Goal: Task Accomplishment & Management: Complete application form

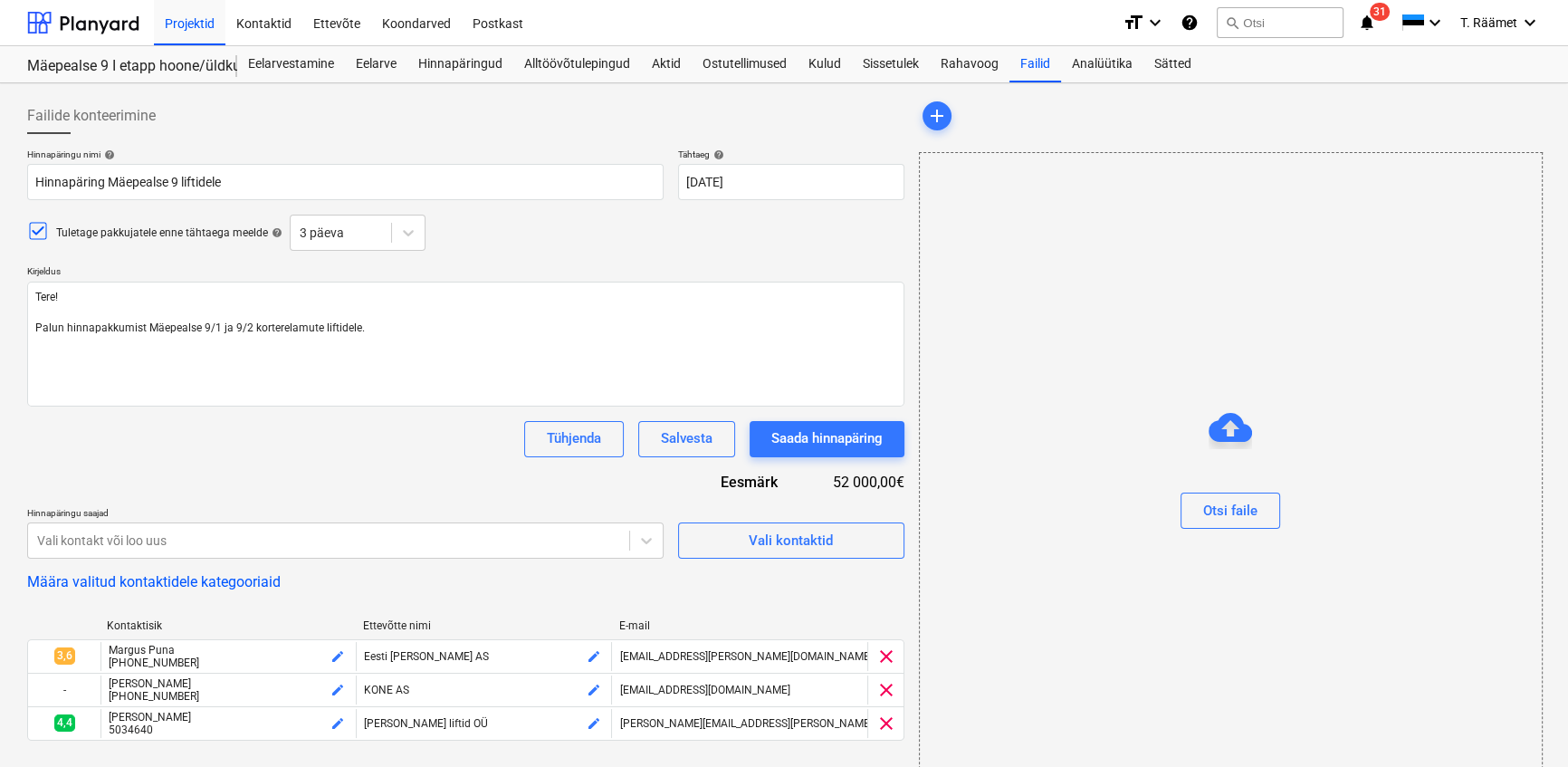
scroll to position [3533, 0]
click at [663, 444] on div "Salvesta" at bounding box center [686, 438] width 52 height 23
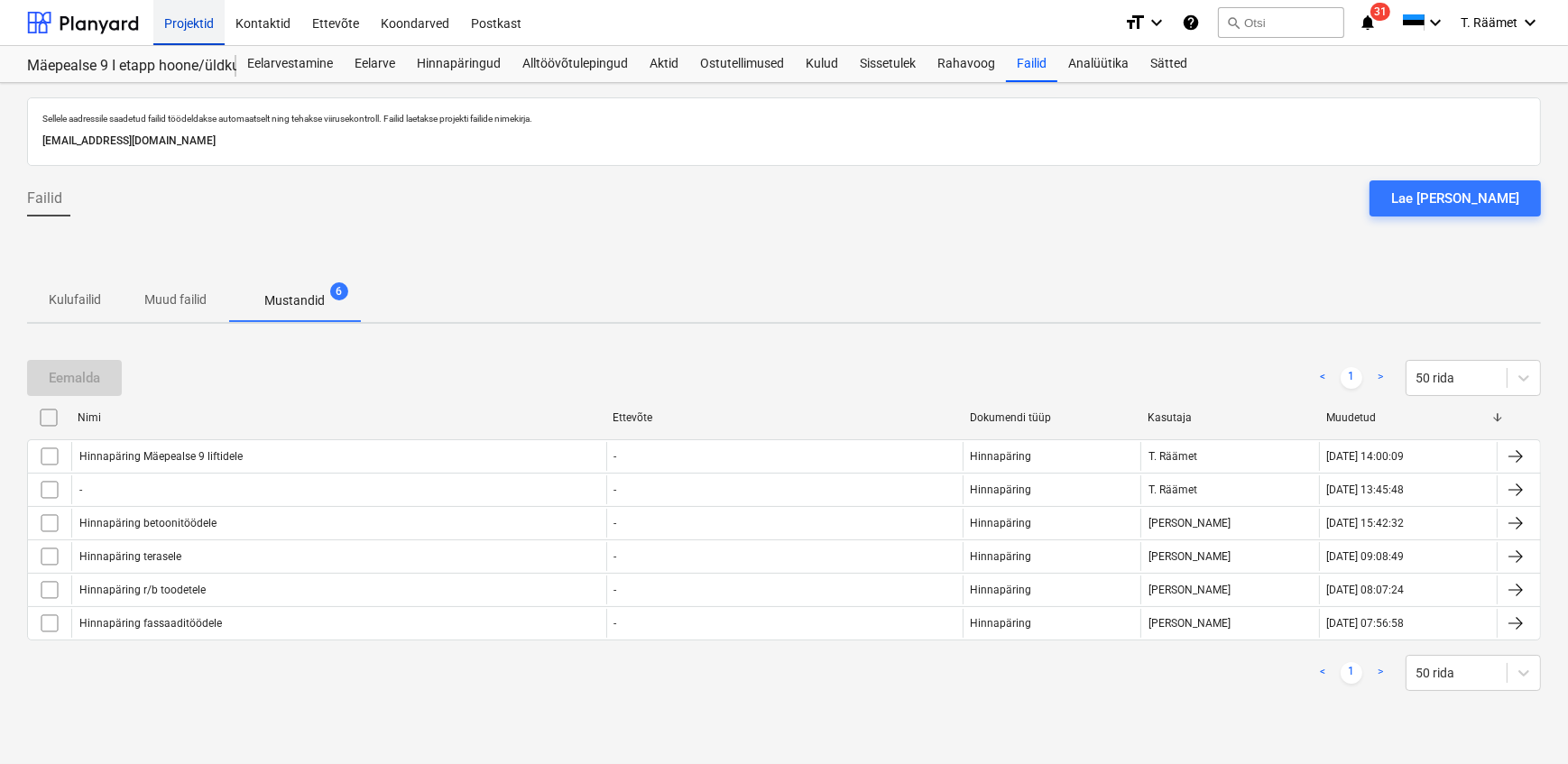
click at [196, 18] on div "Projektid" at bounding box center [189, 21] width 71 height 46
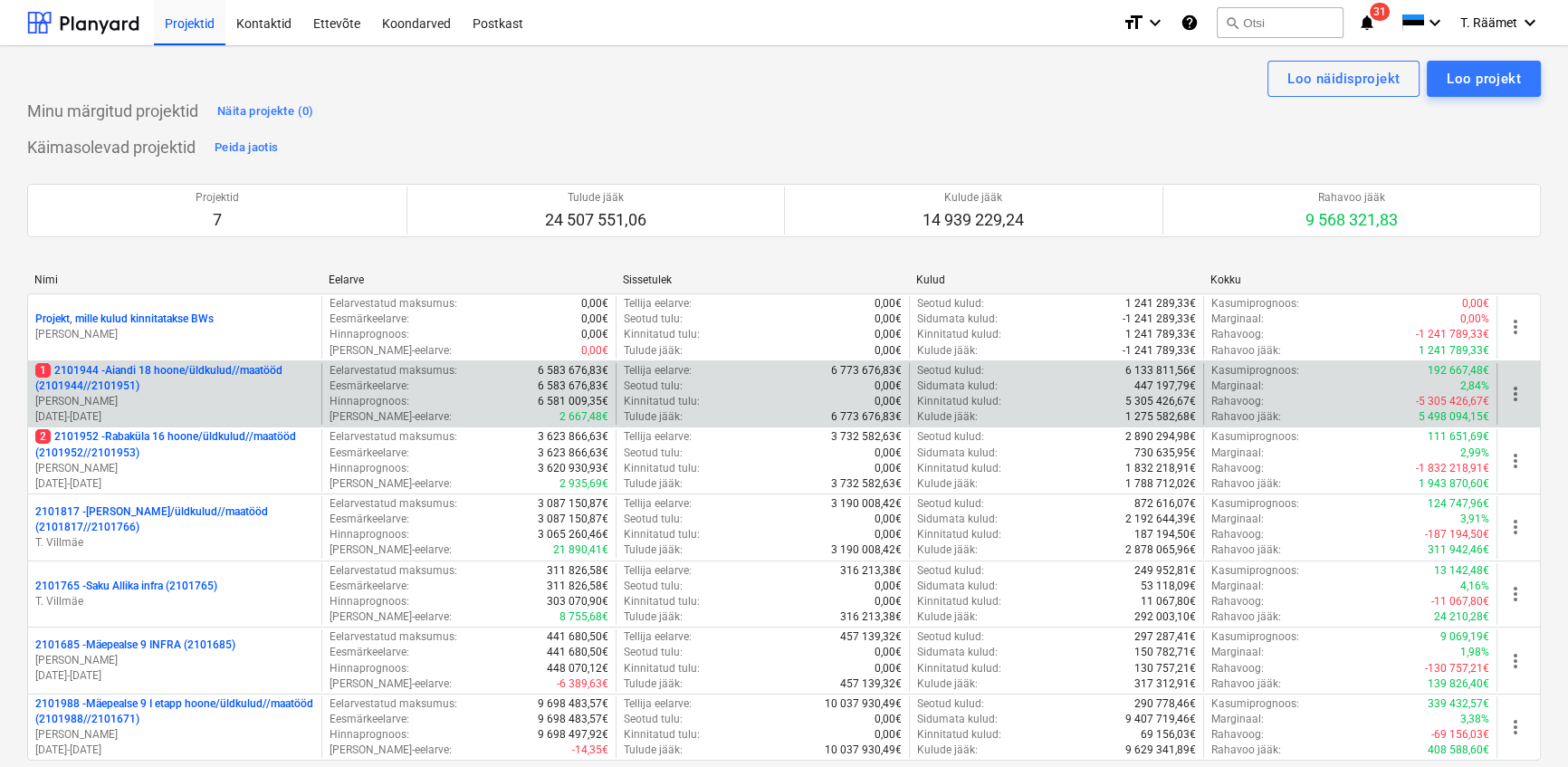
click at [130, 374] on p "1 2101944 - Aiandi 18 hoone/üldkulud//maatööd (2101944//2101951)" at bounding box center [174, 379] width 278 height 31
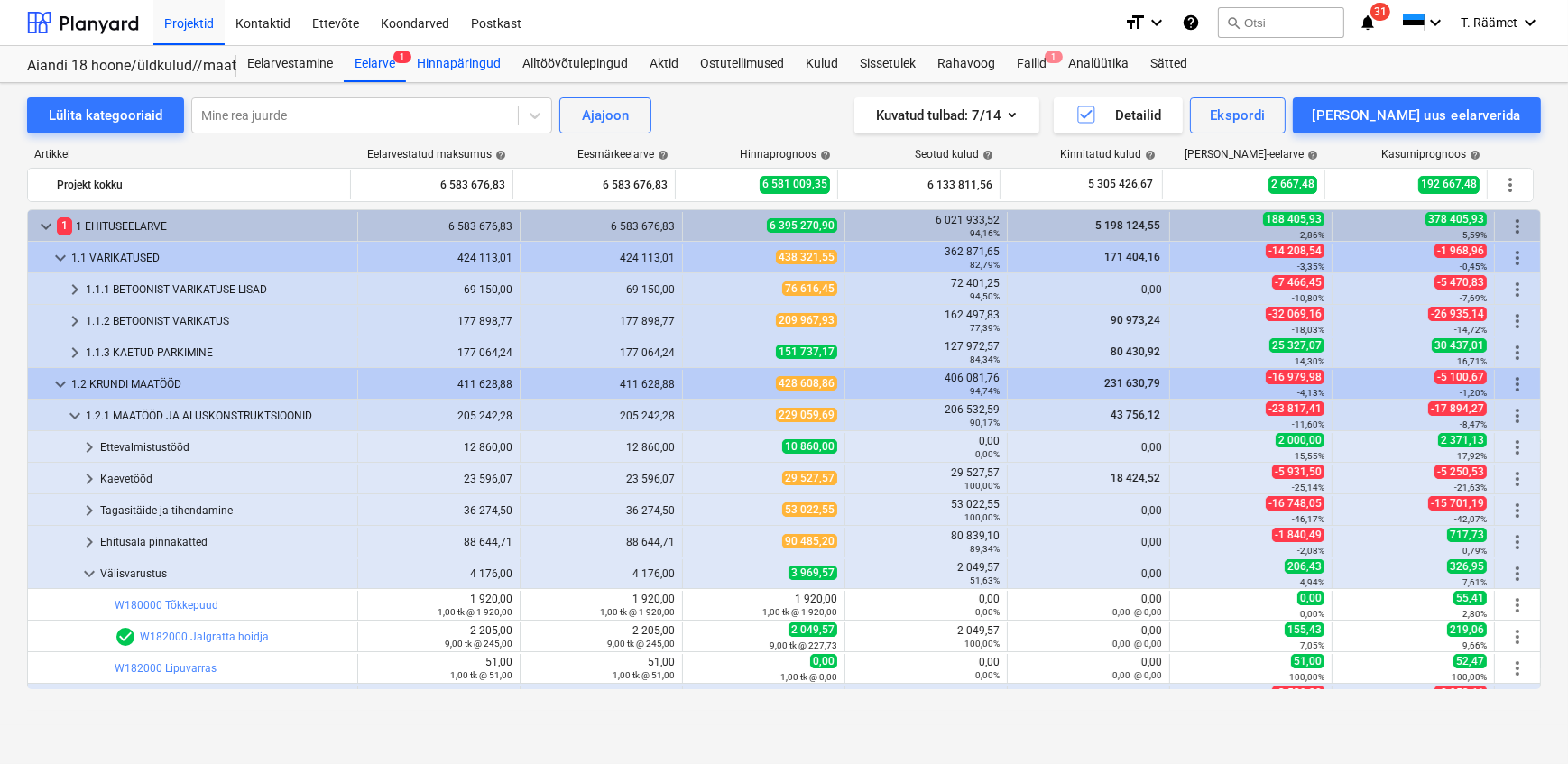
click at [468, 62] on div "Hinnapäringud" at bounding box center [458, 63] width 105 height 36
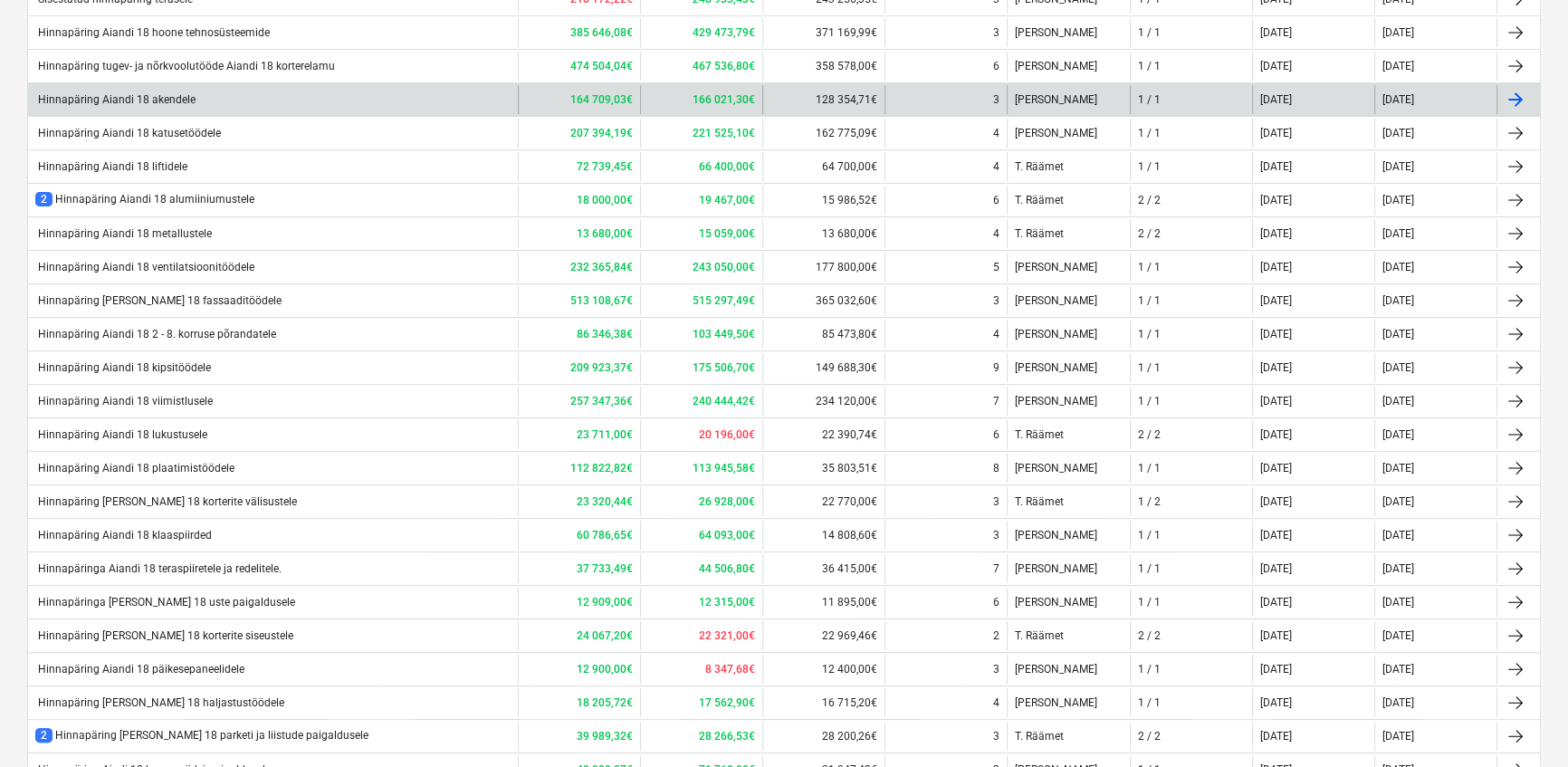
scroll to position [659, 0]
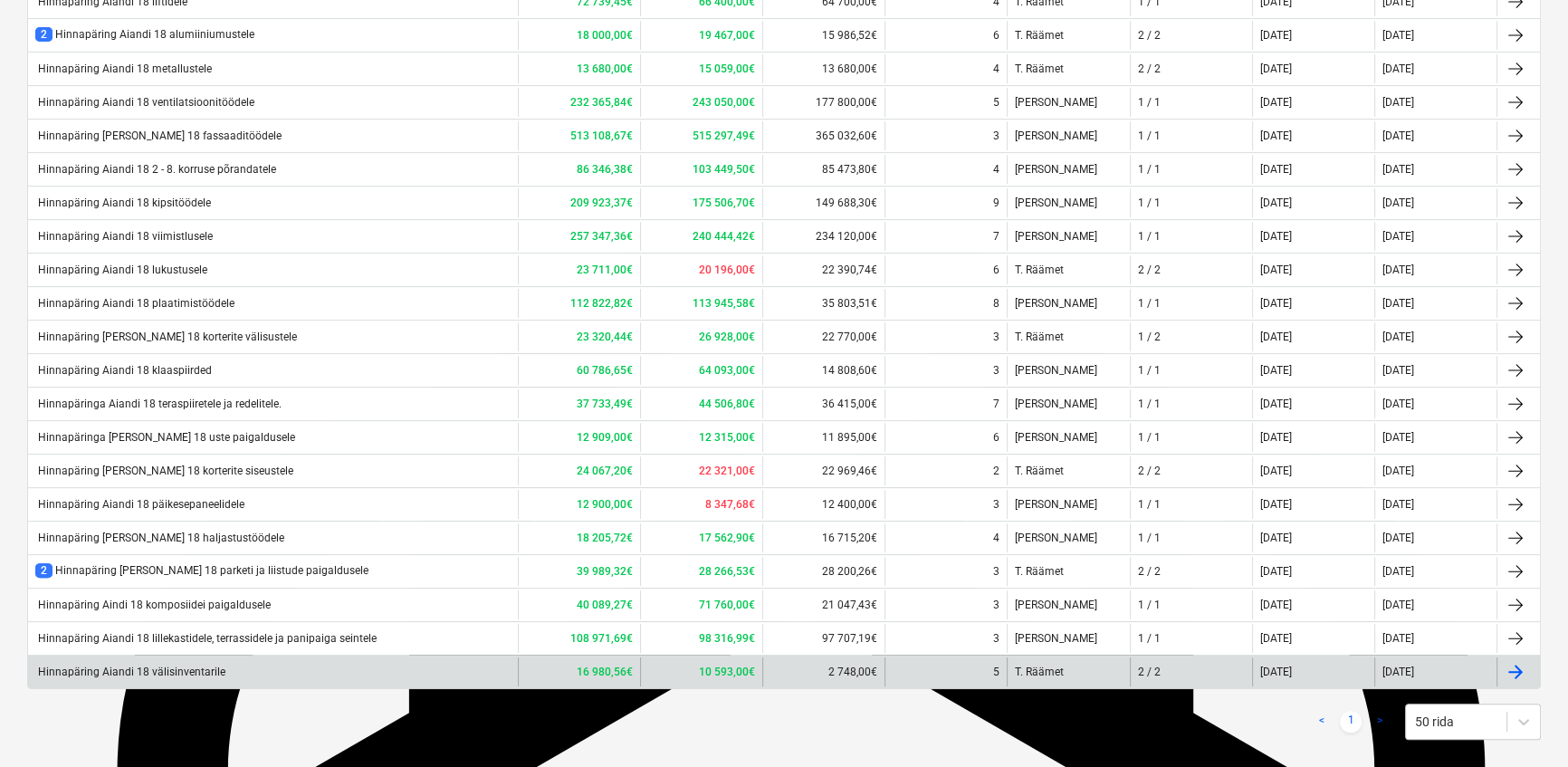
click at [203, 669] on div "Hinnapäring Aiandi 18 välisinventarile" at bounding box center [130, 671] width 191 height 13
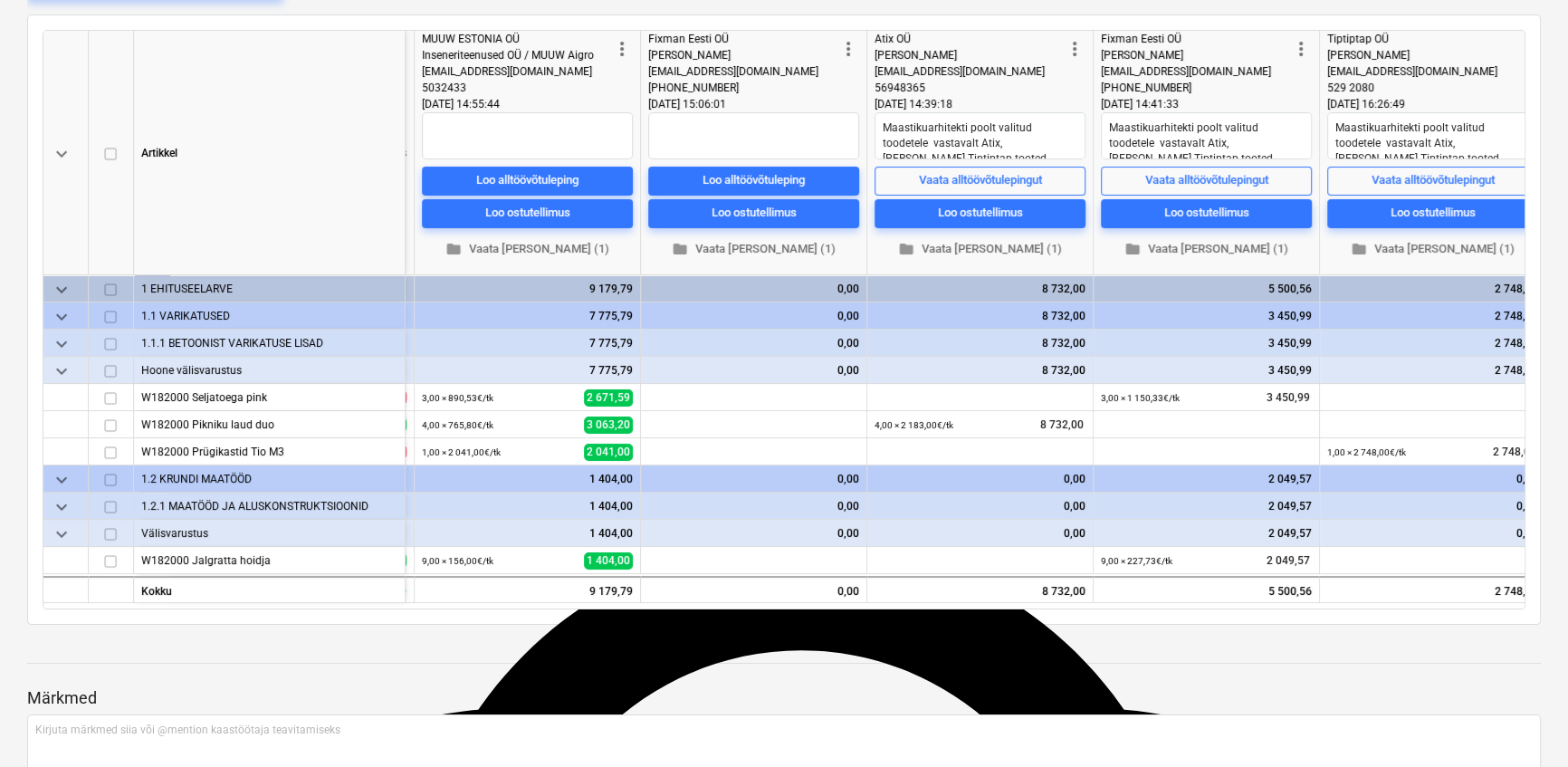
scroll to position [0, 463]
click at [688, 612] on div "keyboard_arrow_down [PERSON_NAME] Eesmärkmaksumus more_vert MUUW ESTONIA OÜ Ins…" at bounding box center [784, 320] width 1513 height 611
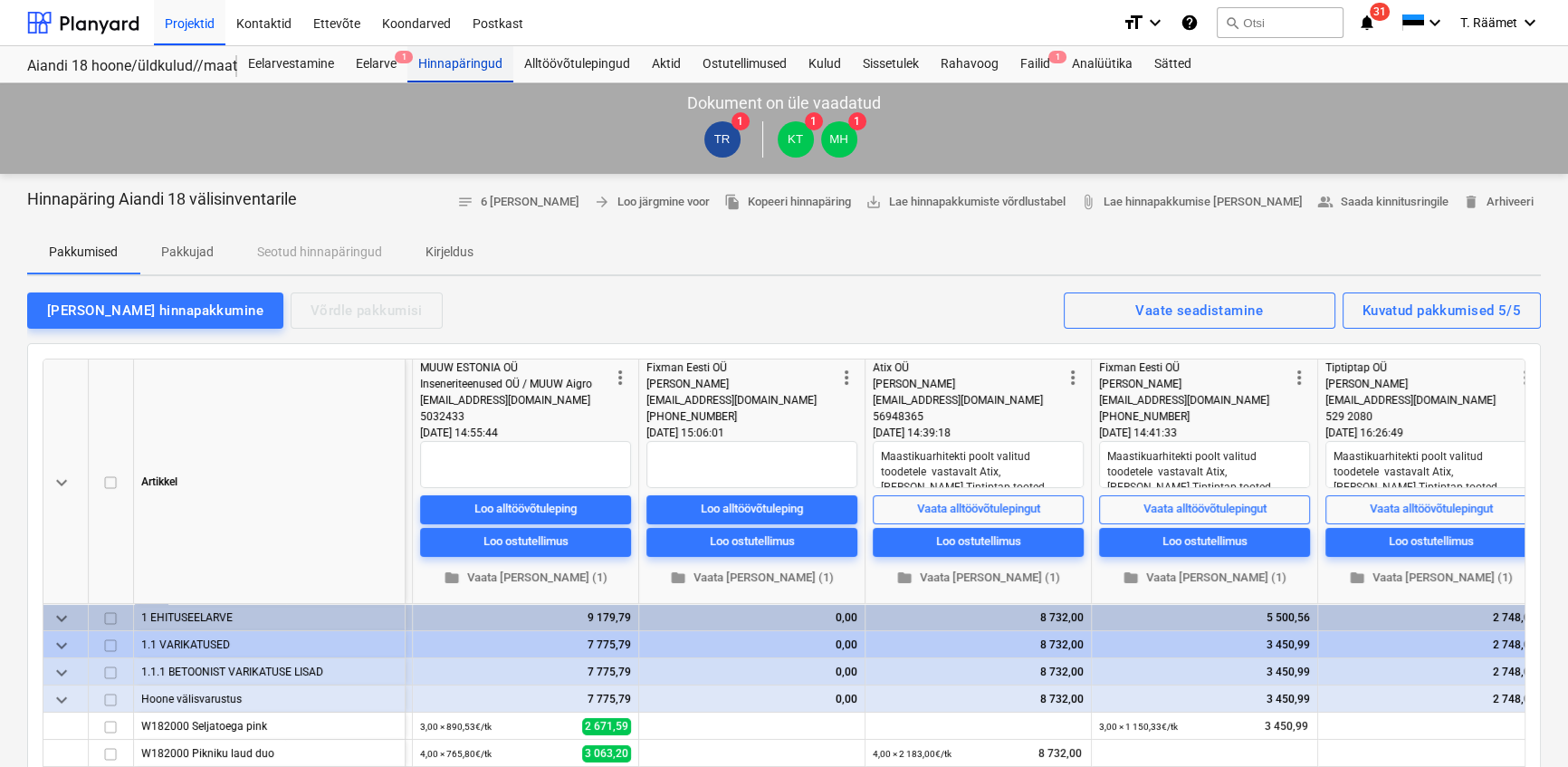
click at [451, 64] on div "Hinnapäringud" at bounding box center [460, 64] width 106 height 36
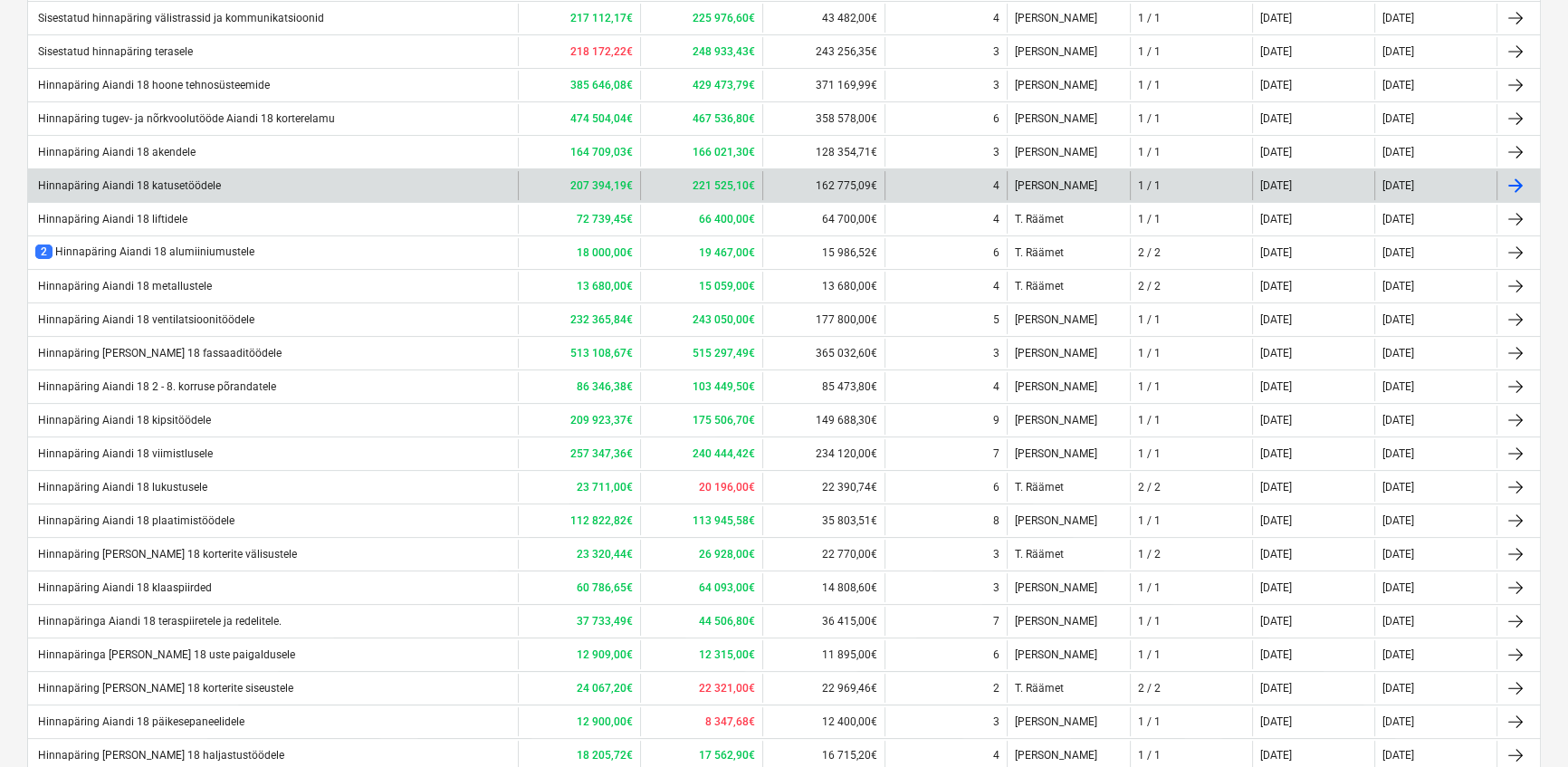
scroll to position [435, 0]
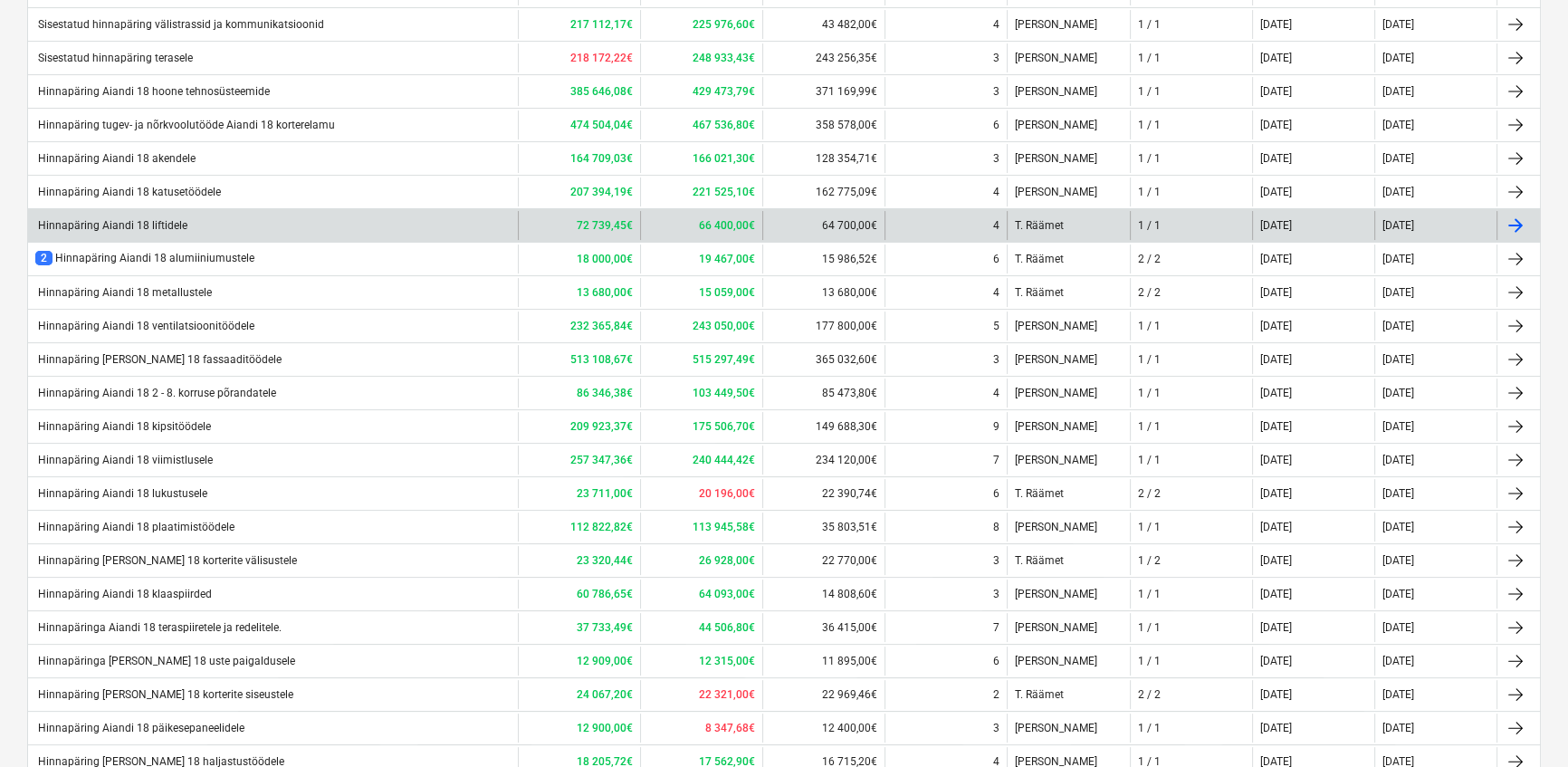
click at [117, 220] on div "Hinnapäring Aiandi 18 liftidele" at bounding box center [111, 225] width 152 height 13
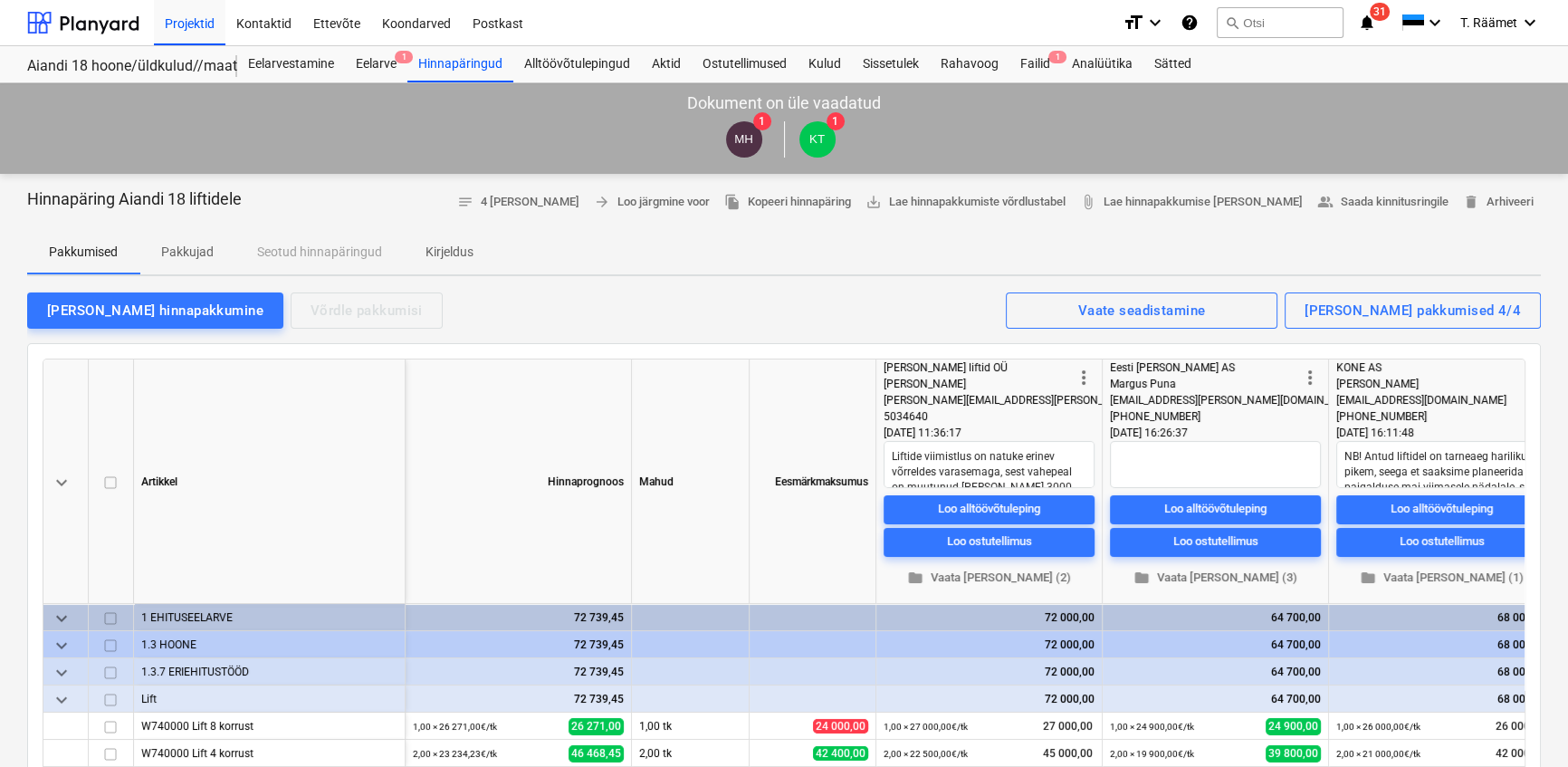
click at [456, 250] on p "Kirjeldus" at bounding box center [449, 251] width 48 height 19
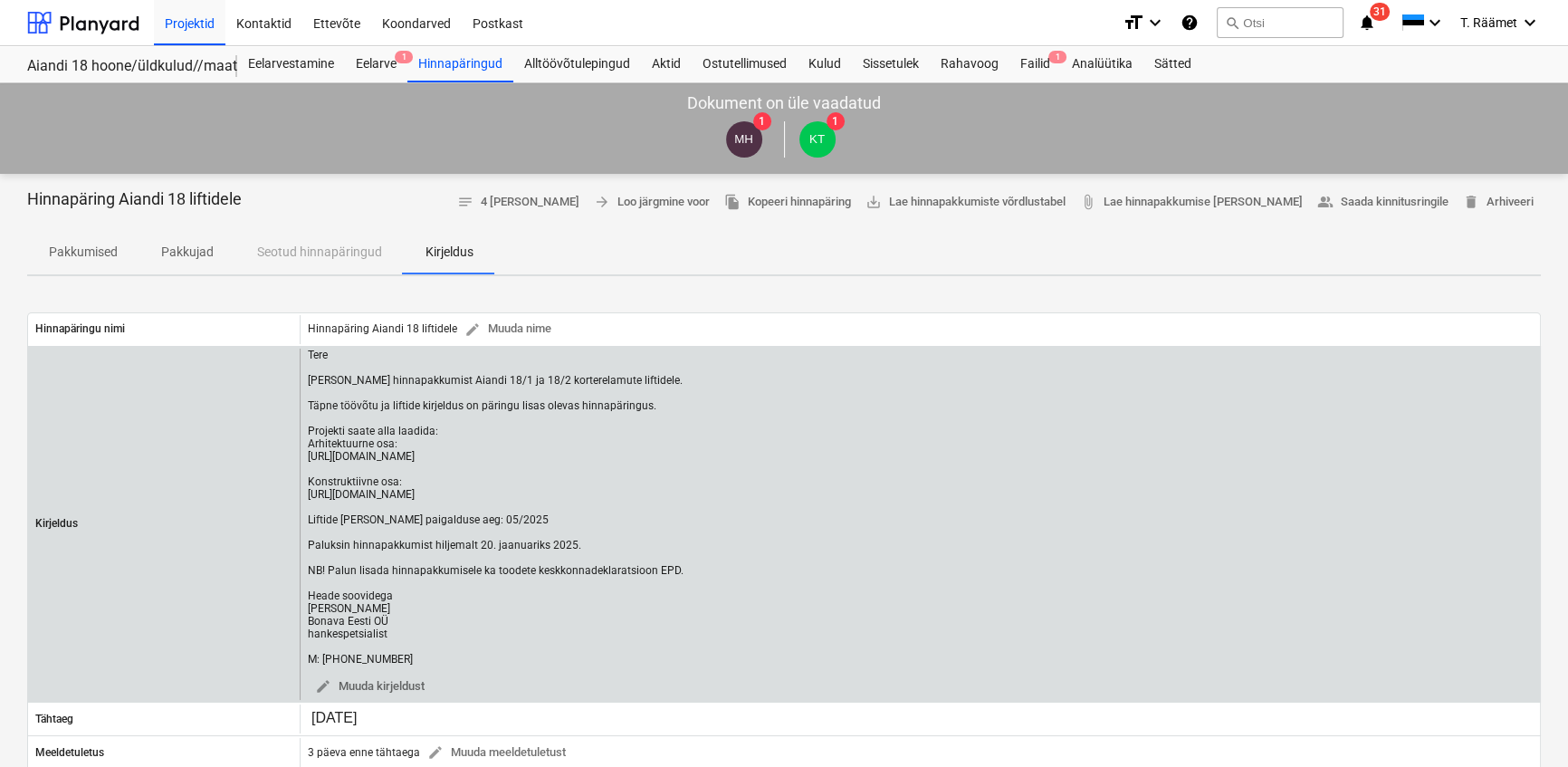
scroll to position [81, 0]
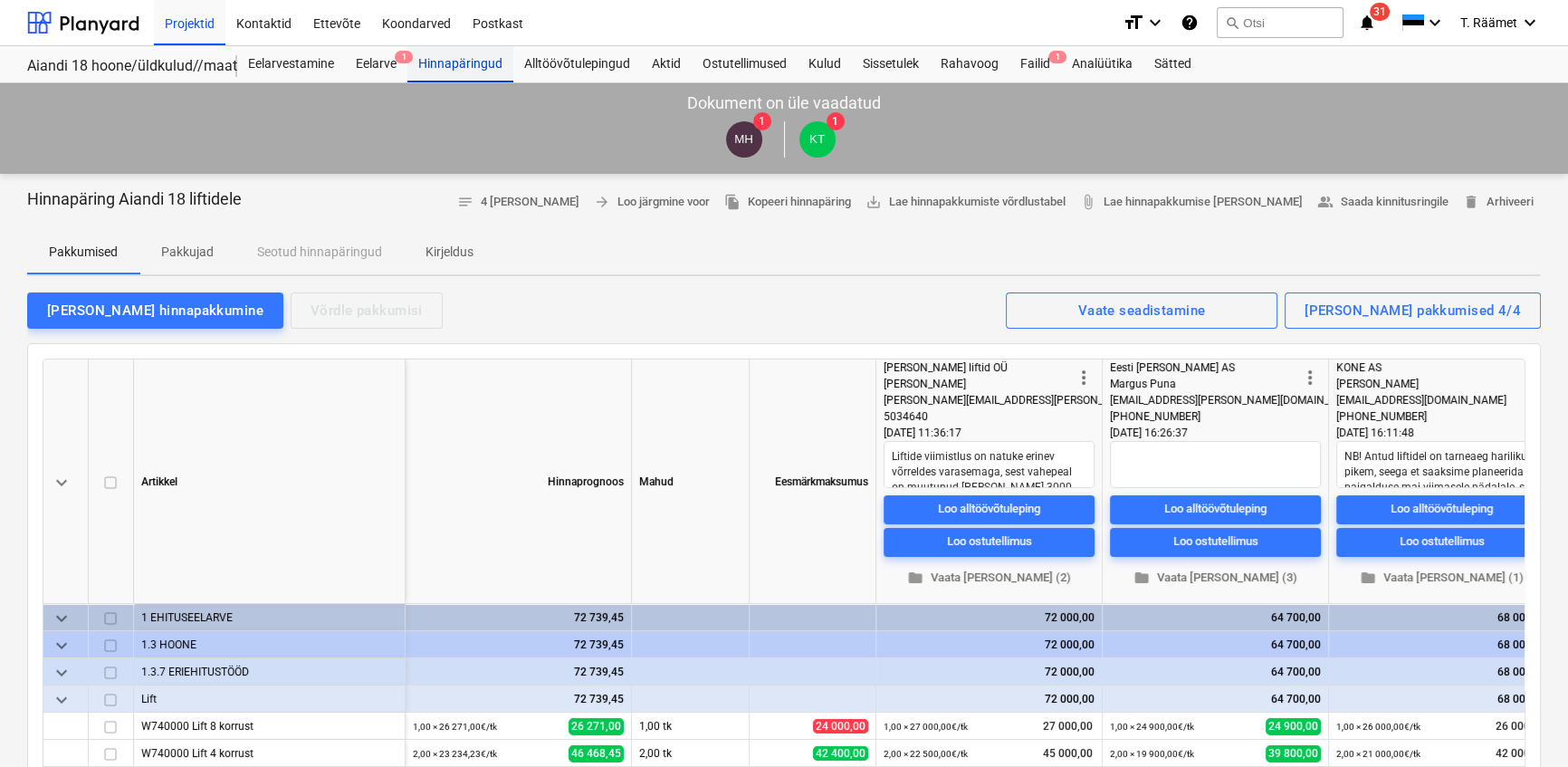
click at [463, 72] on div "Hinnapäringud" at bounding box center [460, 64] width 106 height 36
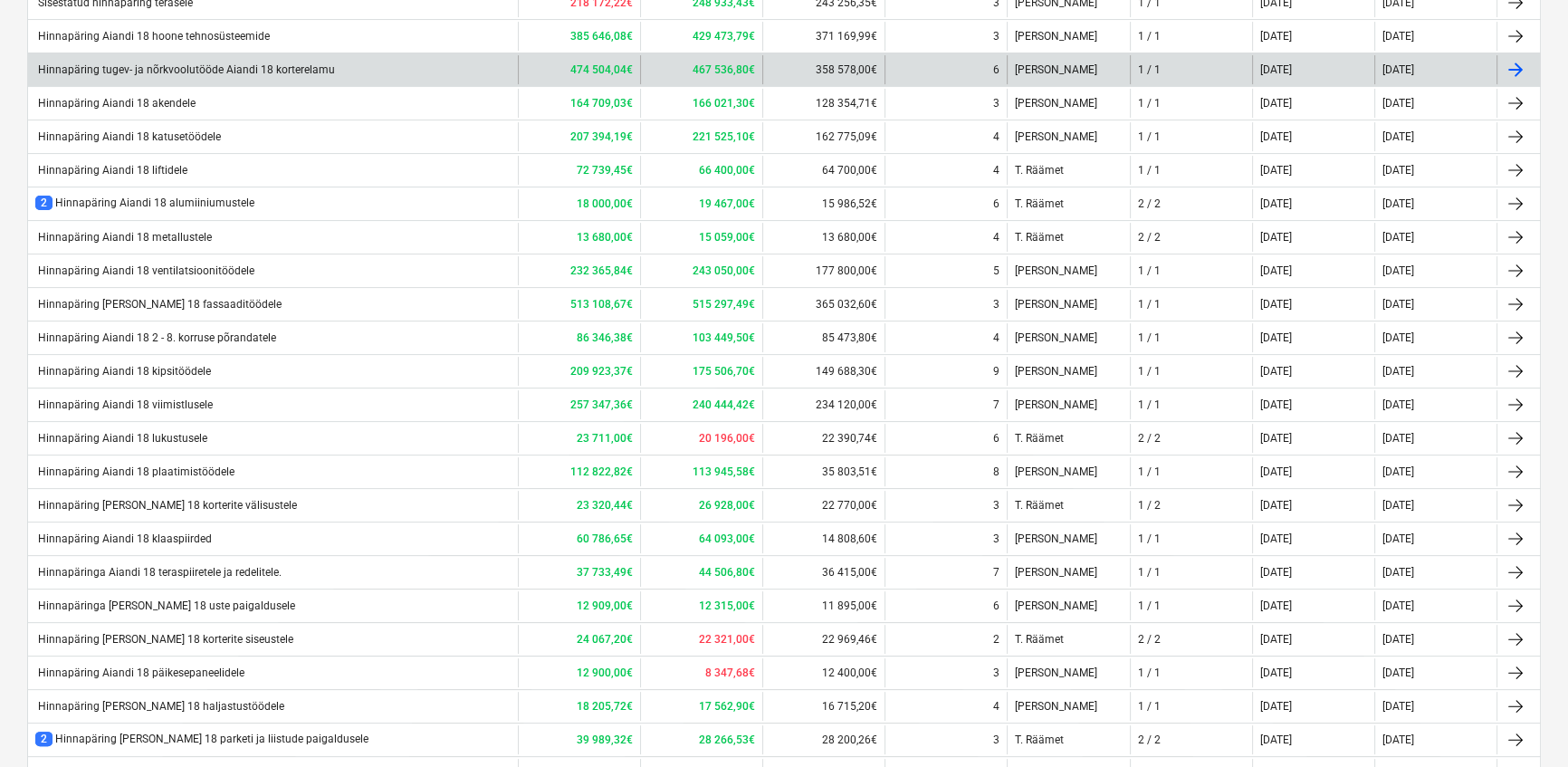
scroll to position [493, 0]
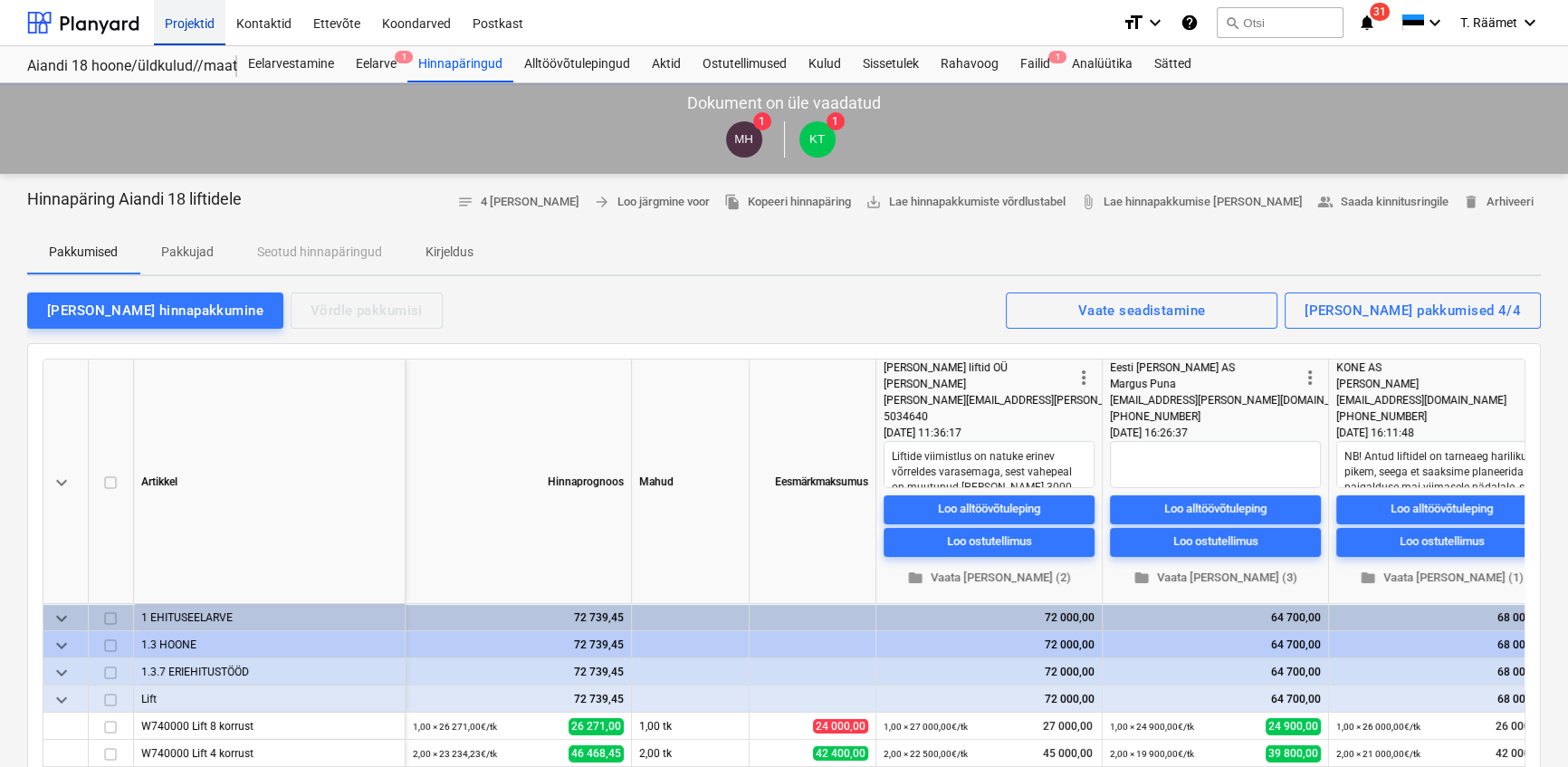
click at [186, 19] on div "Projektid" at bounding box center [190, 21] width 71 height 46
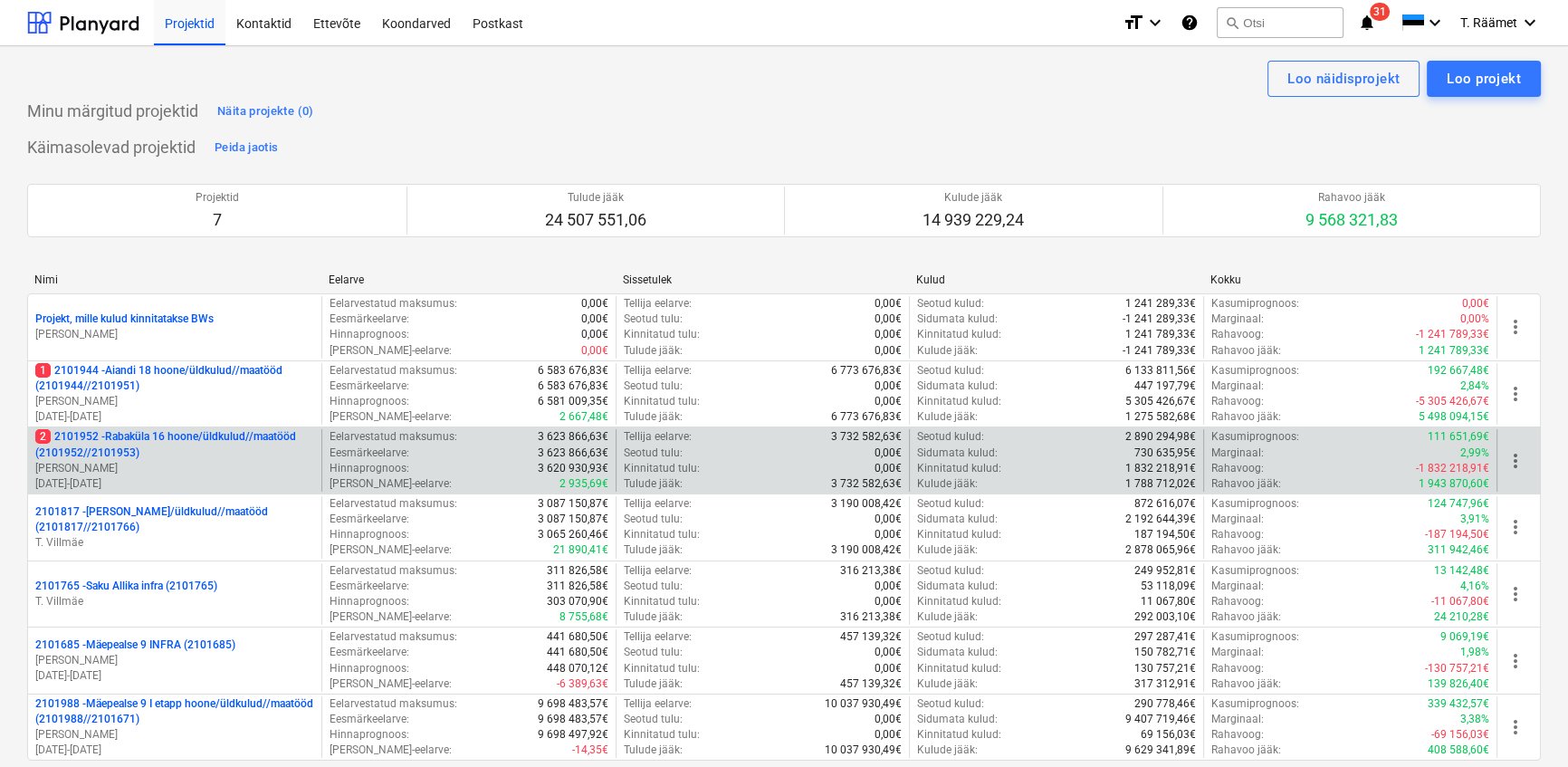
click at [144, 434] on p "2 2101952 - [GEOGRAPHIC_DATA] 16 hoone/üldkulud//maatööd (2101952//2101953)" at bounding box center [174, 445] width 278 height 31
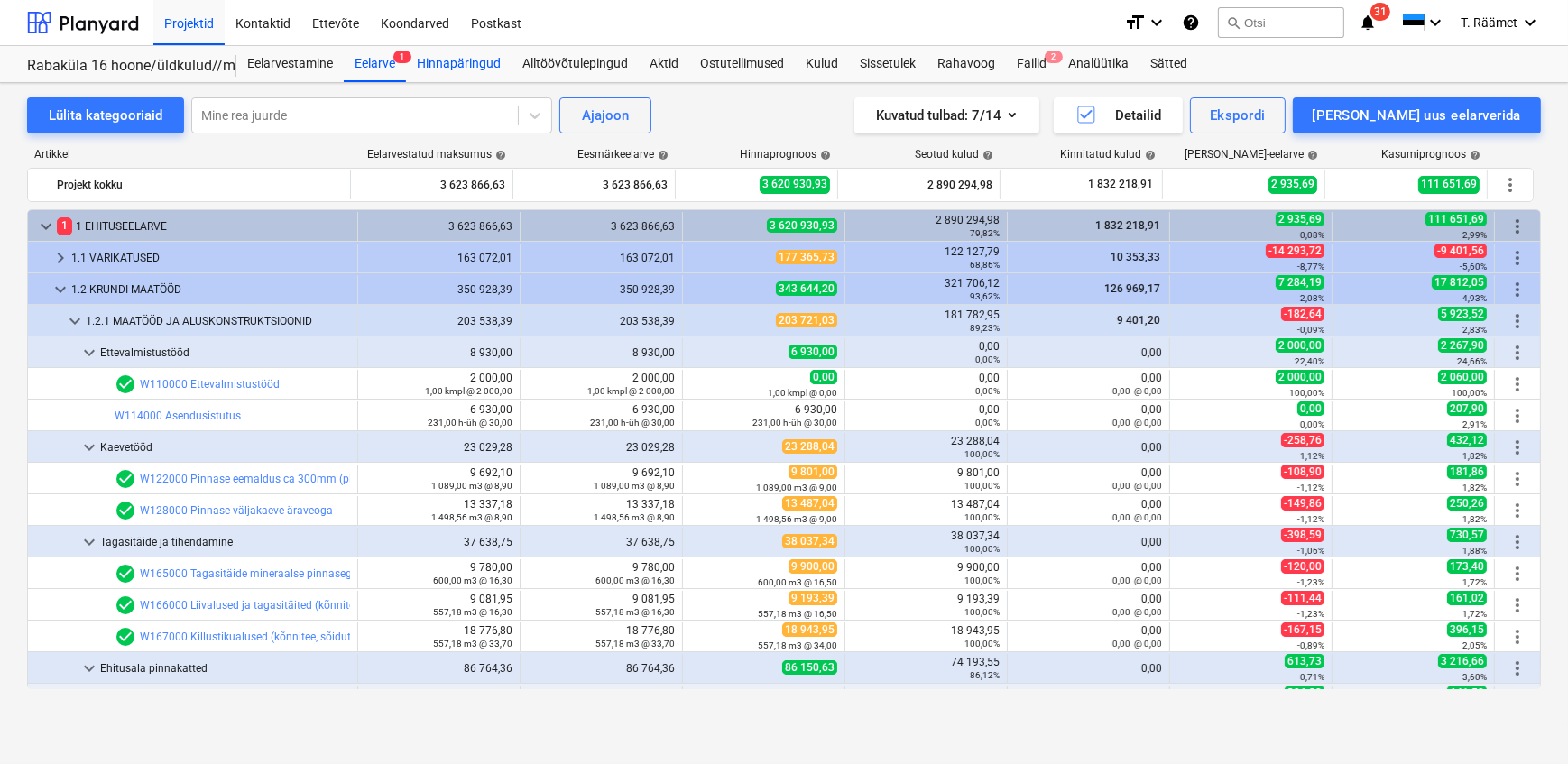
click at [474, 72] on div "Hinnapäringud" at bounding box center [458, 63] width 105 height 36
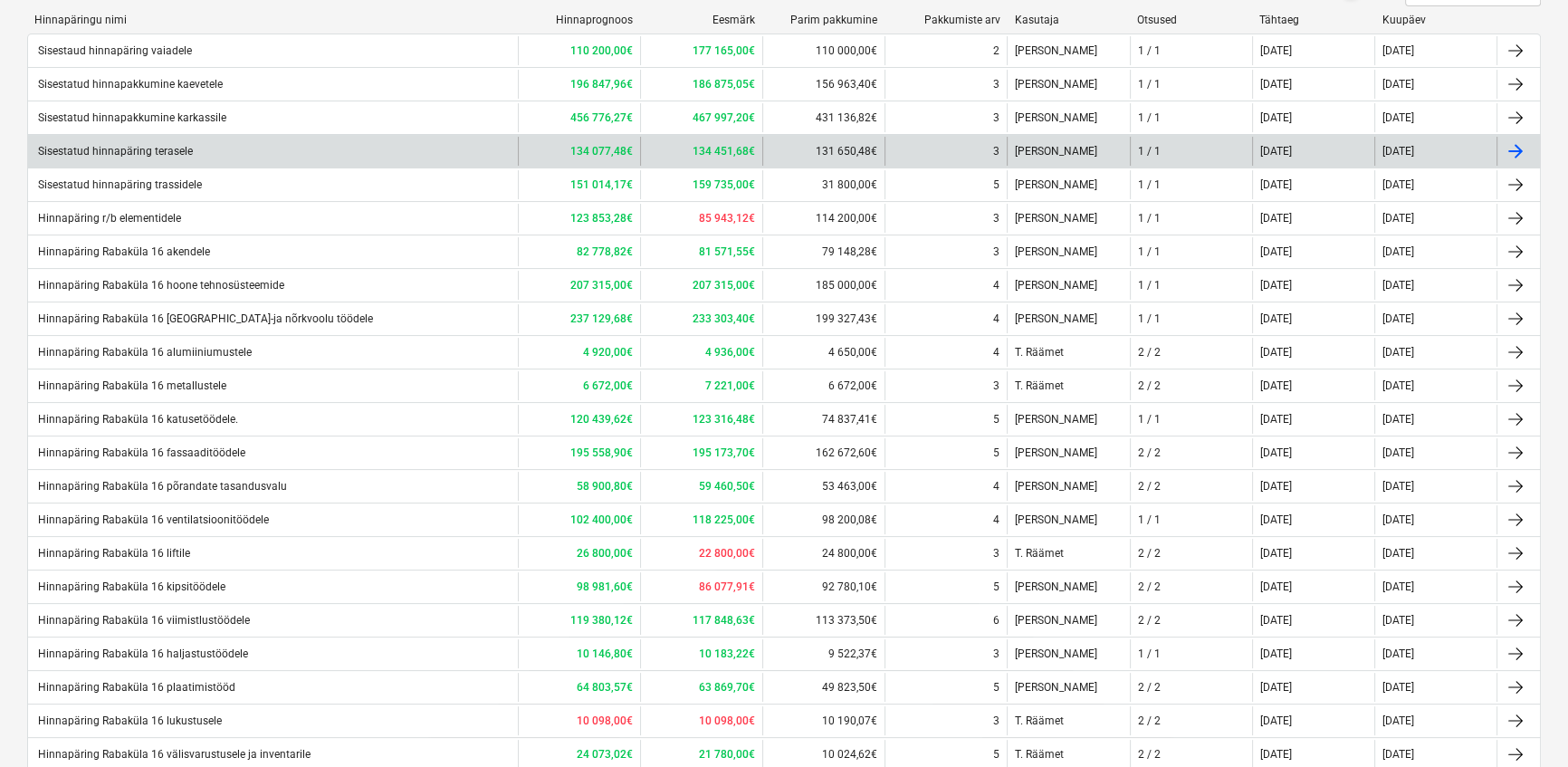
scroll to position [328, 0]
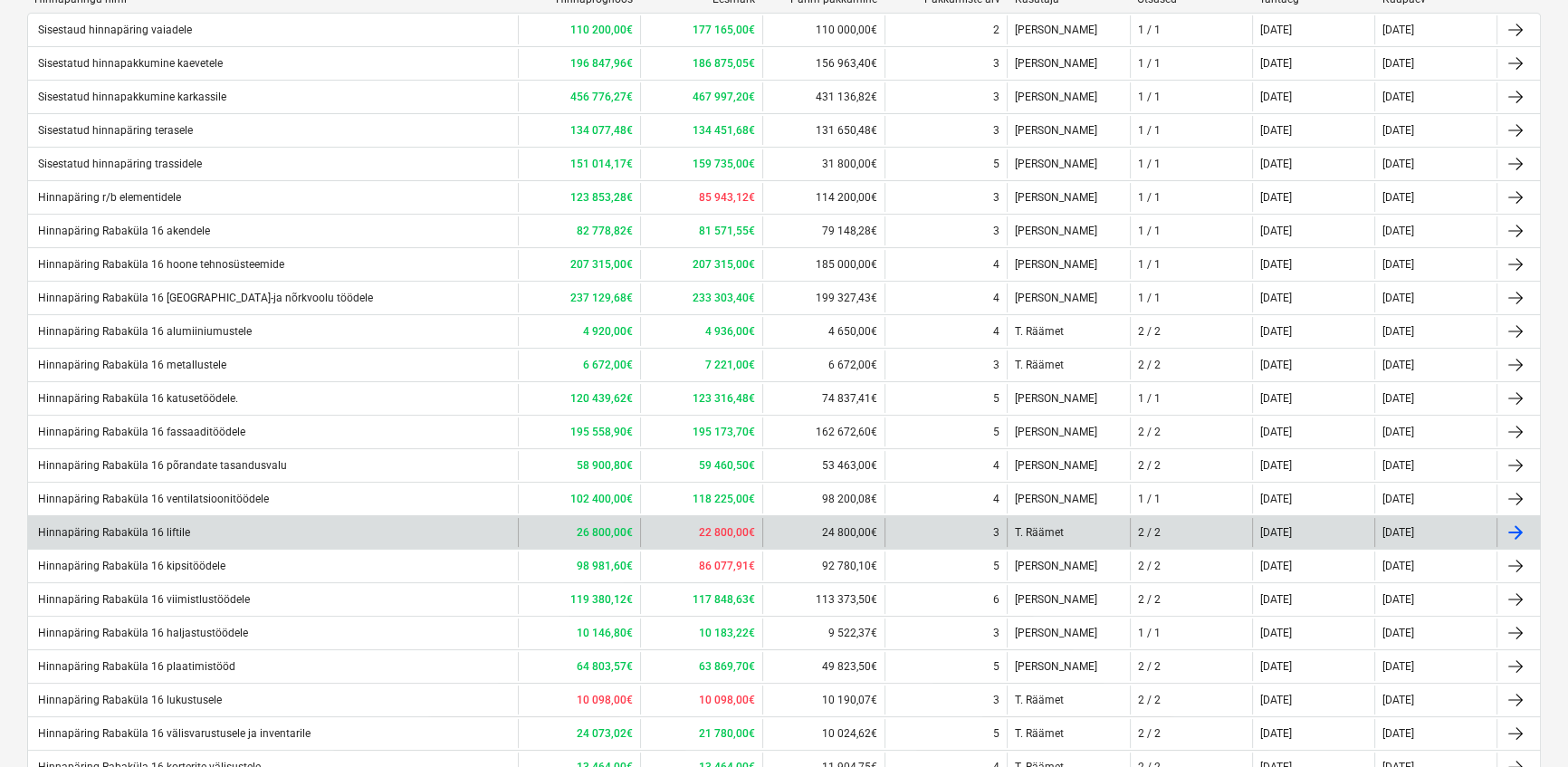
click at [174, 528] on div "Hinnapäring Rabaküla 16 liftile" at bounding box center [112, 532] width 154 height 13
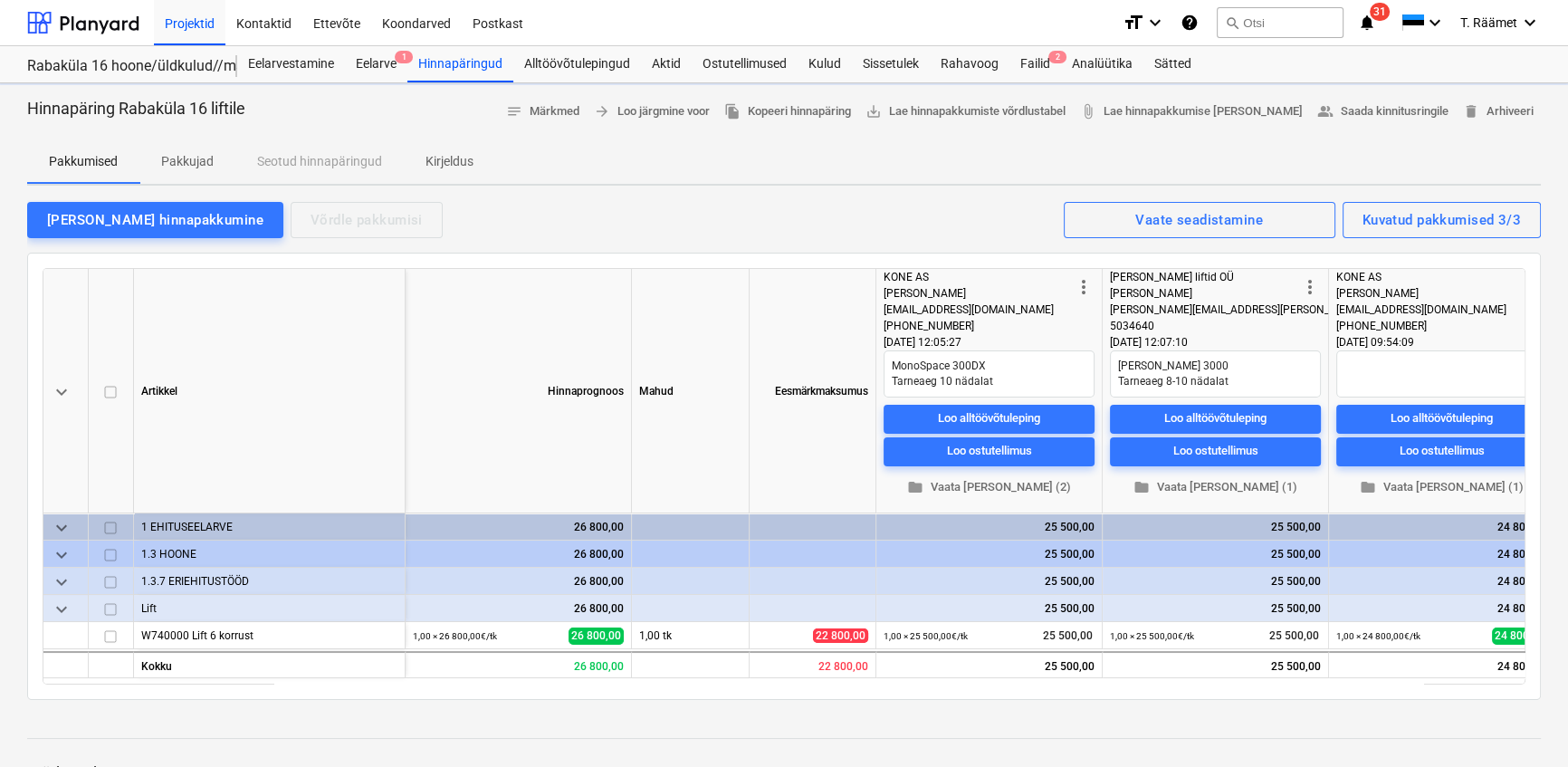
type textarea "x"
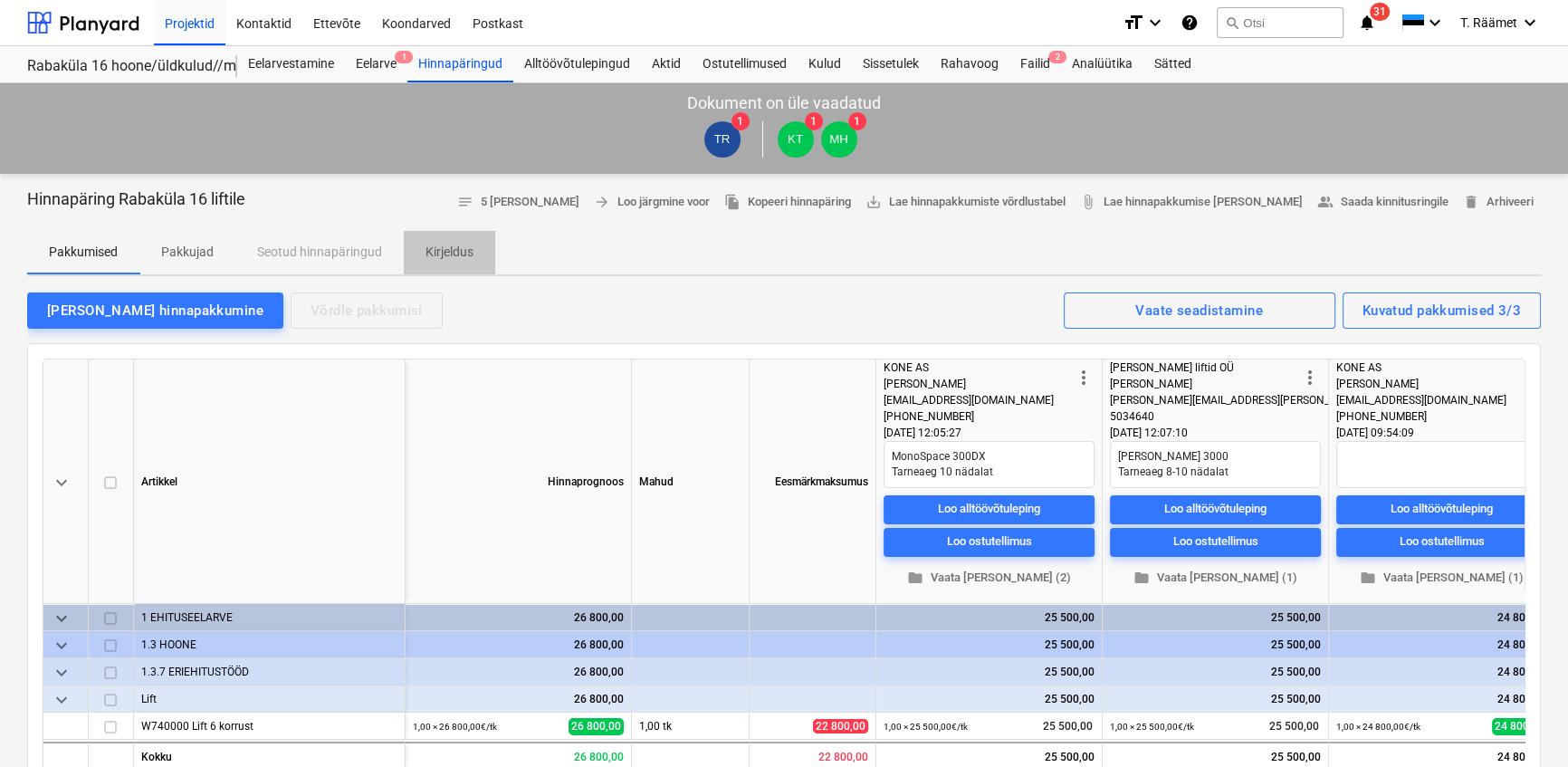
click at [442, 253] on p "Kirjeldus" at bounding box center [449, 251] width 48 height 19
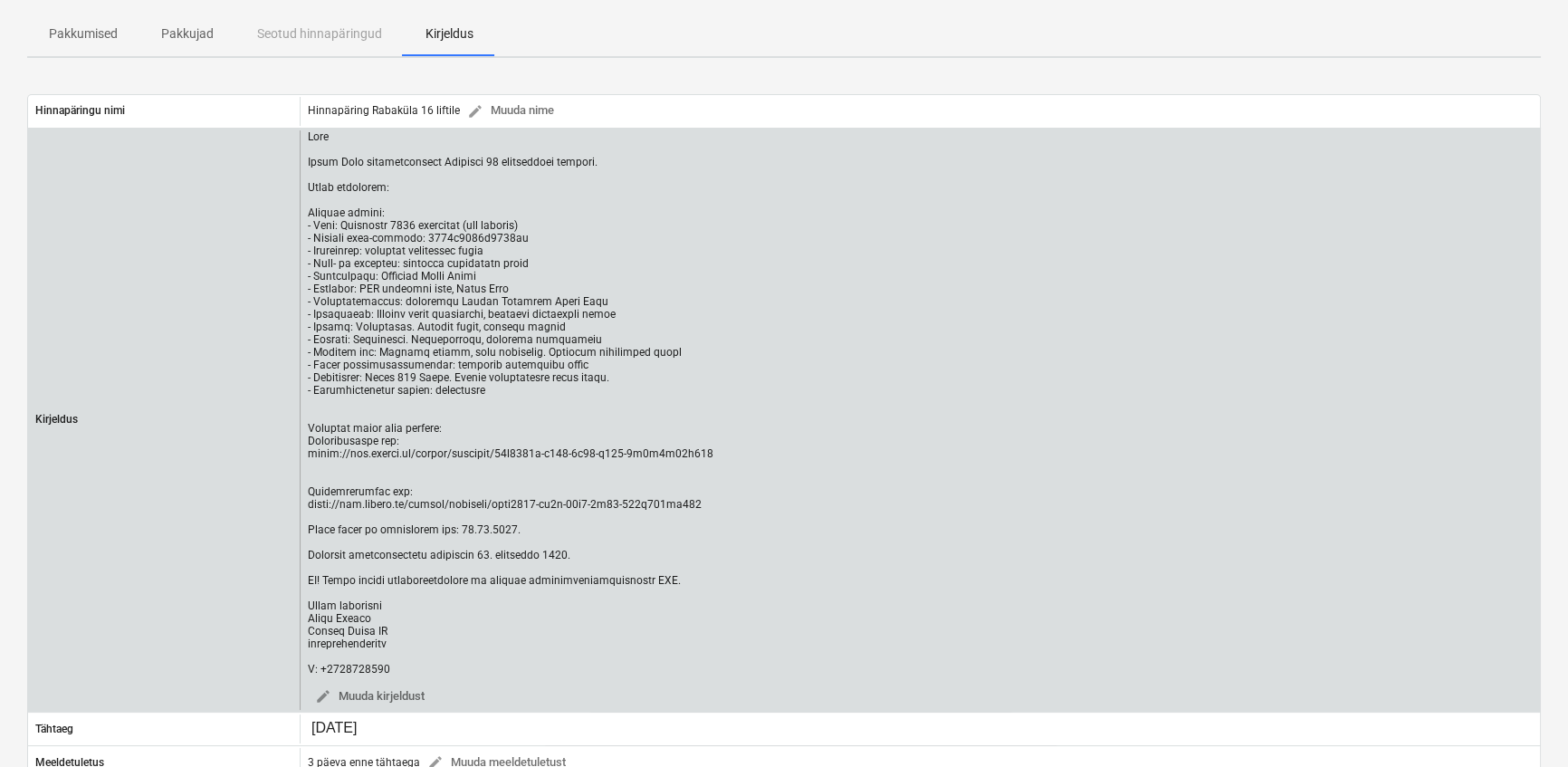
scroll to position [246, 0]
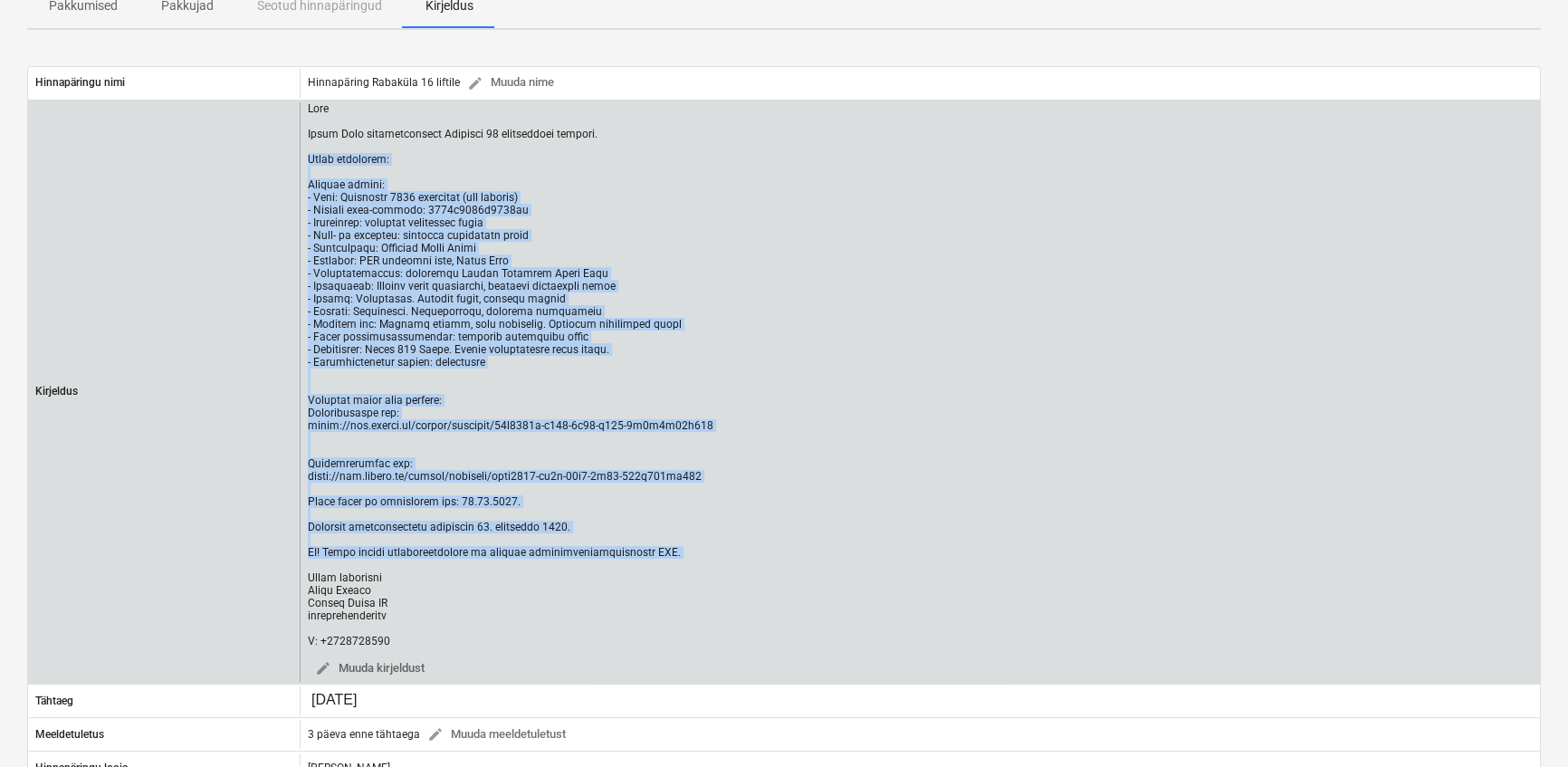
drag, startPoint x: 308, startPoint y: 173, endPoint x: 646, endPoint y: 688, distance: 616.0
type textarea "Lorem ipsumdolo: Sitamet consec: - Adip: Elitseddo 6450 eiusmodte (inc utlabor)…"
click at [646, 648] on div at bounding box center [510, 375] width 405 height 545
copy div "Lorem ipsumdolo: Sitamet consec: - Adip: Elitseddo 4222 eiusmodte (inc utlabor)…"
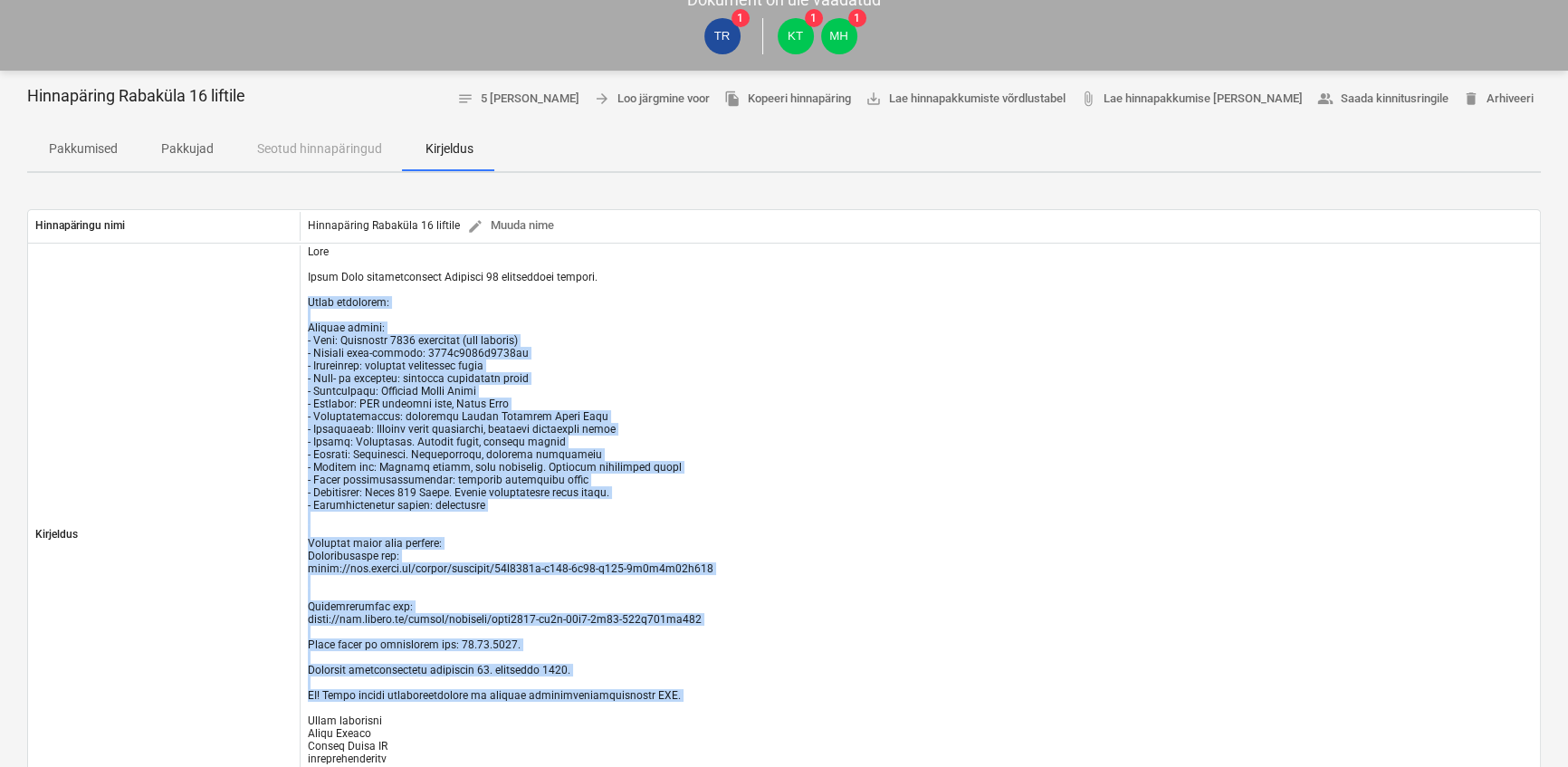
scroll to position [0, 0]
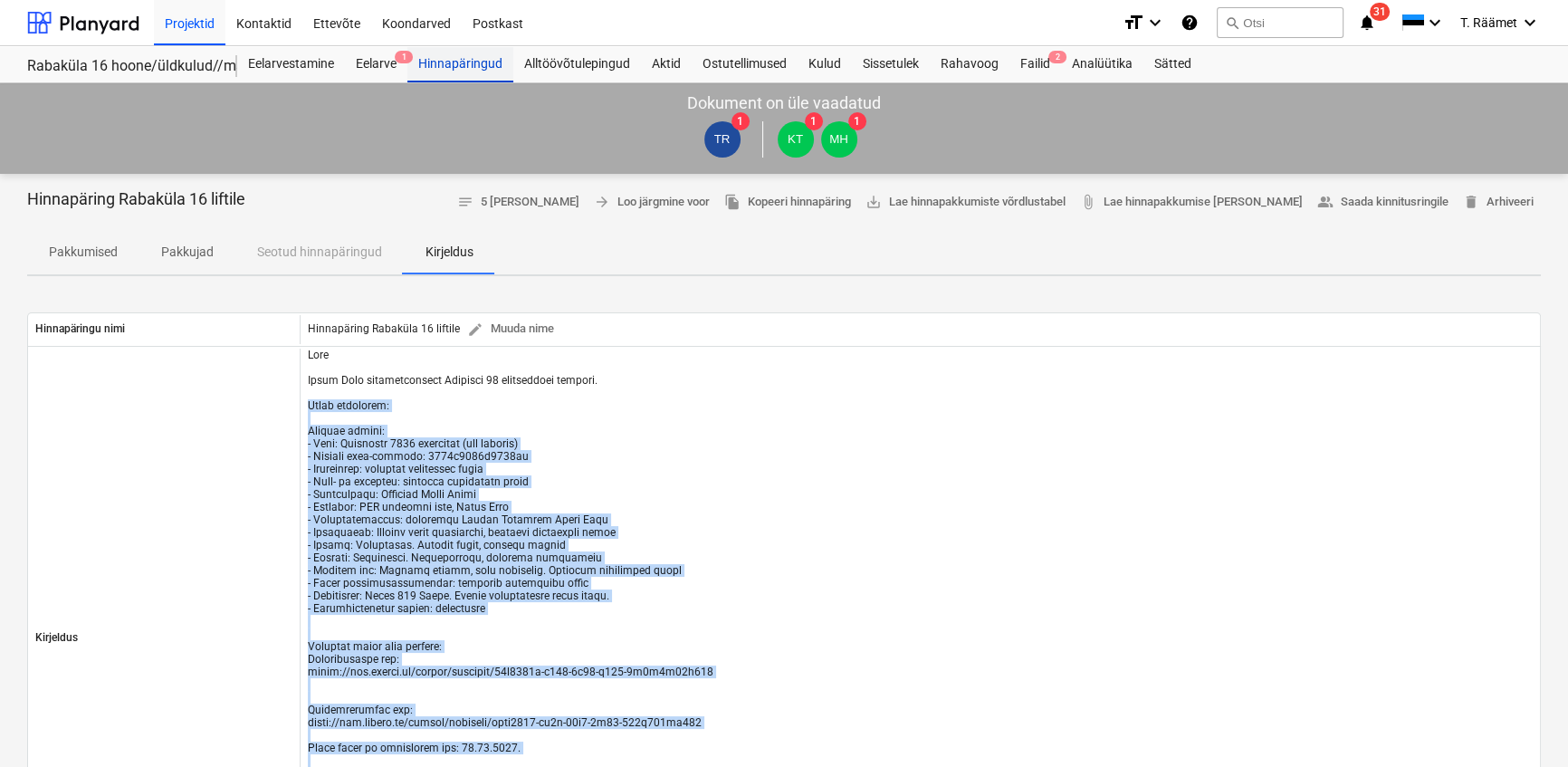
click at [449, 63] on div "Hinnapäringud" at bounding box center [460, 64] width 106 height 36
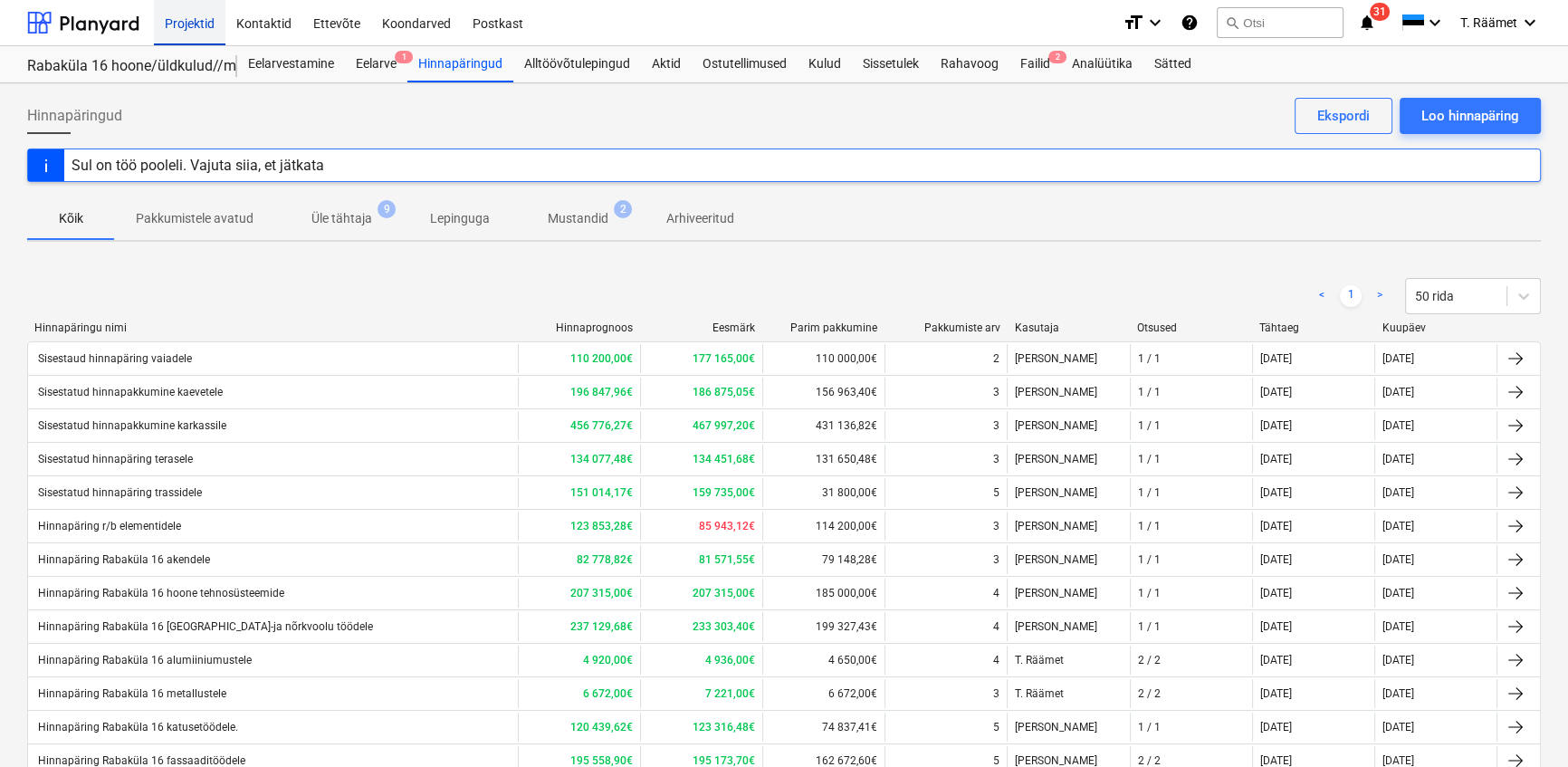
click at [184, 24] on div "Projektid" at bounding box center [190, 21] width 71 height 46
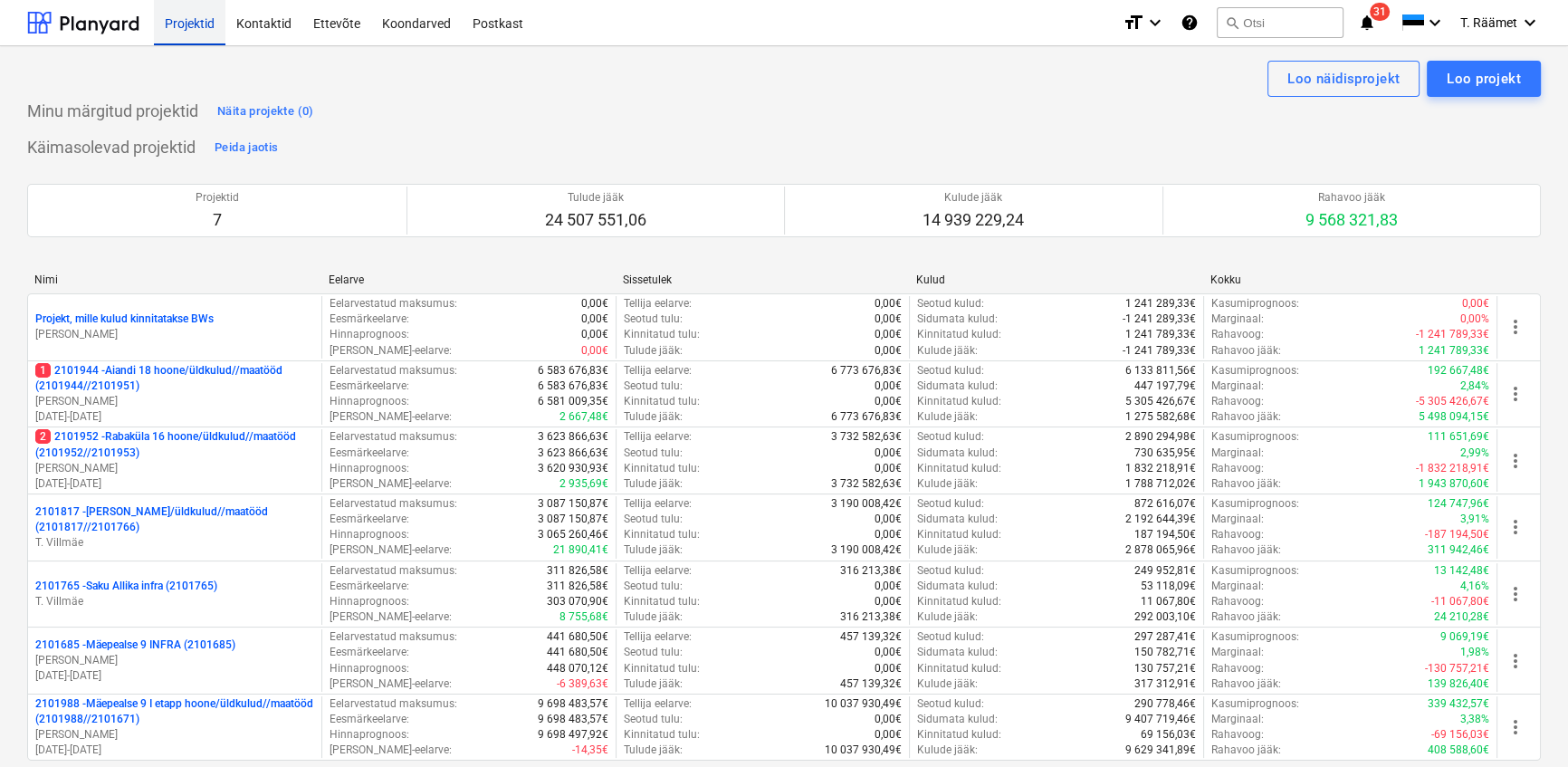
click at [183, 21] on div "Projektid" at bounding box center [190, 21] width 71 height 46
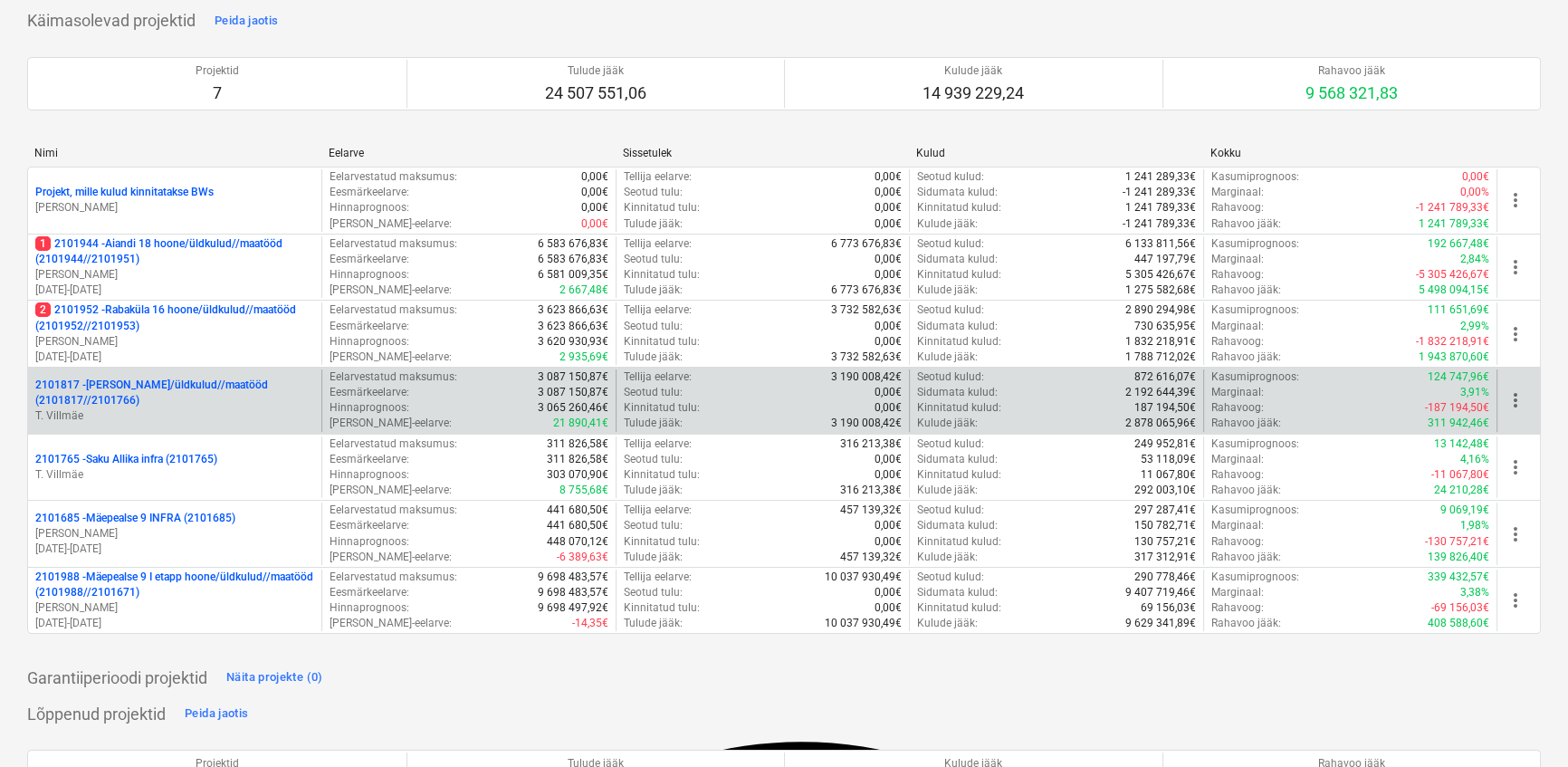
scroll to position [164, 0]
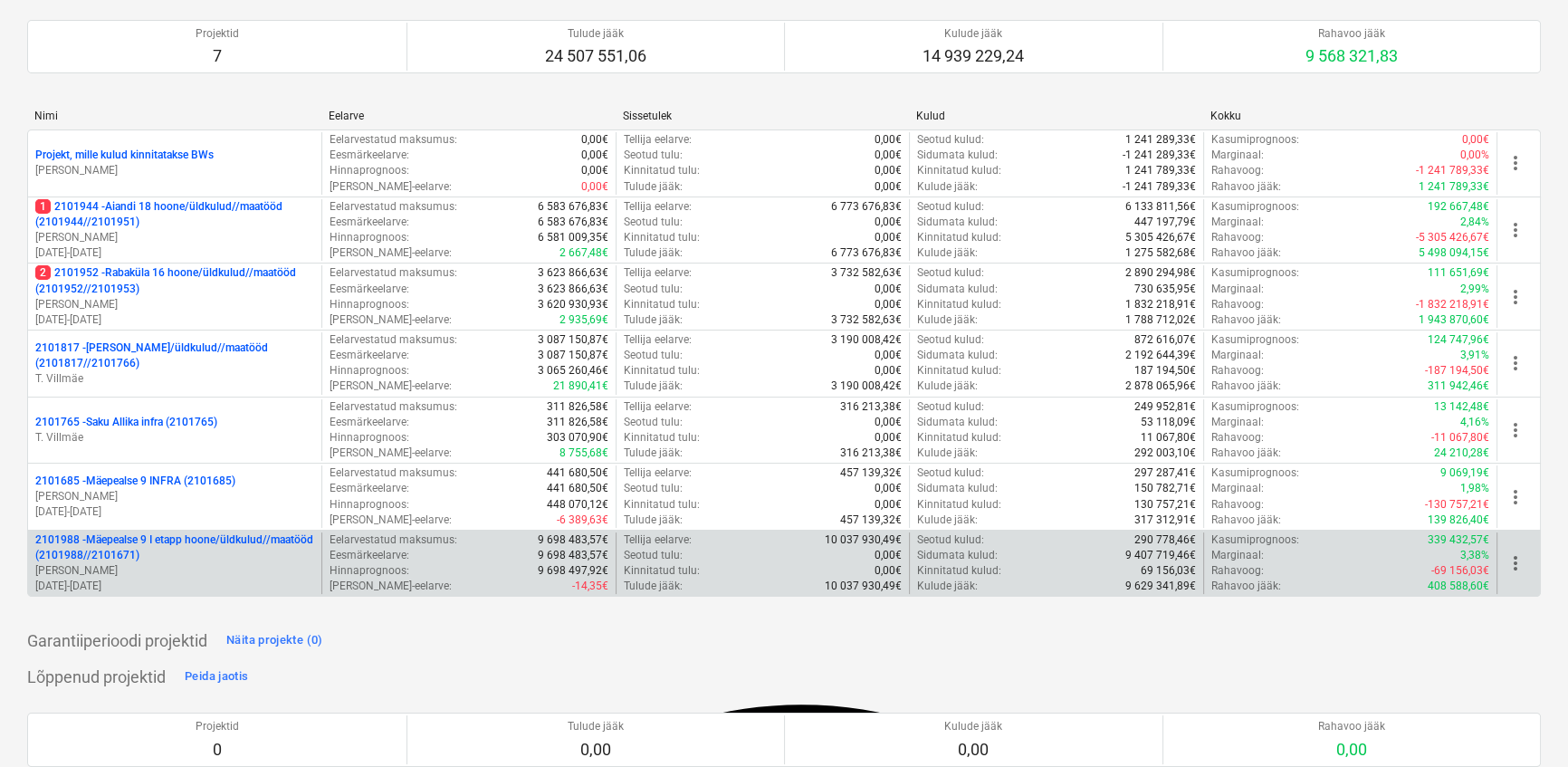
click at [109, 551] on p "2101988 - Mäepealse 9 I etapp hoone/üldkulud//maatööd (2101988//2101671)" at bounding box center [174, 548] width 278 height 31
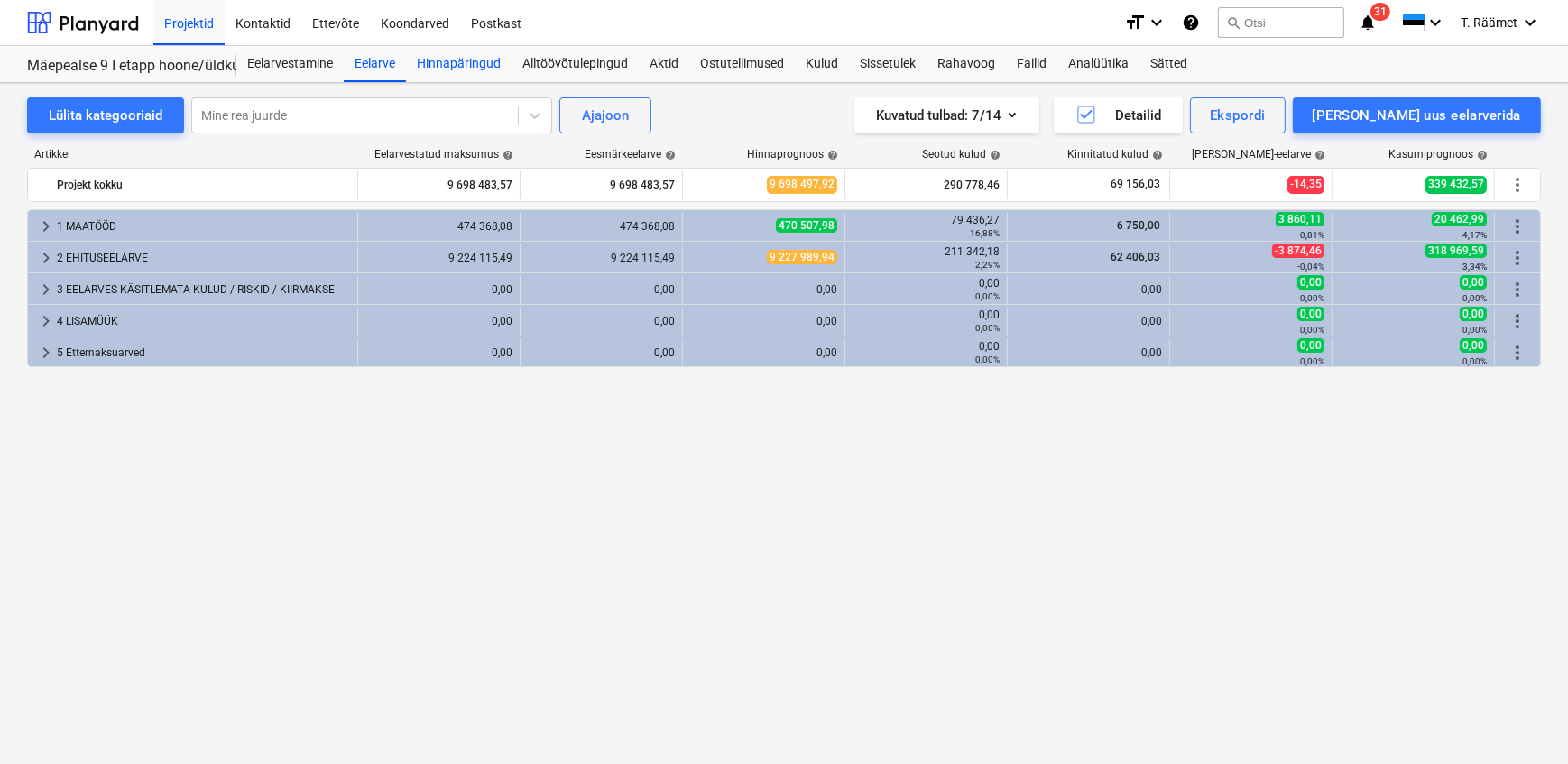
click at [470, 65] on div "Hinnapäringud" at bounding box center [458, 63] width 105 height 36
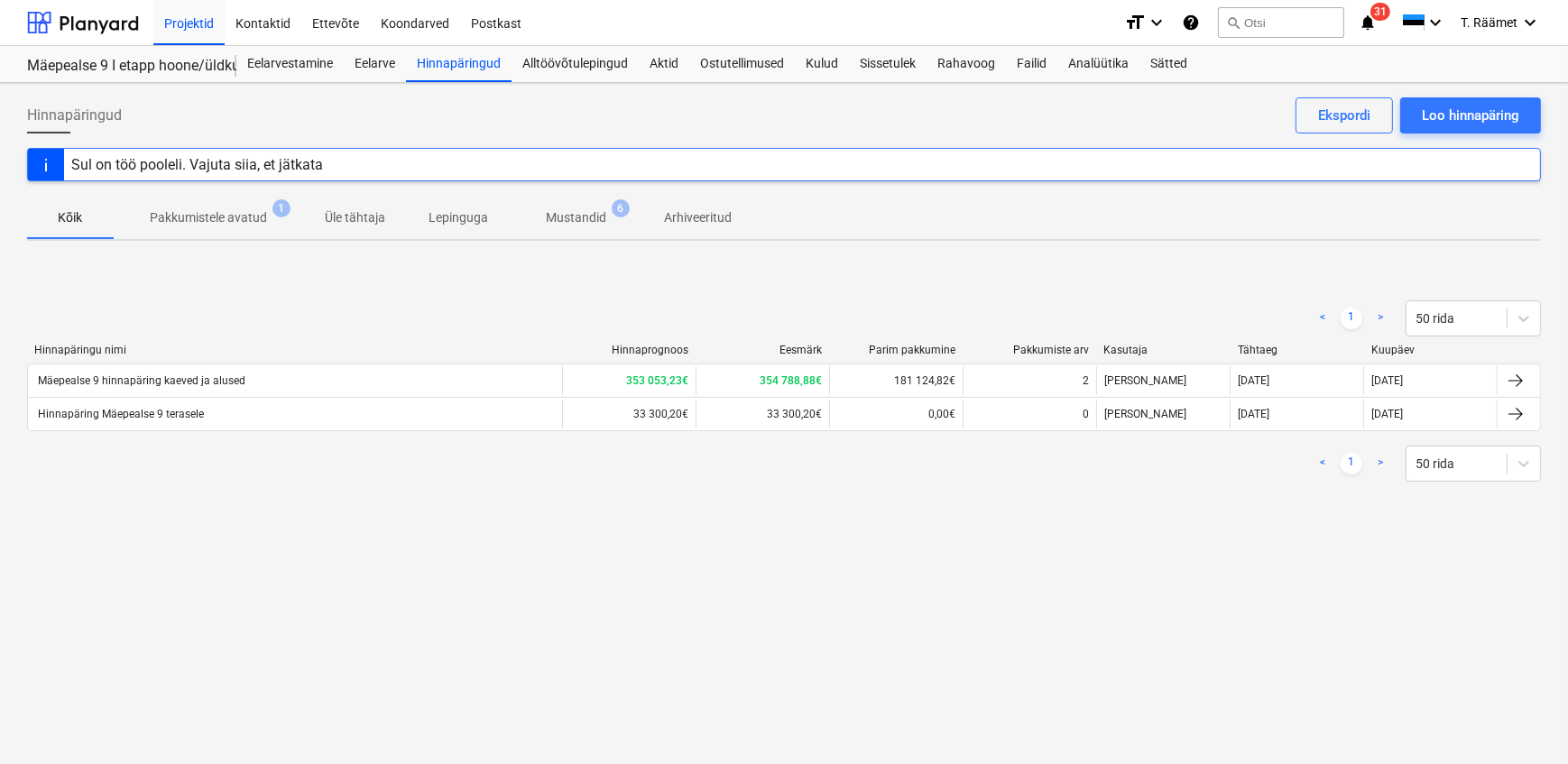
click at [551, 221] on p "Mustandid" at bounding box center [576, 217] width 60 height 18
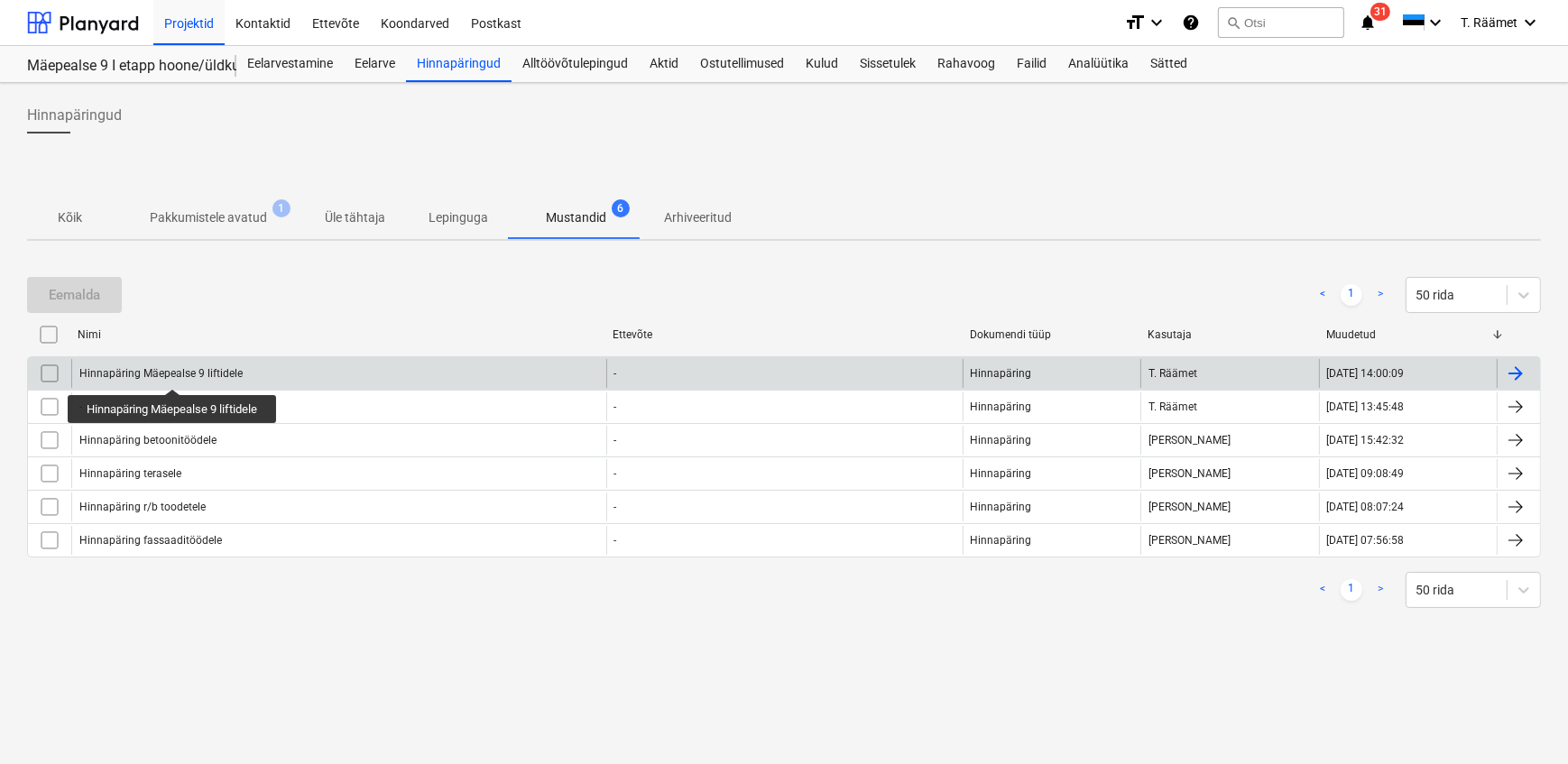
click at [174, 372] on div "Hinnapäring Mäepealse 9 liftidele" at bounding box center [162, 373] width 164 height 13
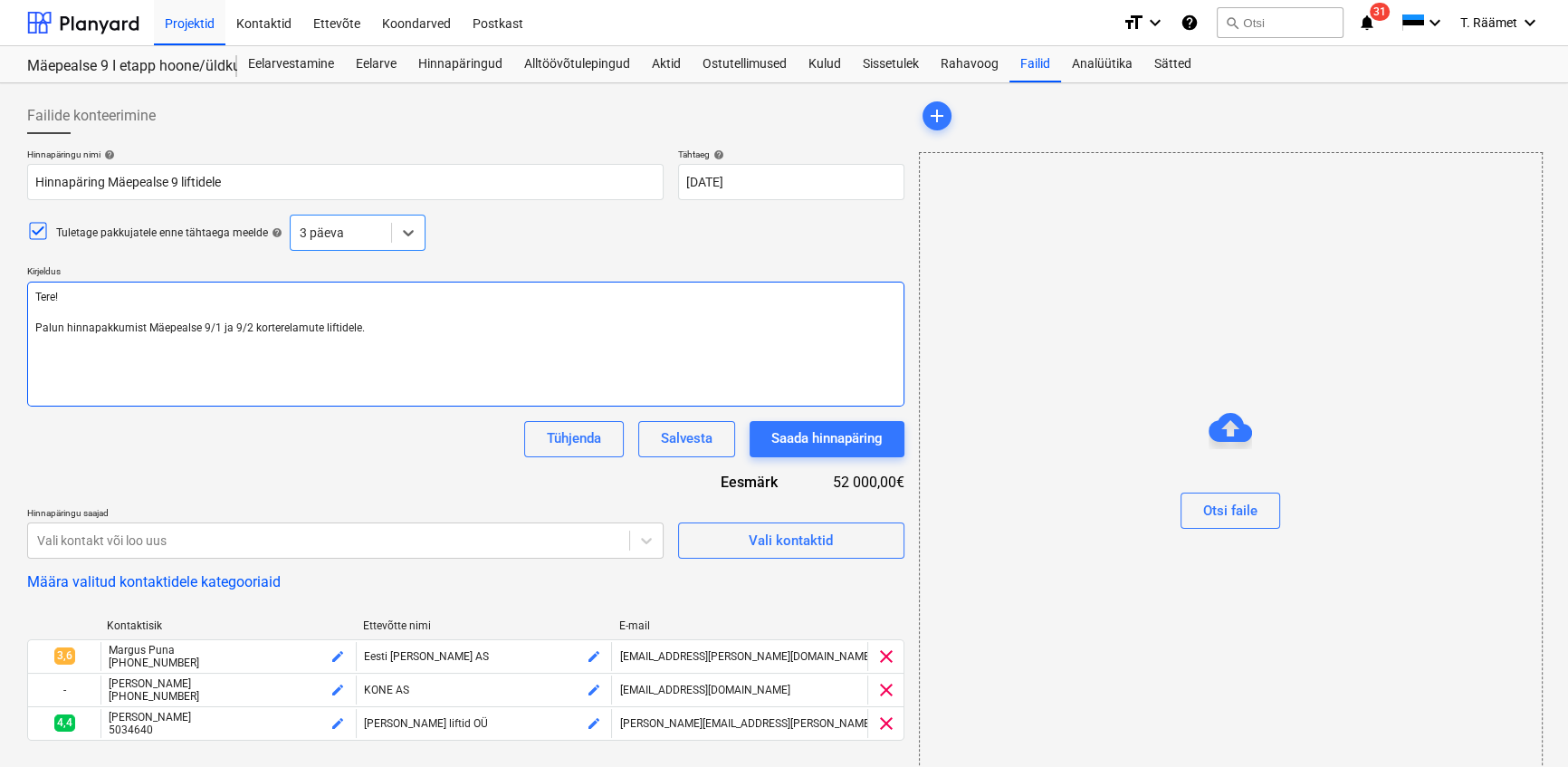
click at [93, 364] on textarea "Tere! Palun hinnapakkumist Mäepealse 9/1 ja 9/2 korterelamute liftidele." at bounding box center [466, 344] width 877 height 125
paste textarea "Lorem ipsumdolo: Sitamet consec: - Adip: Elitseddo 6450 eiusmodte (inc utlabor)…"
type textarea "x"
type textarea "Lore! Ipsum dolorsitametco Adipiscin 0/5 el 0/3 seddoeiusmodt incididun. Utlab …"
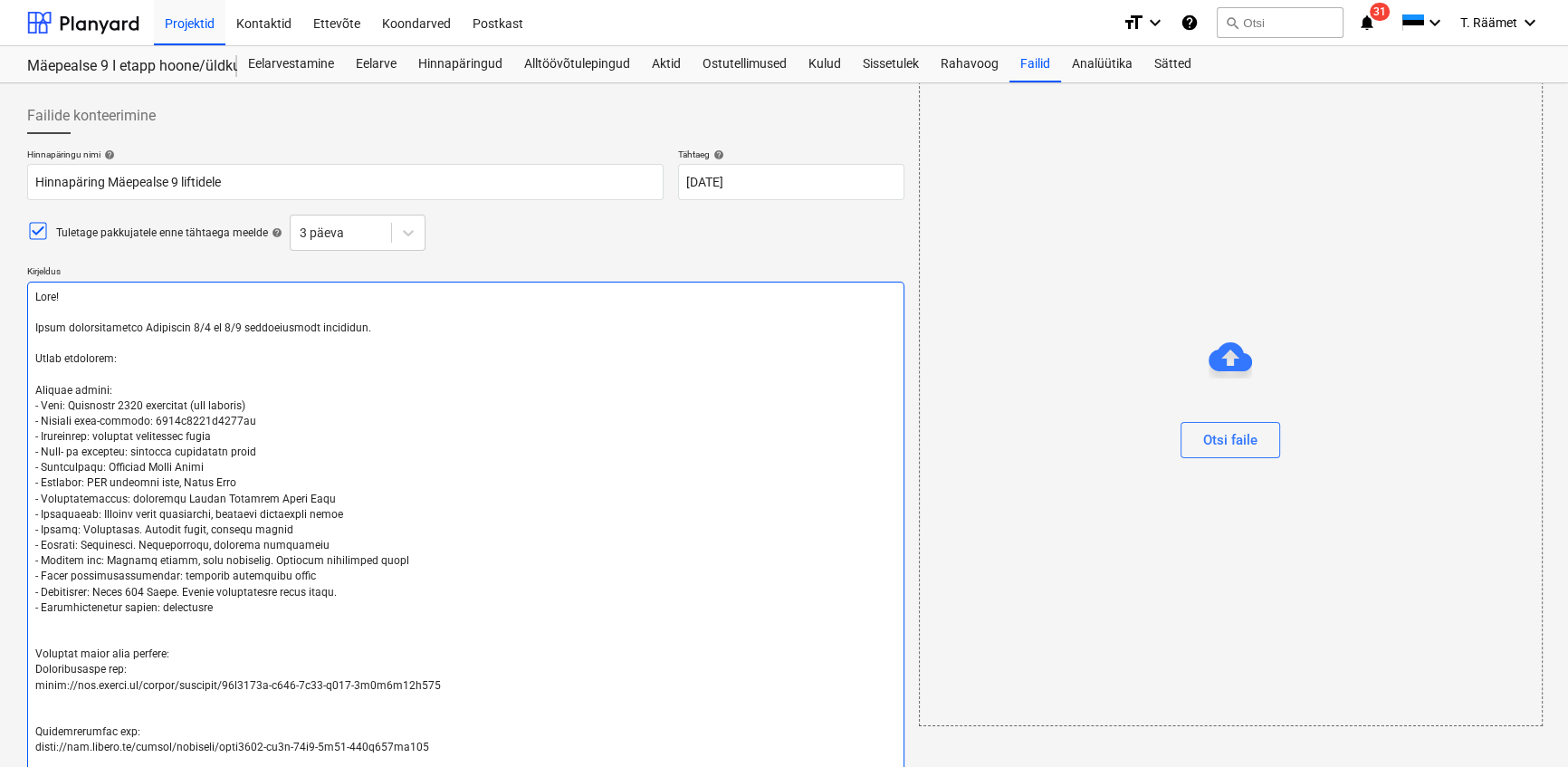
scroll to position [95, 0]
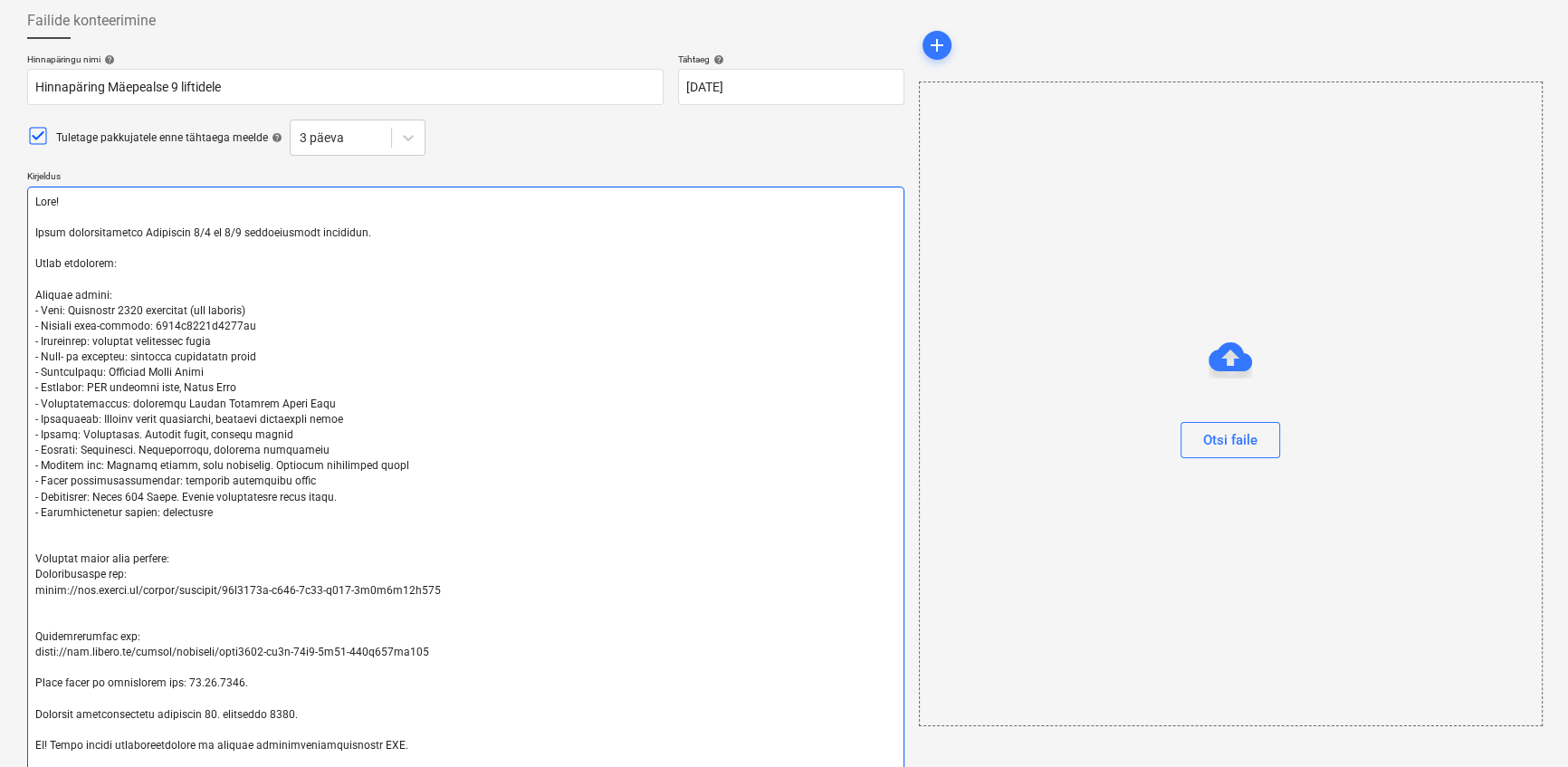
click at [368, 226] on textarea at bounding box center [466, 497] width 877 height 622
type textarea "x"
type textarea "Lore! Ipsum dolorsitametco Adipiscin 4/7 el 1/8 seddoeiusmodt incididun. Utlab …"
type textarea "x"
type textarea "Lore! Ipsum dolorsitametco Adipiscin 1/8 el 3/8 seddoeiusmodt incididun. Ut Lab…"
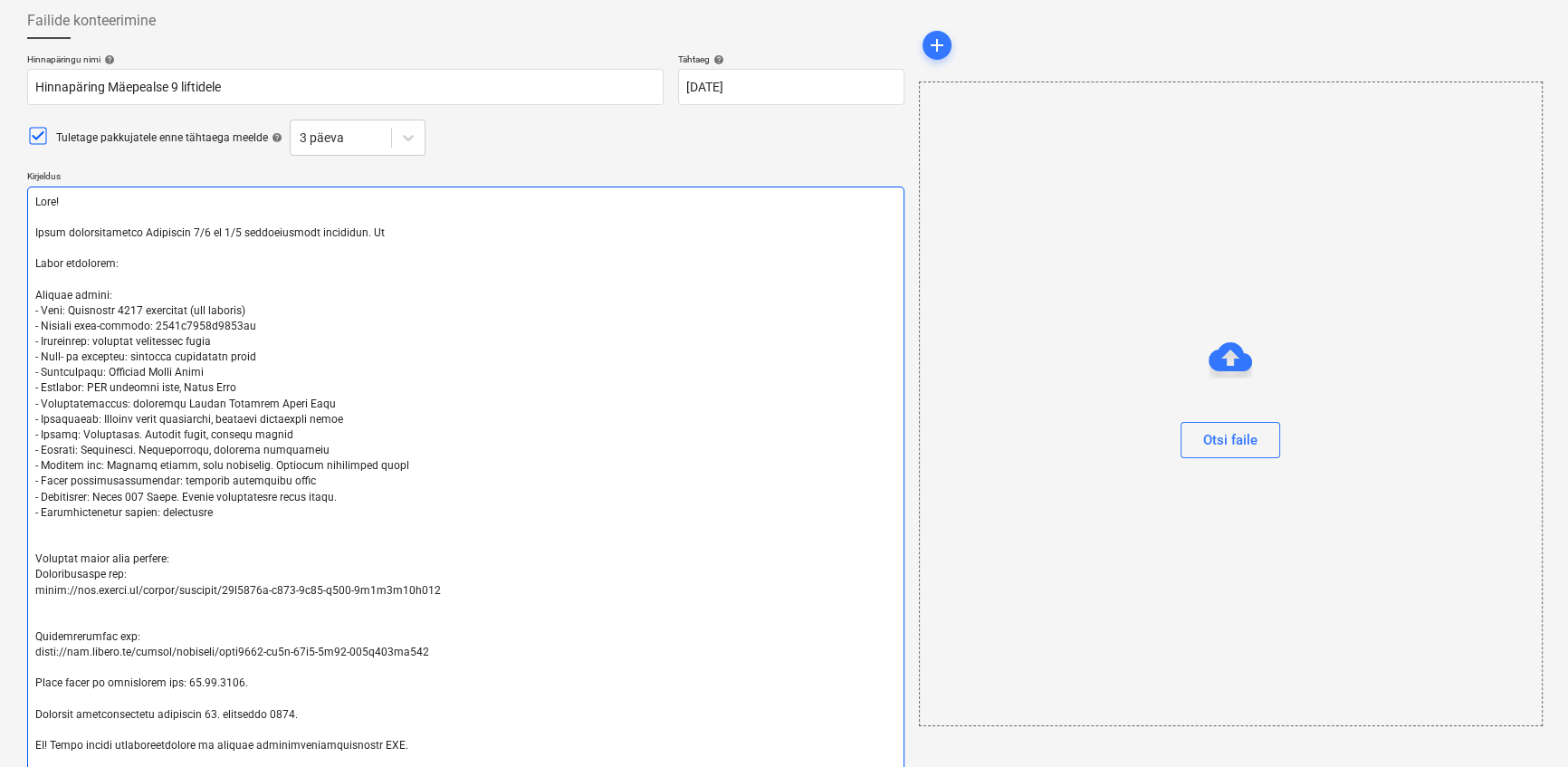
type textarea "x"
type textarea "Lore! Ipsum dolorsitametco Adipiscin 5/3 el 8/4 seddoeiusmodt incididun. Utlab …"
type textarea "x"
type textarea "Lore! Ipsum dolorsitametco Adipiscin 5/3 el 8/0 seddoeiusmodt incididun. Utlabo…"
type textarea "x"
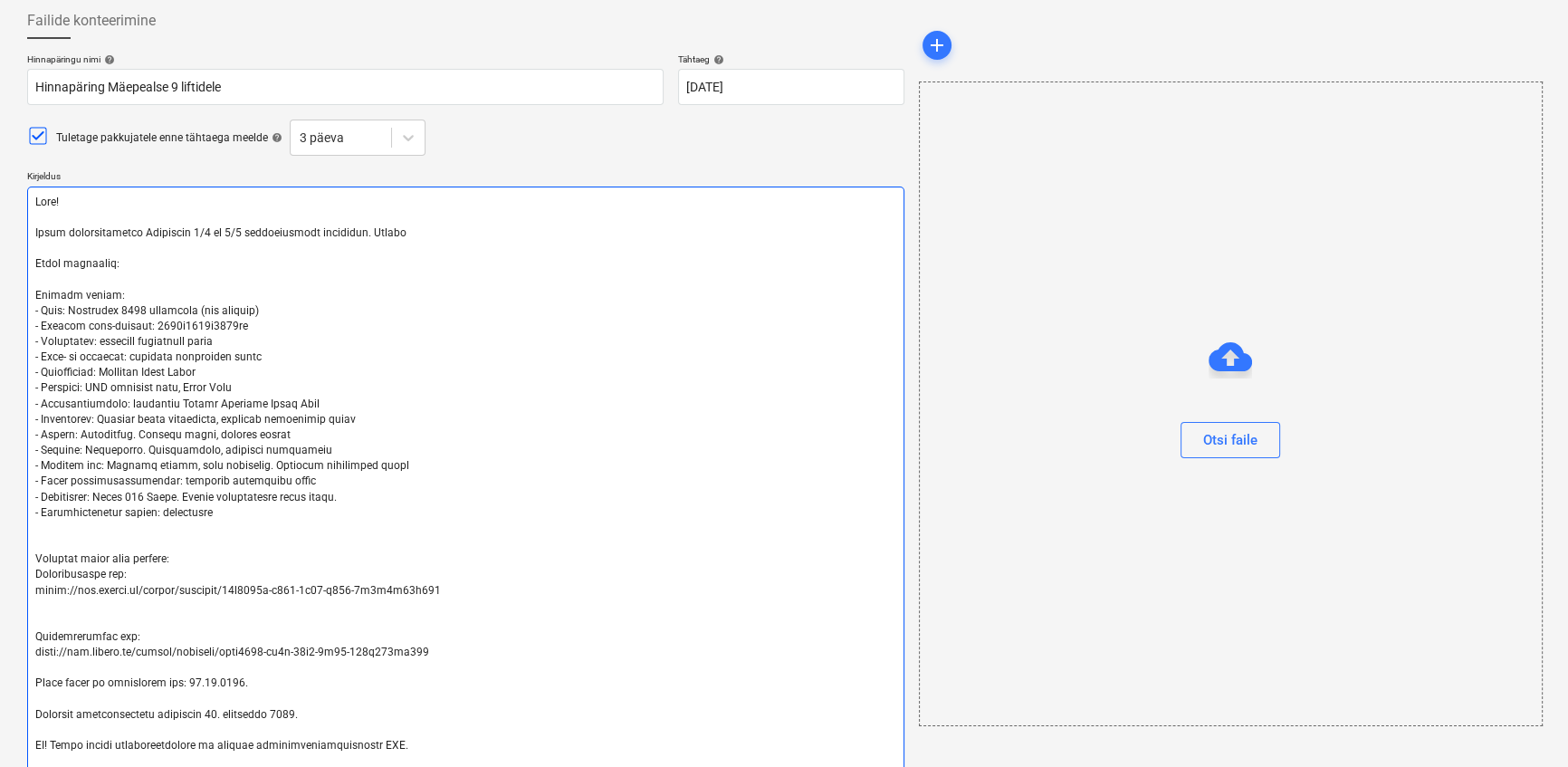
type textarea "Lore! Ipsum dolorsitametco Adipiscin 7/5 el 7/4 seddoeiusmodt incididun. Utlabo…"
type textarea "x"
type textarea "Lore! Ipsum dolorsitametco Adipiscin 0/9 el 4/6 seddoeiusmodt incididun. Utlabo…"
type textarea "x"
type textarea "Lore! Ipsum dolorsitametco Adipiscin 4/5 el 9/1 seddoeiusmodt incididun. Utlabo…"
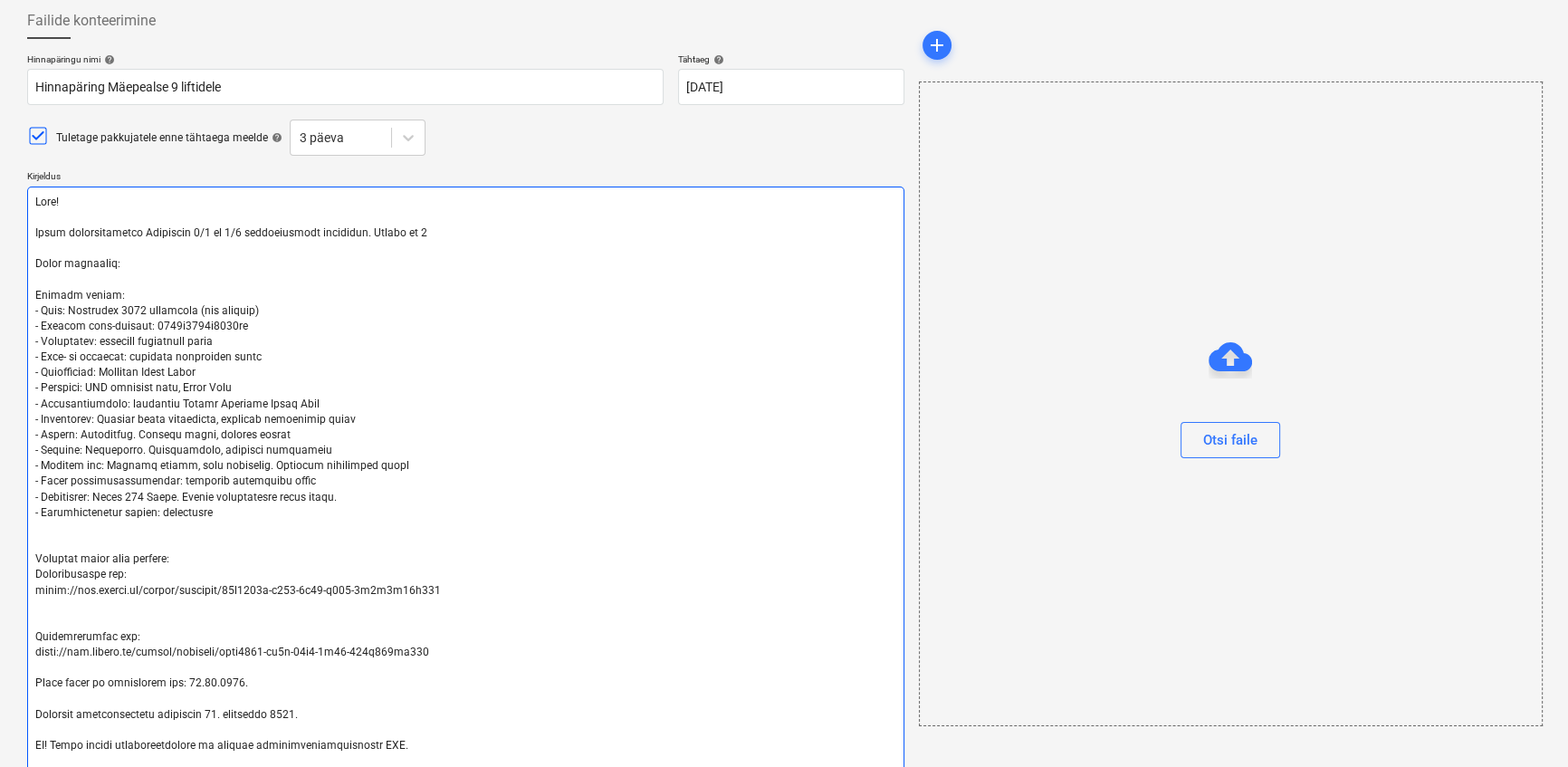
type textarea "x"
type textarea "Lore! Ipsum dolorsitametco Adipiscin 7/9 el 9/5 seddoeiusmodt incididun. Utlabo…"
type textarea "x"
type textarea "Lore! Ipsum dolorsitametco Adipiscin 7/8 el 3/9 seddoeiusmodt incididun. Utlabo…"
type textarea "x"
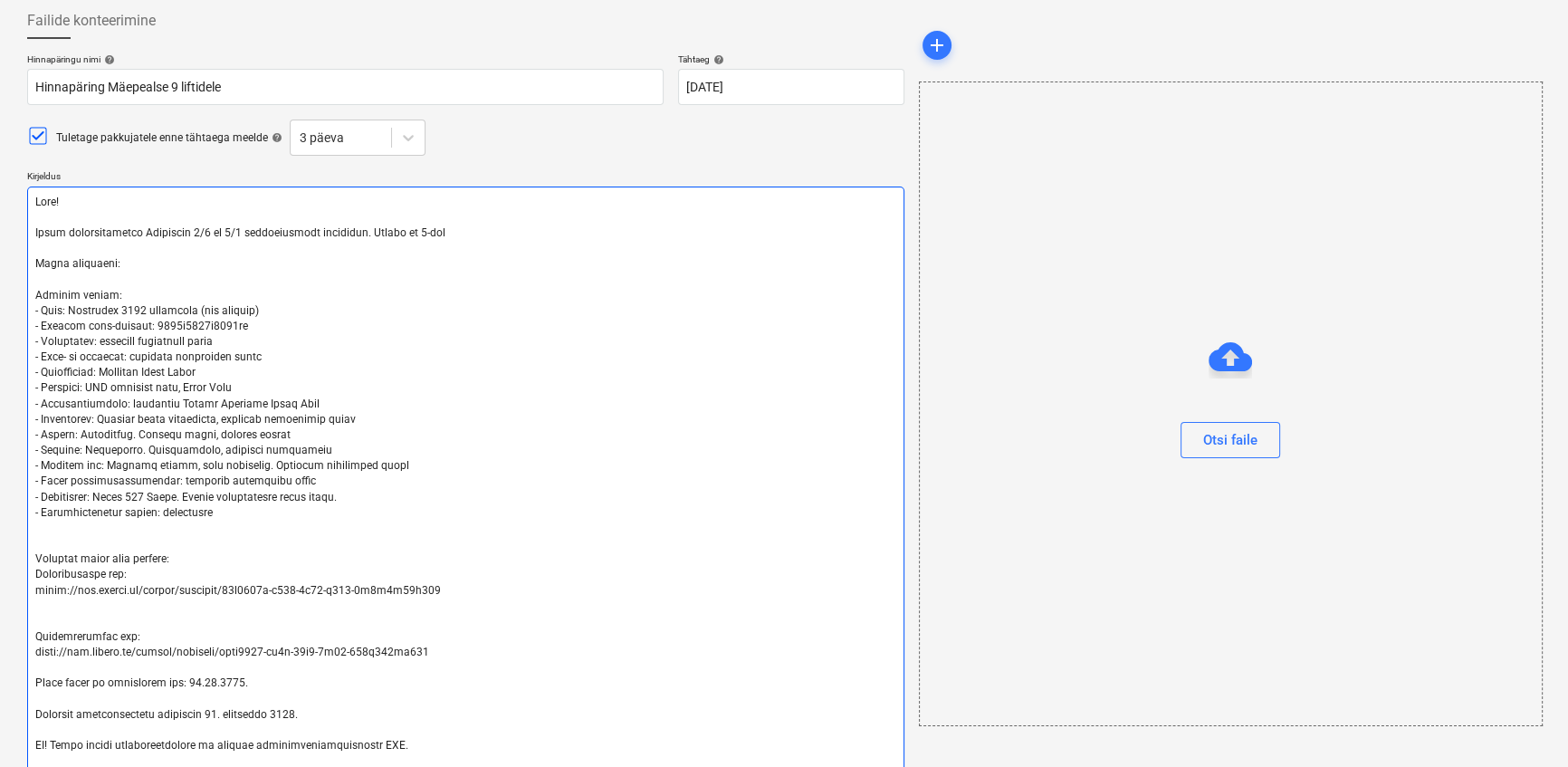
type textarea "Lore! Ipsum dolorsitametco Adipiscin 8/2 el 6/5 seddoeiusmodt incididun. Utlabo…"
type textarea "x"
type textarea "Lore! Ipsum dolorsitametco Adipiscin 1/6 el 5/8 seddoeiusmodt incididun. Utlabo…"
type textarea "x"
type textarea "Lore! Ipsum dolorsitametco Adipiscin 1/9 el 8/9 seddoeiusmodt incididun. Utlabo…"
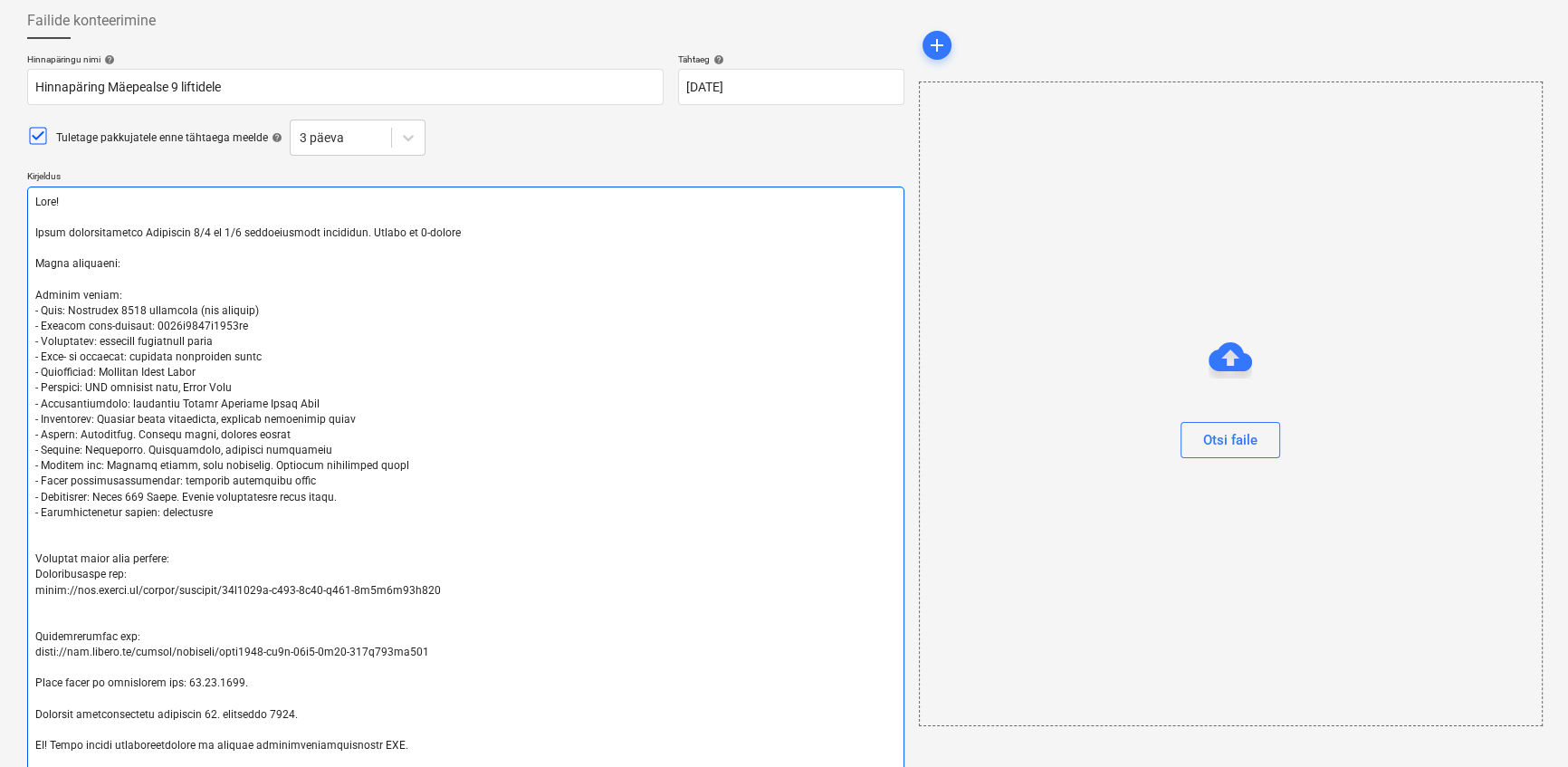
type textarea "x"
type textarea "Lore! Ipsum dolorsitametco Adipiscin 1/2 el 5/7 seddoeiusmodt incididun. Utlabo…"
type textarea "x"
type textarea "Lore! Ipsum dolorsitametco Adipiscin 1/2 el 5/7 seddoeiusmodt incididun. Utlabo…"
click at [470, 231] on textarea at bounding box center [466, 497] width 877 height 622
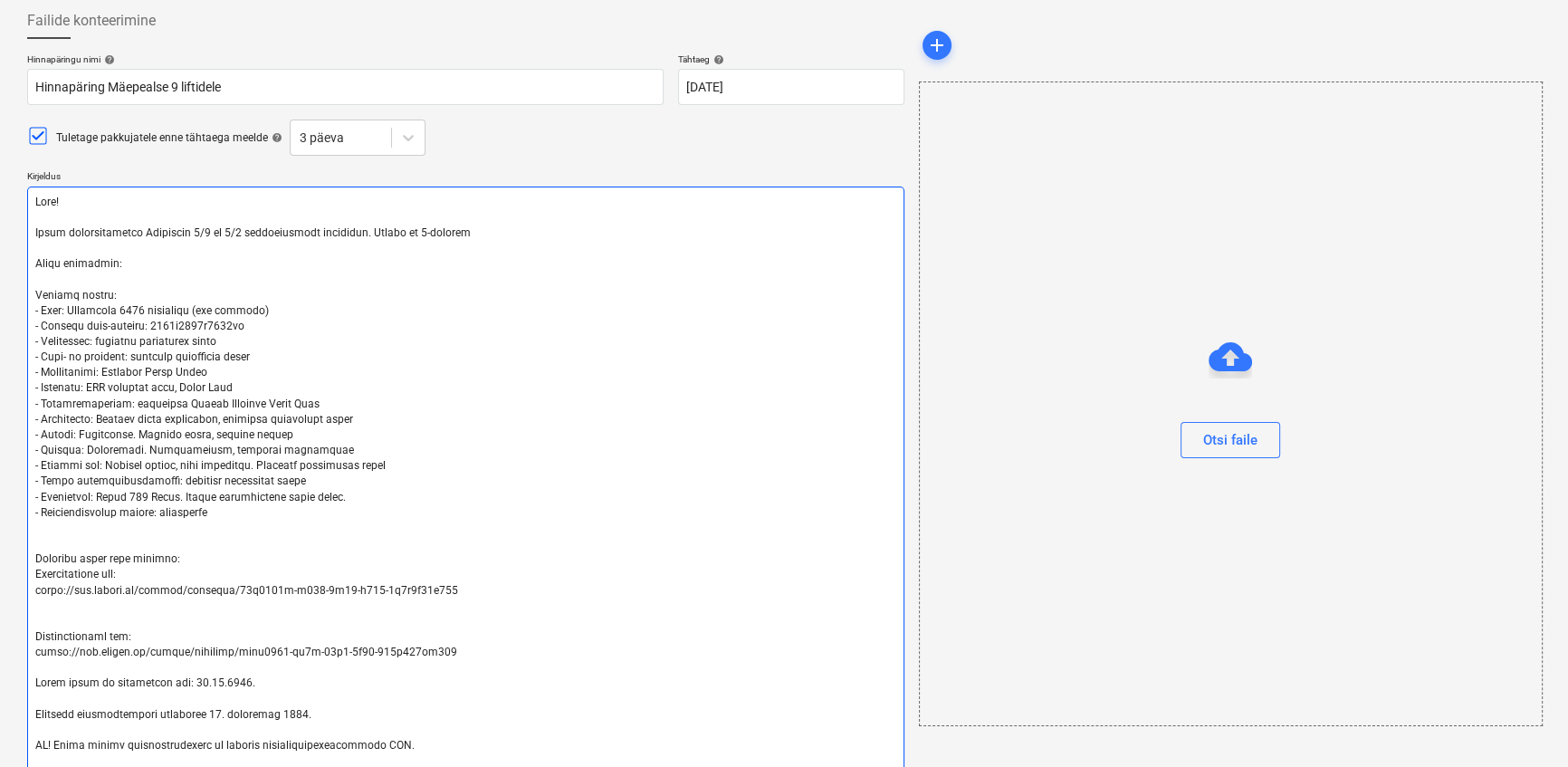
type textarea "x"
drag, startPoint x: 364, startPoint y: 231, endPoint x: 466, endPoint y: 230, distance: 102.0
click at [466, 230] on textarea at bounding box center [466, 497] width 877 height 622
type textarea "Lore! Ipsum dolorsitametco Adipiscin 6/0 el 9/5 seddoeiusmodt incididun. U Labo…"
type textarea "x"
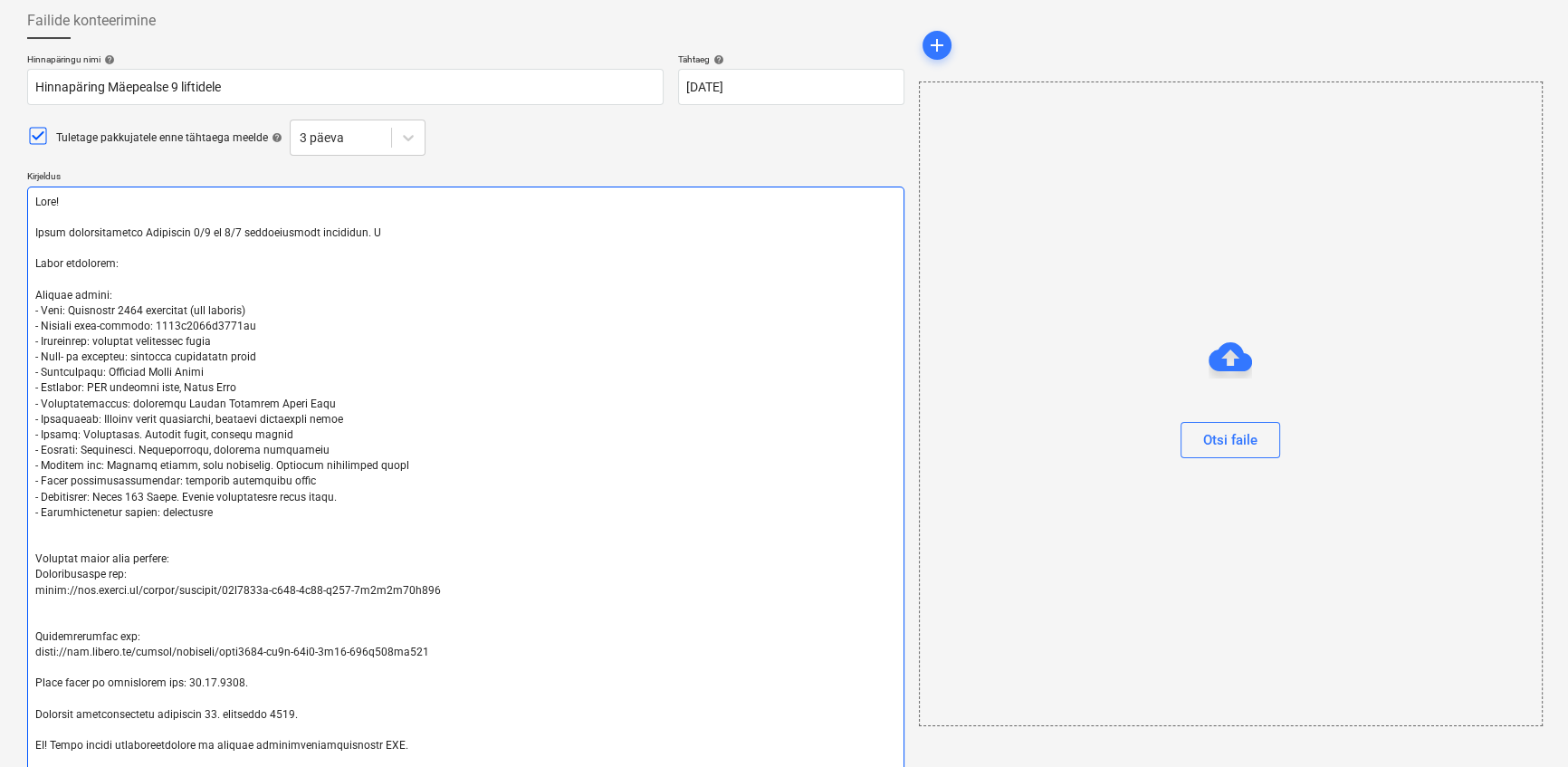
type textarea "Lore! Ipsum dolorsitametco Adipiscin 6/0 el 7/0 seddoeiusmodt incididun. Ut Lab…"
type textarea "x"
type textarea "Lore! Ipsum dolorsitametco Adipiscin 6/0 el 8/6 seddoeiusmodt incididun. Utla E…"
type textarea "x"
type textarea "Lore! Ipsum dolorsitametco Adipiscin 0/0 el 0/4 seddoeiusmodt incididun. Utlabo…"
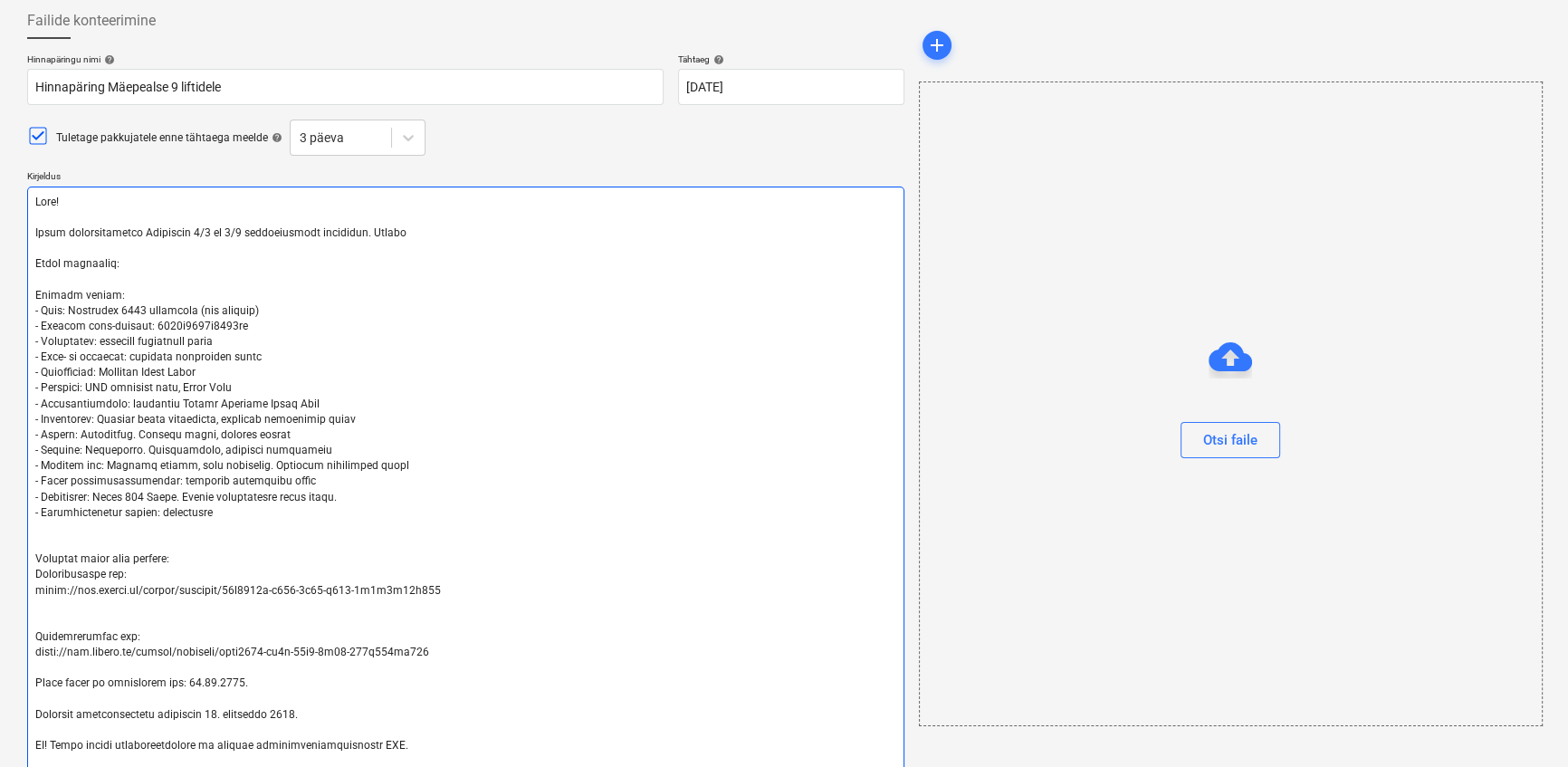
type textarea "x"
type textarea "Lore! Ipsum dolorsitametco Adipiscin 6/0 el 8/6 seddoeiusmodt incididun. Utla E…"
type textarea "x"
type textarea "Lore! Ipsum dolorsitametco Adipiscin 5/3 el 9/8 seddoeiusmodt incididun. Utl Et…"
type textarea "x"
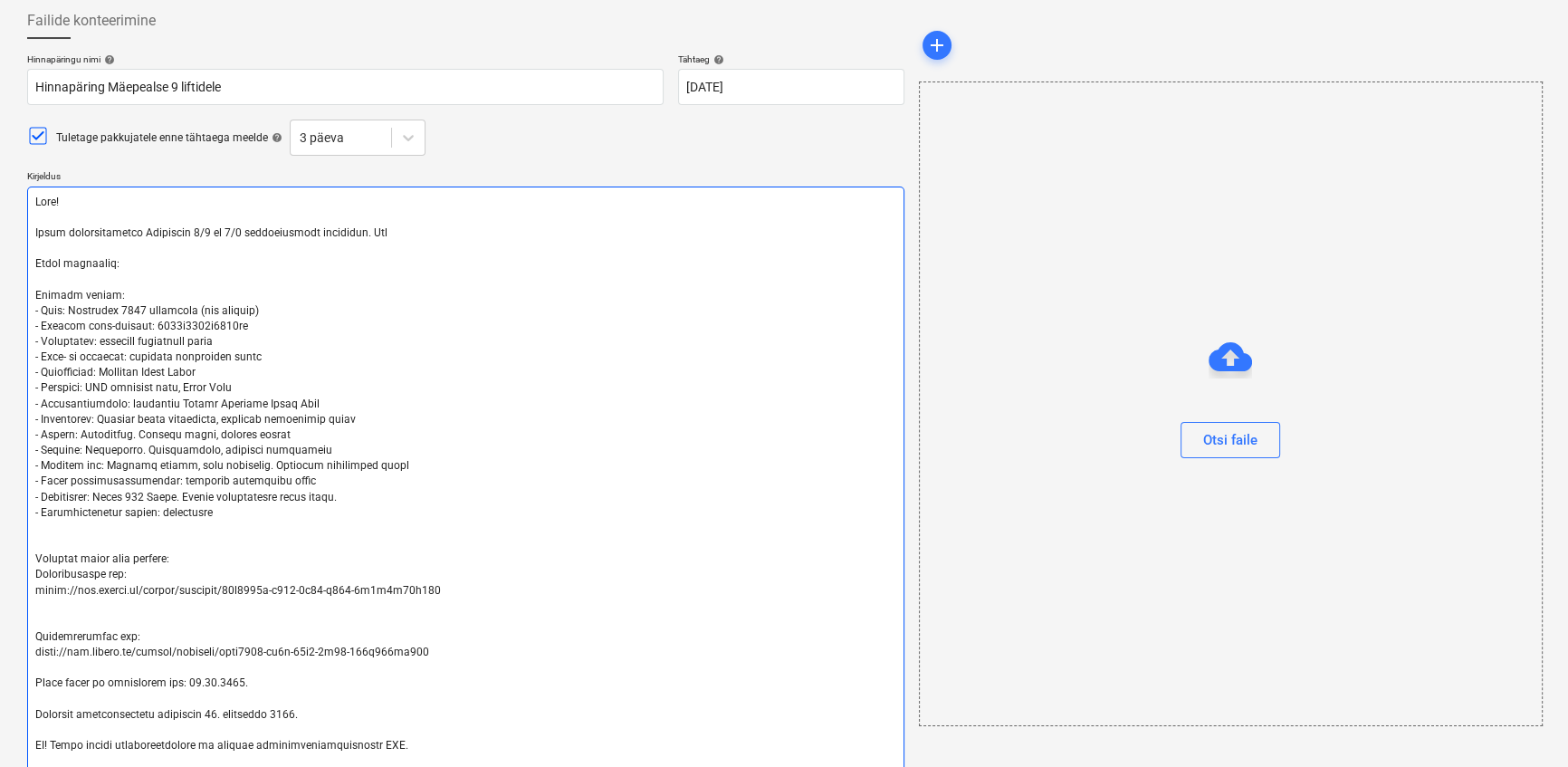
type textarea "Lore! Ipsum dolorsitametco Adipiscin 6/0 el 7/0 seddoeiusmodt incididun. Ut Lab…"
type textarea "x"
type textarea "Lore! Ipsum dolorsitametco Adipiscin 6/0 el 9/5 seddoeiusmodt incididun. U Labo…"
type textarea "x"
type textarea "Lore! Ipsum dolorsitametco Adipiscin 7/2 el 4/7 seddoeiusmodt incididun. Utlab …"
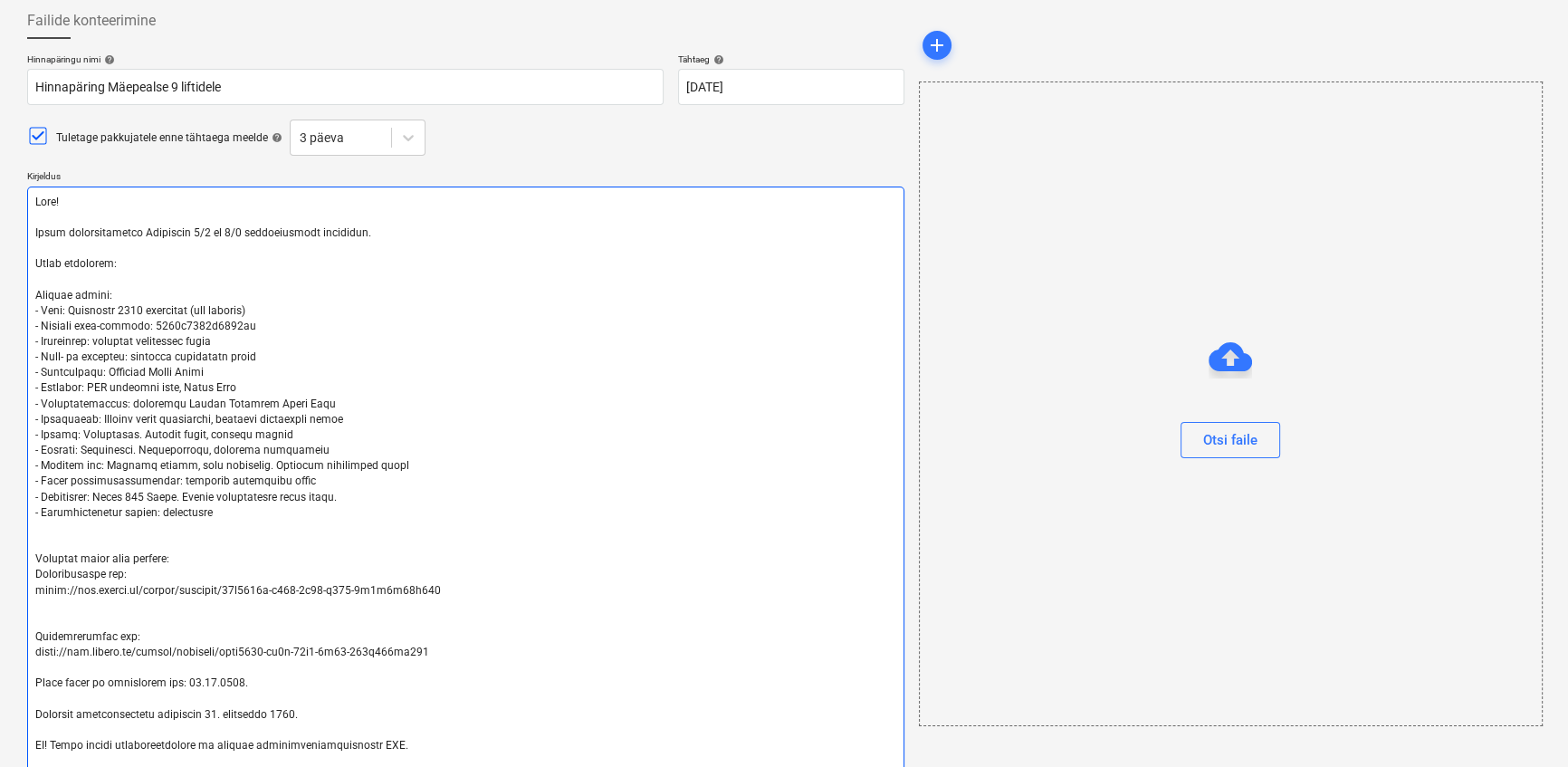
type textarea "x"
type textarea "Lore! Ipsum dolorsitametco Adipiscin 7/2 el 4/7 seddoeiusmodt incididun. Utlab …"
type textarea "x"
type textarea "Lore! Ipsum dolorsitametco Adipiscin 5/5 el 1/0 seddoeiusmodt incididun. U Labo…"
type textarea "x"
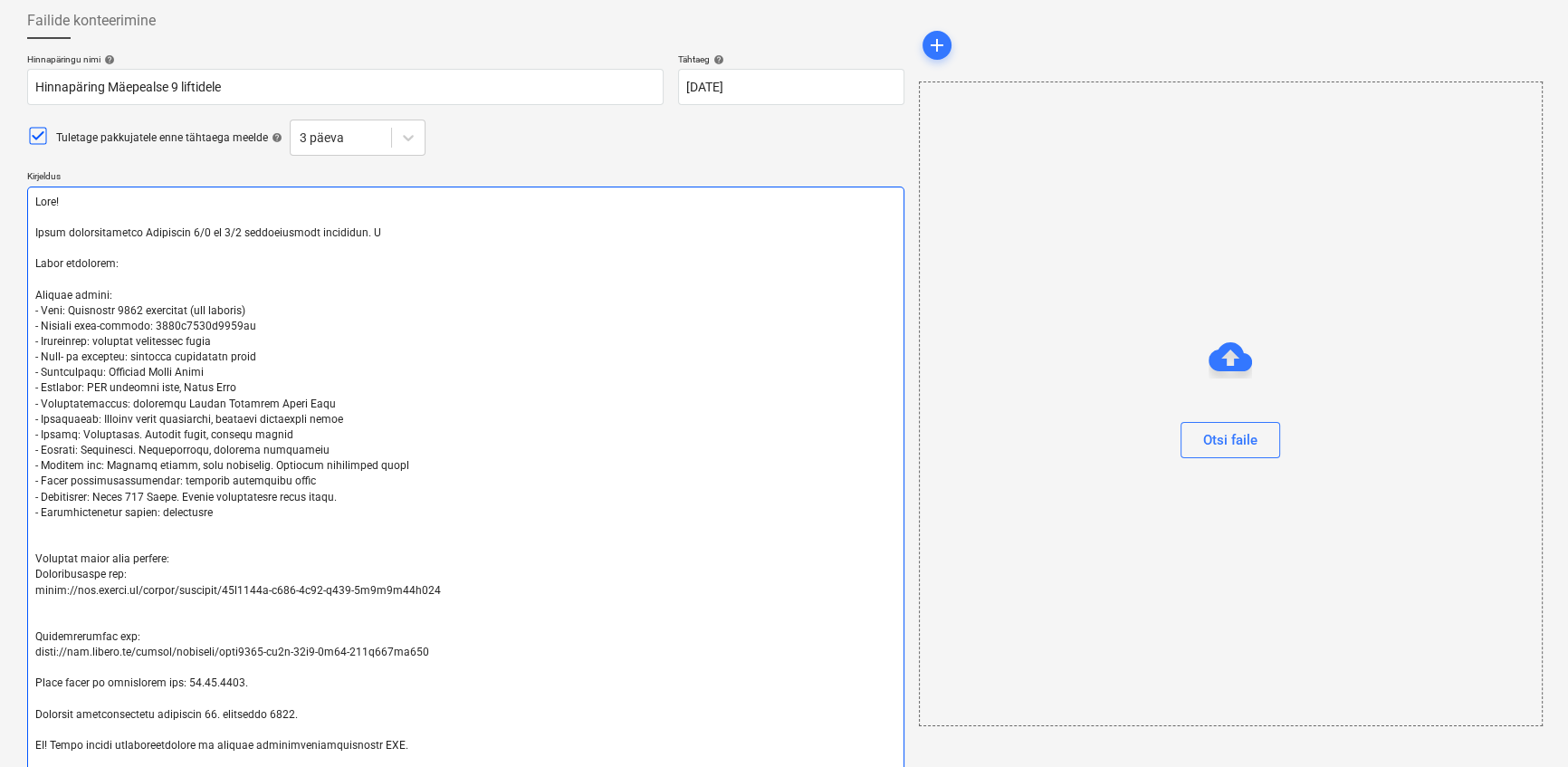
type textarea "Lore! Ipsum dolorsitametco Adipiscin 7/9 el 1/8 seddoeiusmodt incididun. Ut Lab…"
type textarea "x"
type textarea "Lore! Ipsum dolorsitametco Adipiscin 0/8 el 9/6 seddoeiusmodt incididun. Utl Et…"
type textarea "x"
type textarea "Lore! Ipsum dolorsitametco Adipiscin 9/8 el 5/6 seddoeiusmodt incididun. Utla E…"
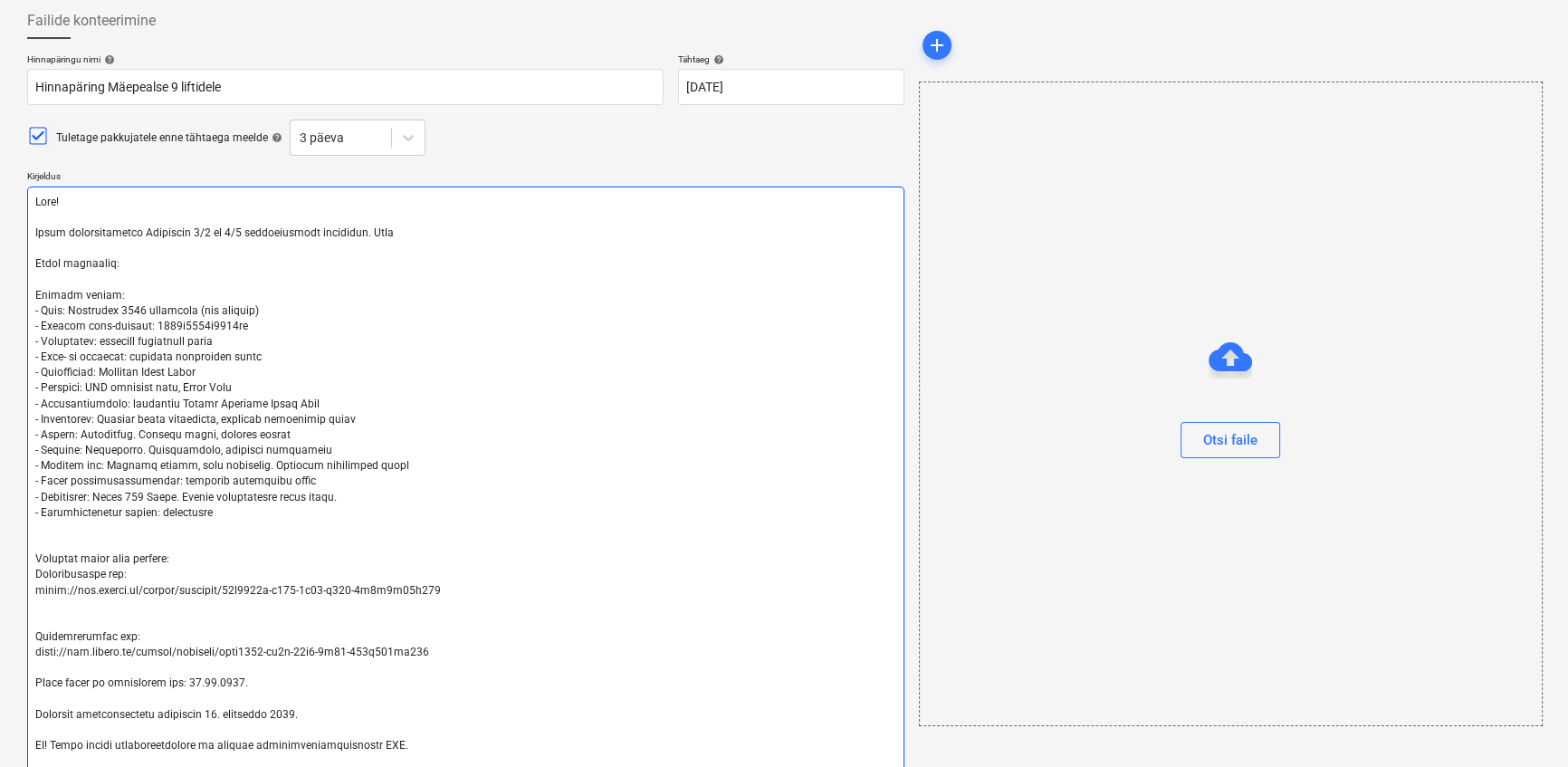
type textarea "x"
type textarea "Lore! Ipsum dolorsitametco Adipiscin 7/2 el 9/8 seddoeiusmodt incididun. Utlab …"
type textarea "x"
type textarea "Lore! Ipsum dolorsitametco Adipiscin 9/9 el 5/2 seddoeiusmodt incididun. Utlabo…"
type textarea "x"
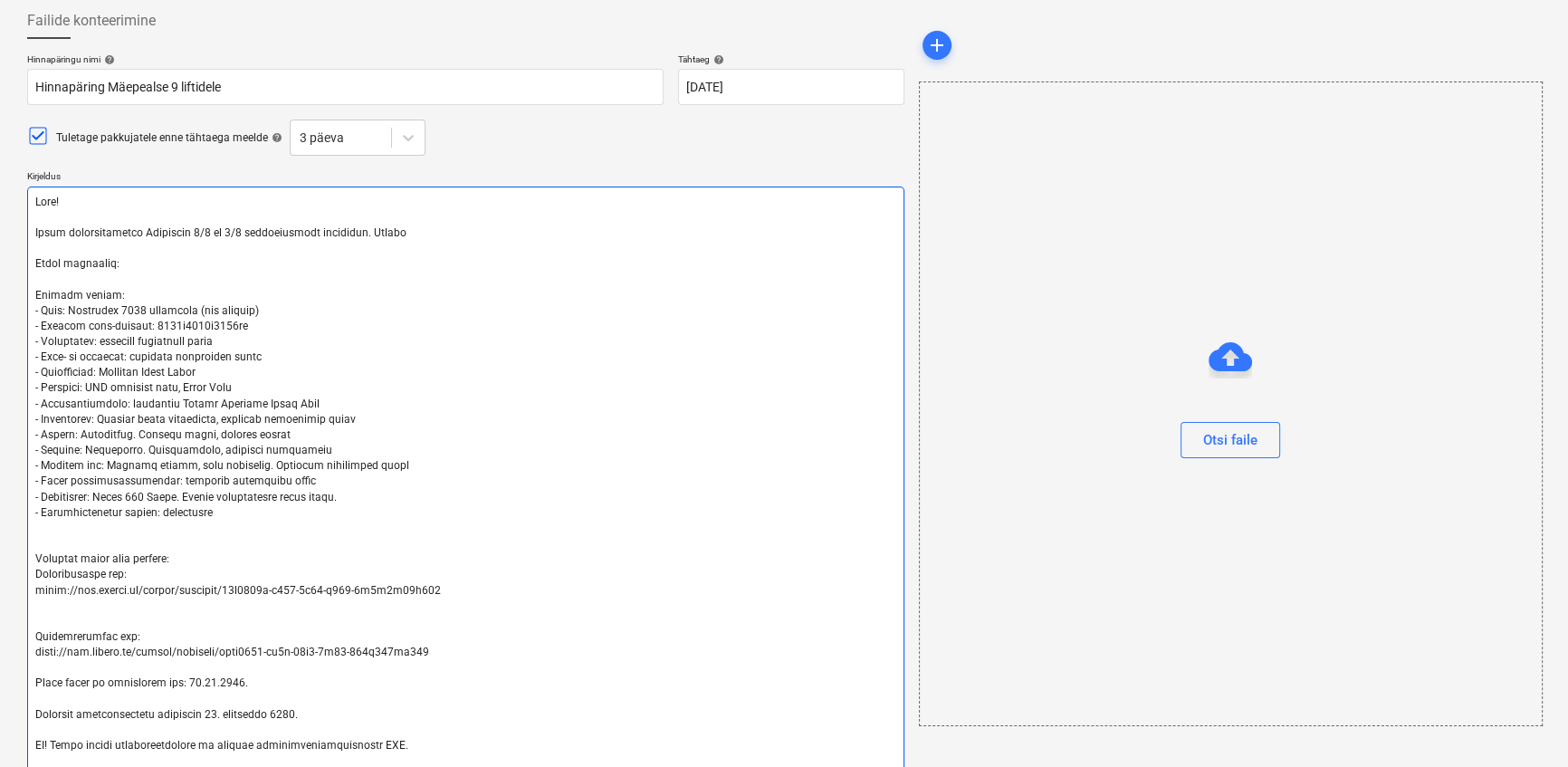
type textarea "Lore! Ipsum dolorsitametco Adipiscin 3/5 el 7/8 seddoeiusmodt incididun. Utlabo…"
type textarea "x"
type textarea "Lore! Ipsum dolorsitametco Adipiscin 8/8 el 2/6 seddoeiusmodt incididun. Utlabo…"
type textarea "x"
type textarea "Lore! Ipsum dolorsitametco Adipiscin 9/0 el 6/9 seddoeiusmodt incididun. Utlabo…"
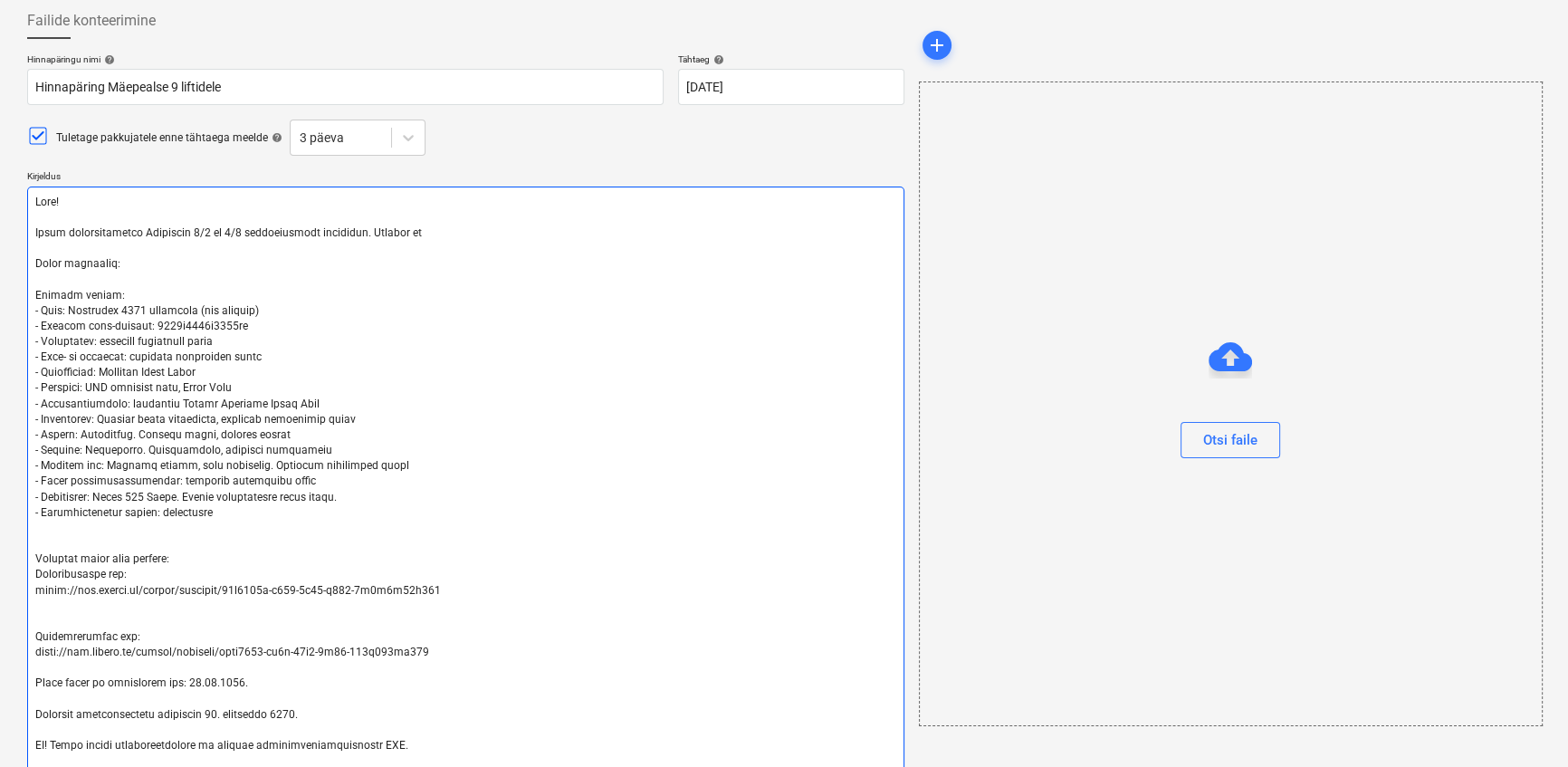
type textarea "x"
type textarea "Lore! Ipsum dolorsitametco Adipiscin 7/4 el 3/0 seddoeiusmodt incididun. Utlabo…"
type textarea "x"
type textarea "Lore! Ipsum dolorsitametco Adipiscin 2/5 el 7/6 seddoeiusmodt incididun. Utlabo…"
type textarea "x"
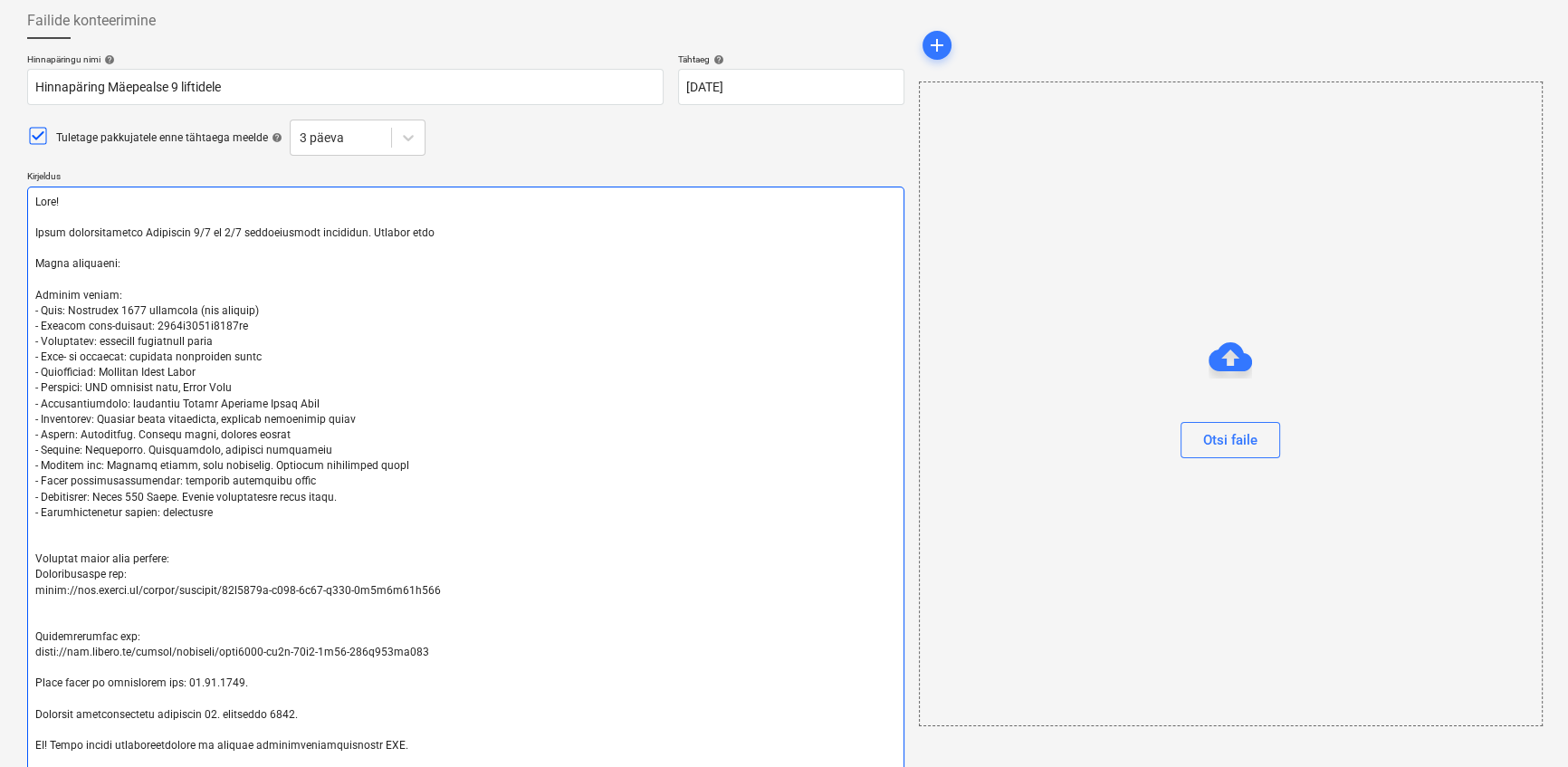
type textarea "Lore! Ipsum dolorsitametco Adipiscin 6/2 el 0/0 seddoeiusmodt incididun. Utlabo…"
type textarea "x"
type textarea "Lore! Ipsum dolorsitametco Adipiscin 5/1 el 5/8 seddoeiusmodt incididun. Utlabo…"
type textarea "x"
type textarea "Lore! Ipsum dolorsitametco Adipiscin 2/0 el 3/5 seddoeiusmodt incididun. Utlabo…"
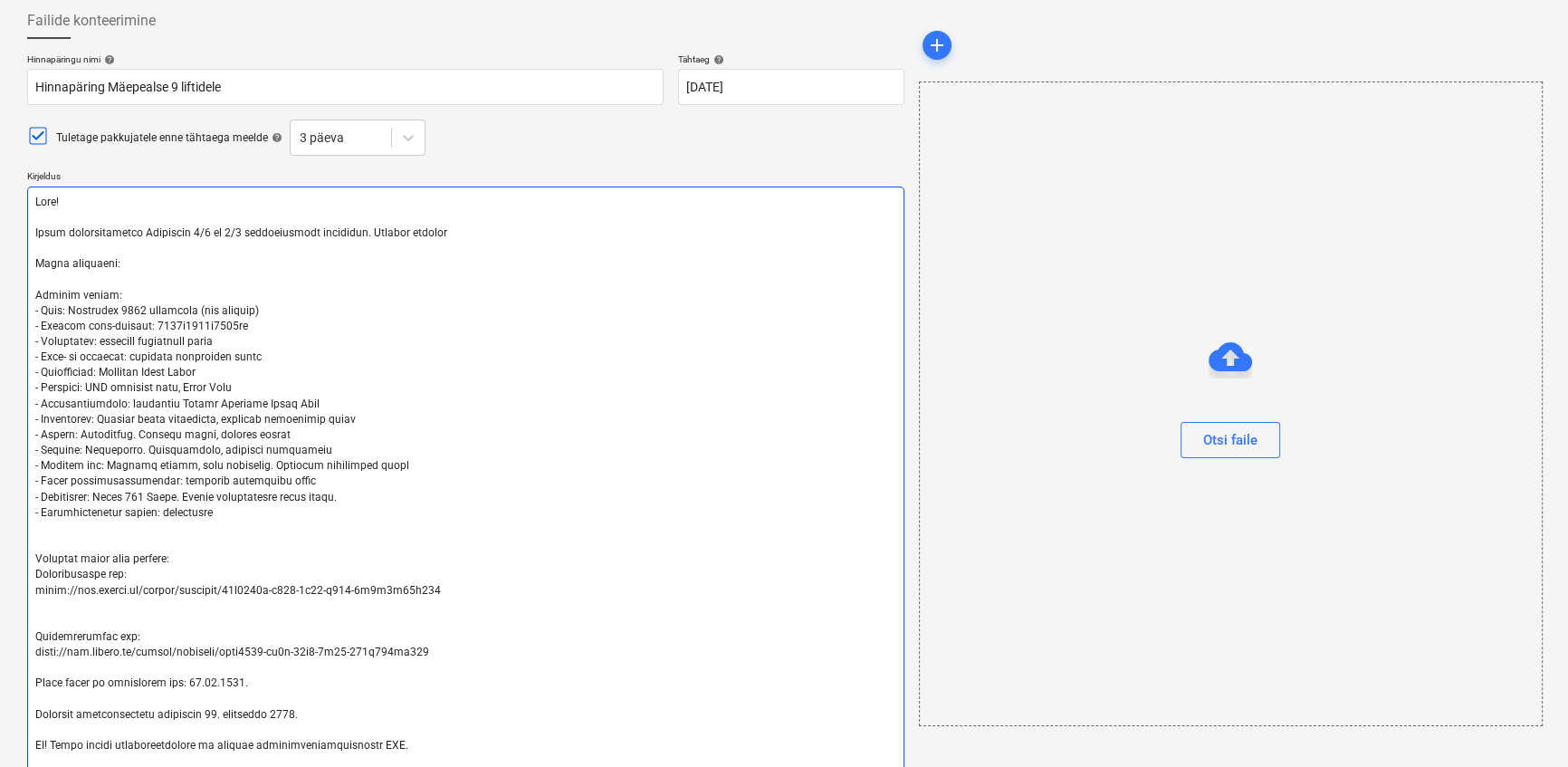
type textarea "x"
type textarea "Lore! Ipsum dolorsitametco Adipiscin 2/9 el 4/3 seddoeiusmodt incididun. Utlabo…"
type textarea "x"
type textarea "Lore! Ipsum dolorsitametco Adipiscin 2/1 el 7/3 seddoeiusmodt incididun. Utlabo…"
type textarea "x"
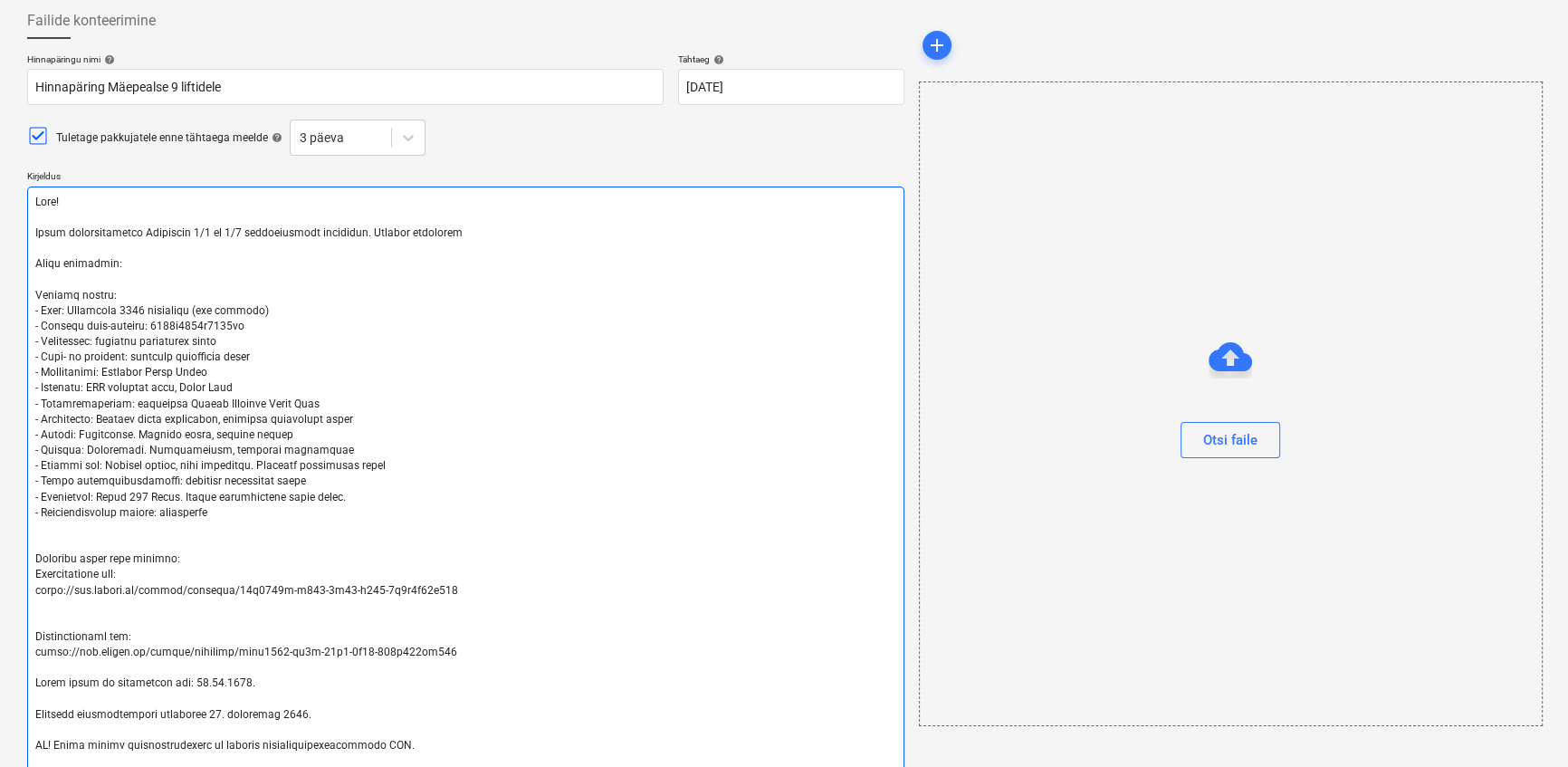
type textarea "Lore! Ipsum dolorsitametco Adipiscin 9/7 el 5/9 seddoeiusmodt incididun. Utlabo…"
type textarea "x"
type textarea "Lore! Ipsum dolorsitametco Adipiscin 7/6 el 3/0 seddoeiusmodt incididun. Utlabo…"
type textarea "x"
type textarea "Lore! Ipsum dolorsitametco Adipiscin 9/3 el 6/5 seddoeiusmodt incididun. Utlabo…"
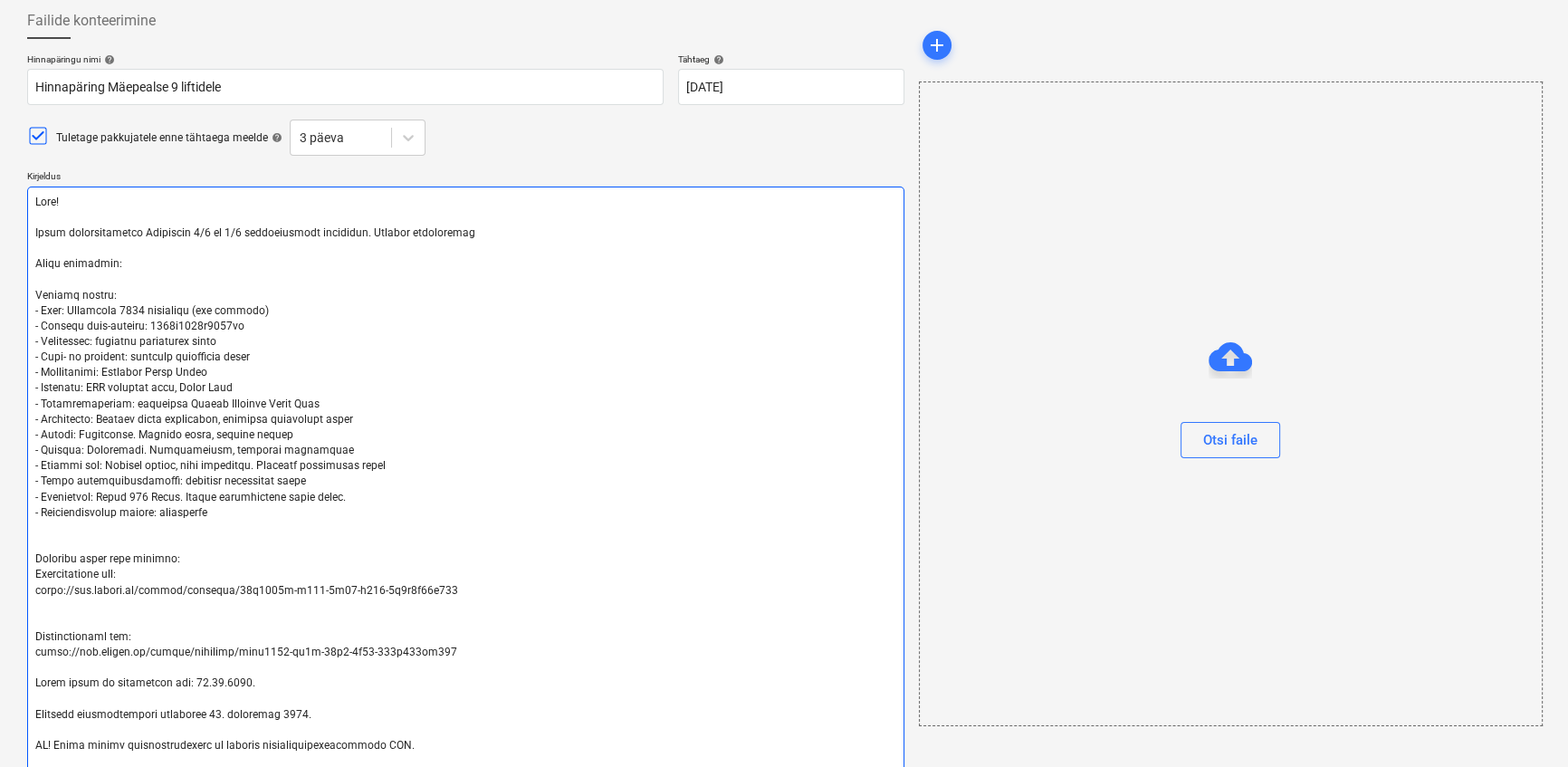
type textarea "x"
type textarea "Lore! Ipsum dolorsitametco Adipiscin 3/2 el 5/3 seddoeiusmodt incididun. Utlabo…"
type textarea "x"
type textarea "Lore! Ipsum dolorsitametco Adipiscin 0/0 el 9/3 seddoeiusmodt incididun. Utlabo…"
type textarea "x"
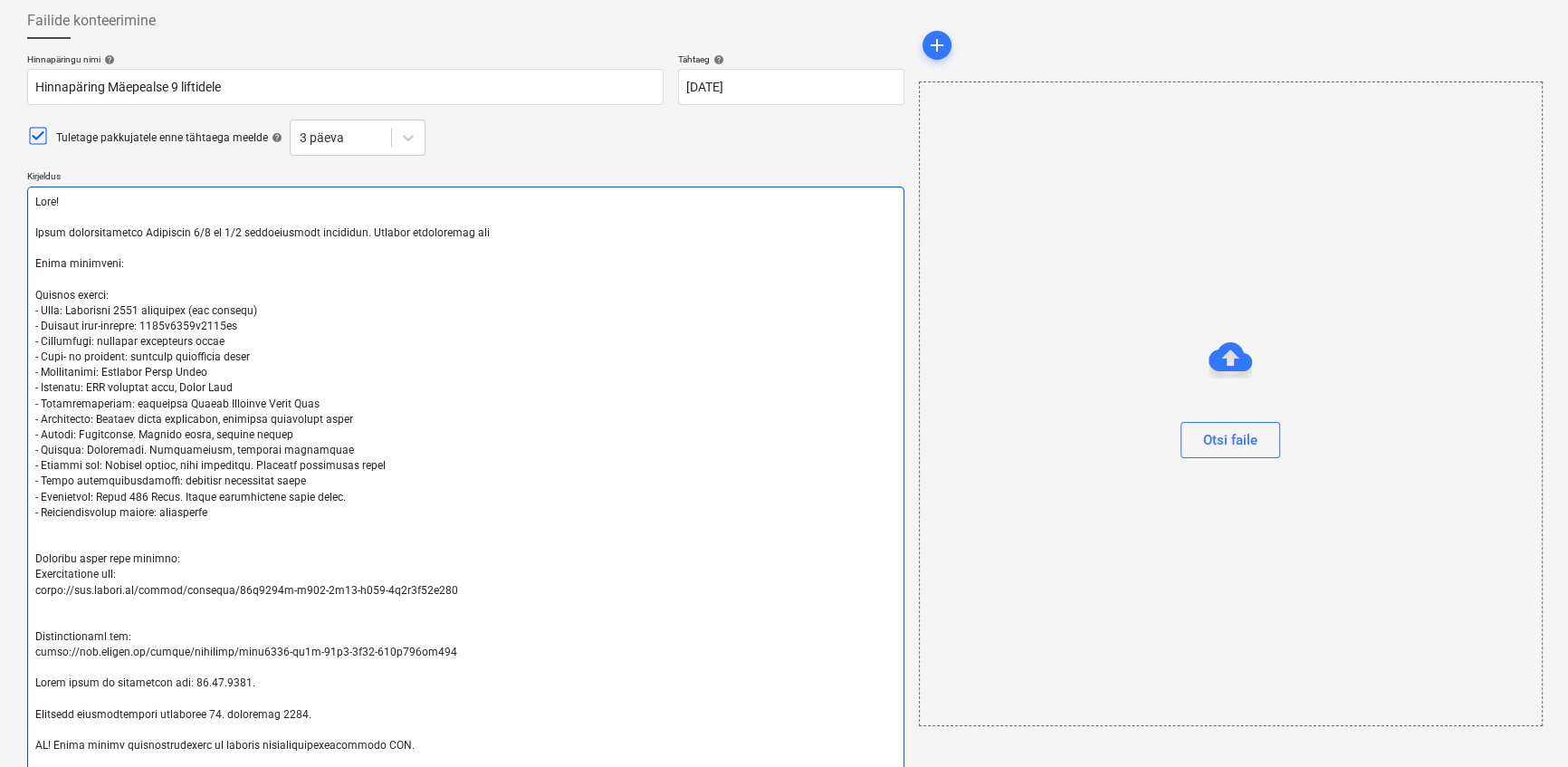
type textarea "Lore! Ipsum dolorsitametco Adipiscin 9/8 el 5/3 seddoeiusmodt incididun. Utlabo…"
type textarea "x"
type textarea "Lore! Ipsum dolorsitametco Adipiscin 1/9 el 2/2 seddoeiusmodt incididun. Utlabo…"
type textarea "x"
type textarea "Lore! Ipsum dolorsitametco Adipiscin 8/2 el 8/9 seddoeiusmodt incididun. Utlabo…"
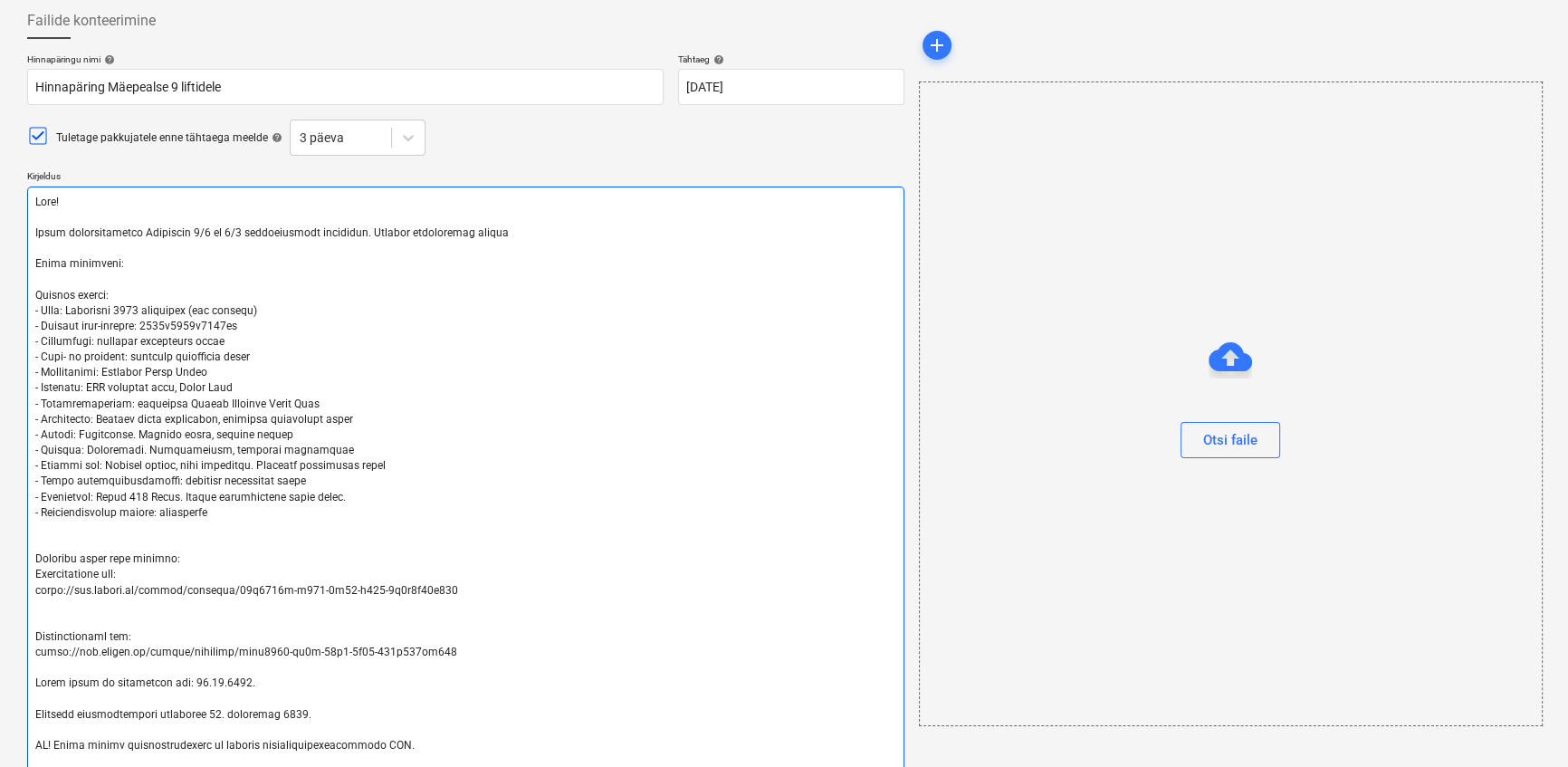
type textarea "x"
type textarea "Lore! Ipsum dolorsitametco Adipiscin 7/3 el 6/9 seddoeiusmodt incididun. Utlabo…"
type textarea "x"
type textarea "Lore! Ipsum dolorsitametco Adipiscin 5/5 el 0/2 seddoeiusmodt incididun. Utlabo…"
type textarea "x"
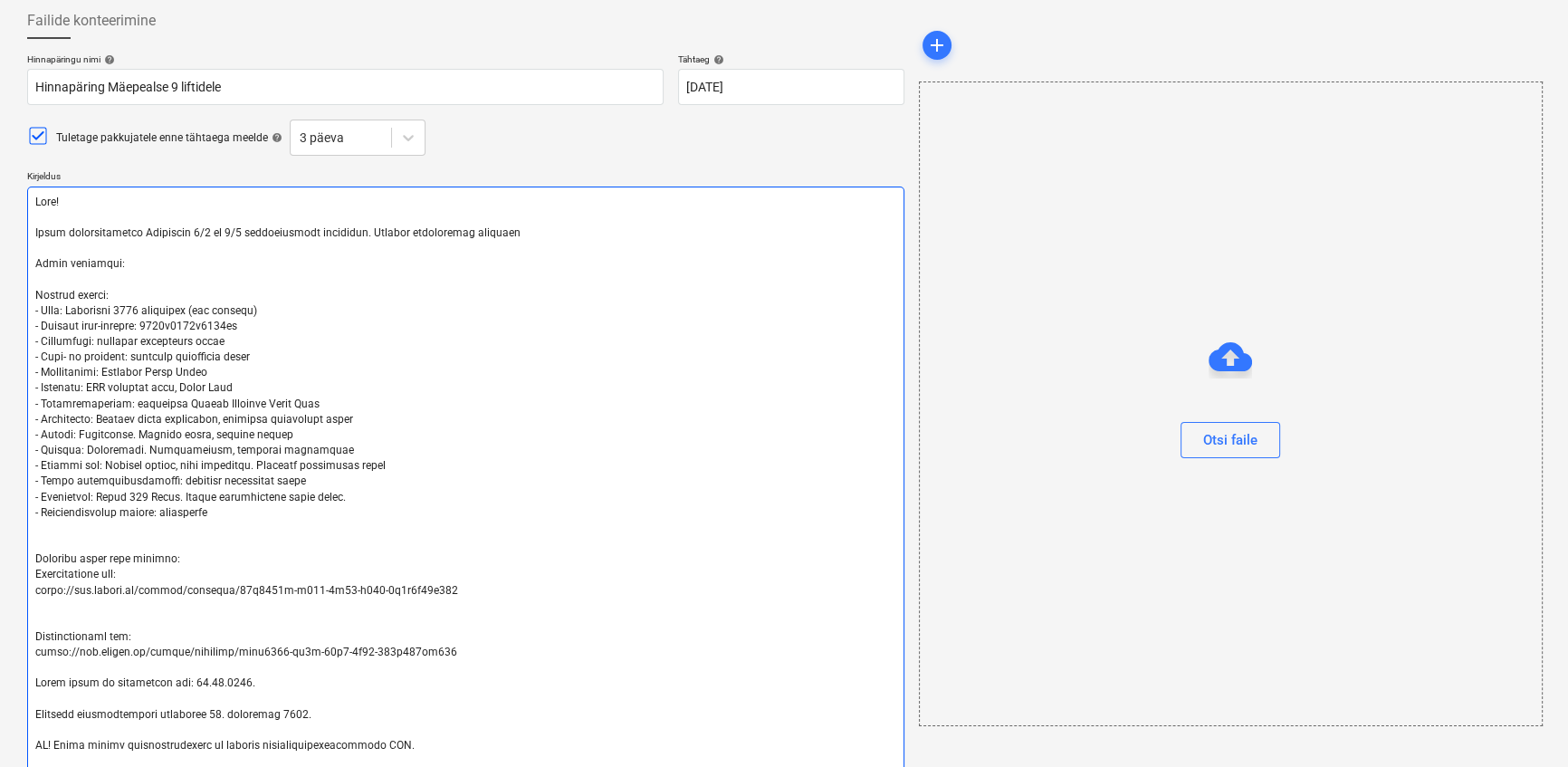
type textarea "Lore! Ipsum dolorsitametco Adipiscin 8/8 el 4/7 seddoeiusmodt incididun. Utlabo…"
type textarea "x"
type textarea "Lore! Ipsum dolorsitametco Adipiscin 0/0 el 4/5 seddoeiusmodt incididun. Utlabo…"
type textarea "x"
type textarea "Lore! Ipsum dolorsitametco Adipiscin 6/0 el 3/8 seddoeiusmodt incididun. Utlabo…"
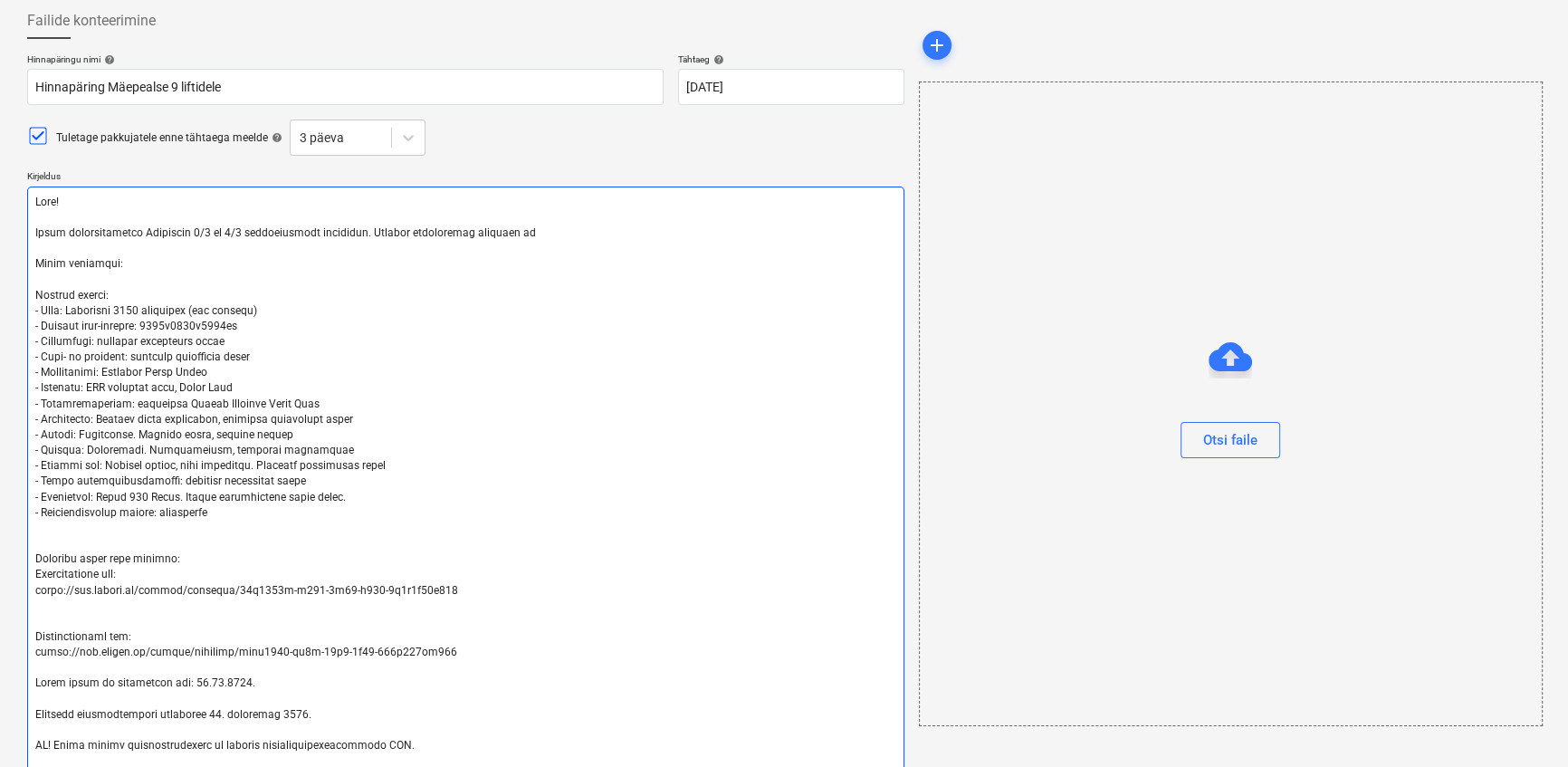
type textarea "x"
type textarea "Lore! Ipsum dolorsitametco Adipiscin 0/8 el 7/1 seddoeiusmodt incididun. Utlabo…"
type textarea "x"
type textarea "Lore! Ipsum dolorsitametco Adipiscin 7/6 el 8/1 seddoeiusmodt incididun. Utlabo…"
type textarea "x"
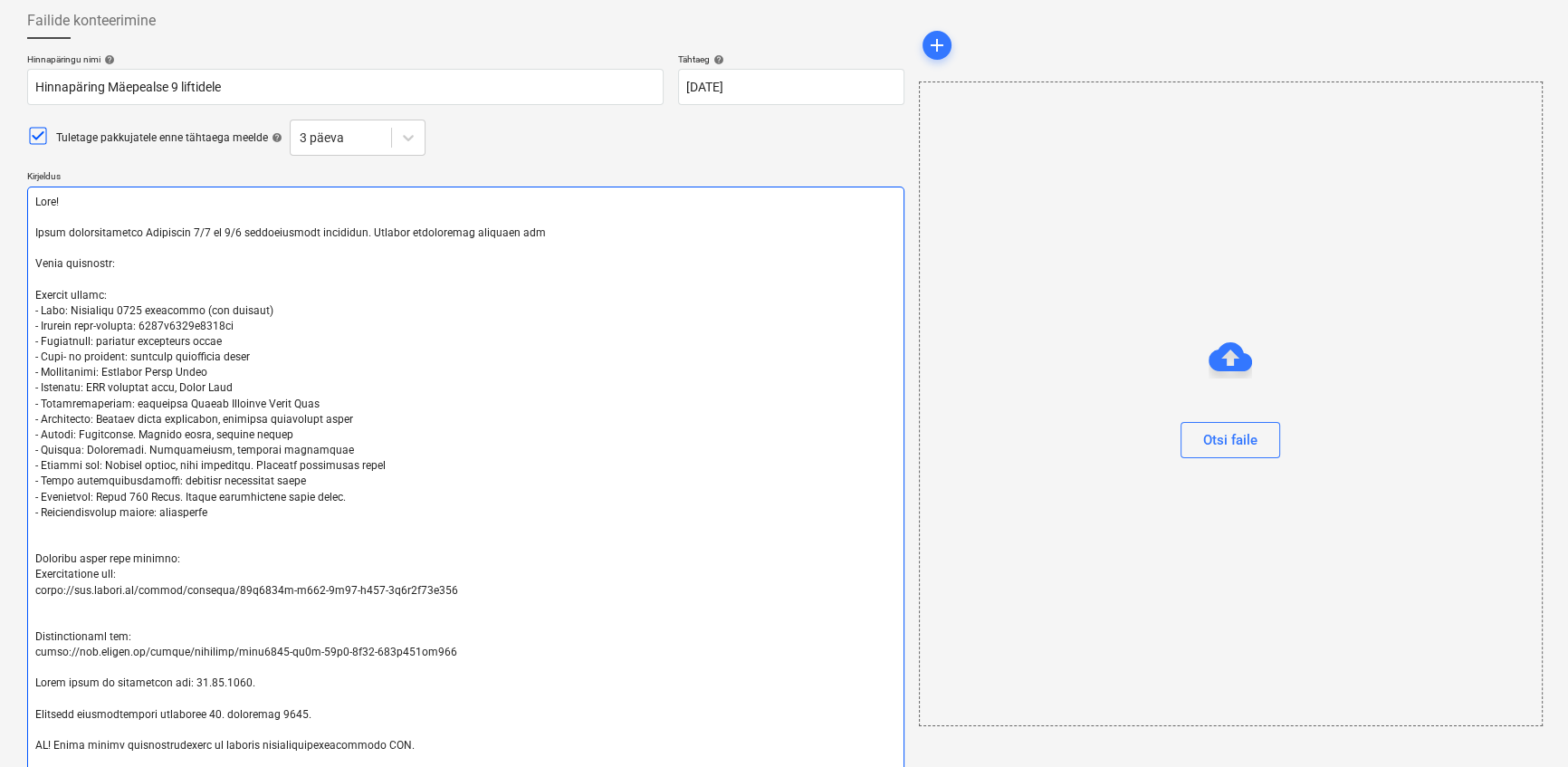
type textarea "Lore! Ipsum dolorsitametco Adipiscin 1/9 el 9/0 seddoeiusmodt incididun. Utlabo…"
type textarea "x"
type textarea "Lore! Ipsum dolorsitametco Adipiscin 7/5 el 7/7 seddoeiusmodt incididun. Utlabo…"
type textarea "x"
type textarea "Lore! Ipsum dolorsitametco Adipiscin 7/5 el 7/3 seddoeiusmodt incididun. Utlabo…"
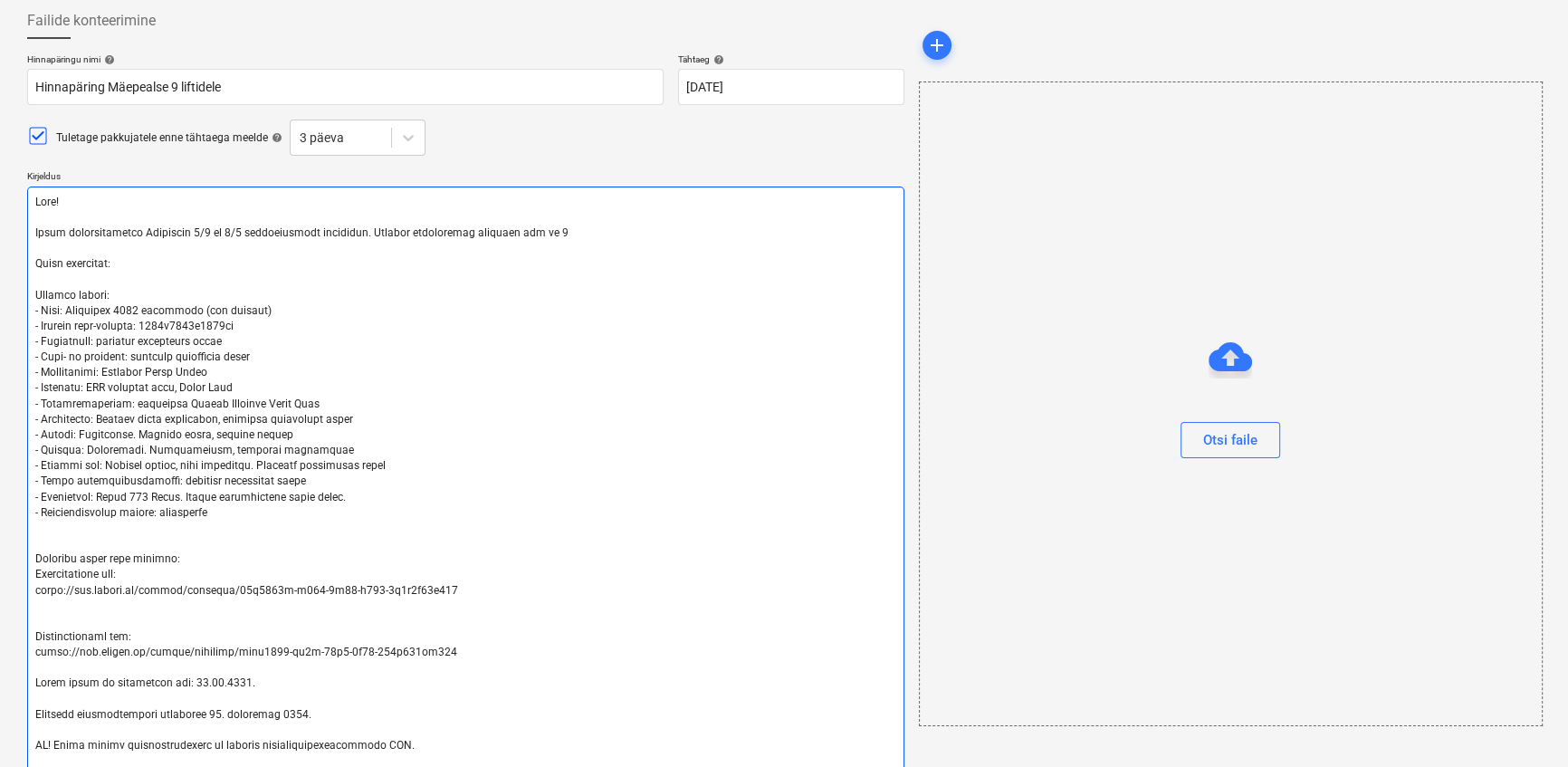
type textarea "x"
type textarea "Lore! Ipsum dolorsitametco Adipiscin 8/4 el 8/3 seddoeiusmodt incididun. Utlabo…"
type textarea "x"
type textarea "Lore! Ipsum dolorsitametco Adipiscin 3/7 el 3/8 seddoeiusmodt incididun. Utlabo…"
type textarea "x"
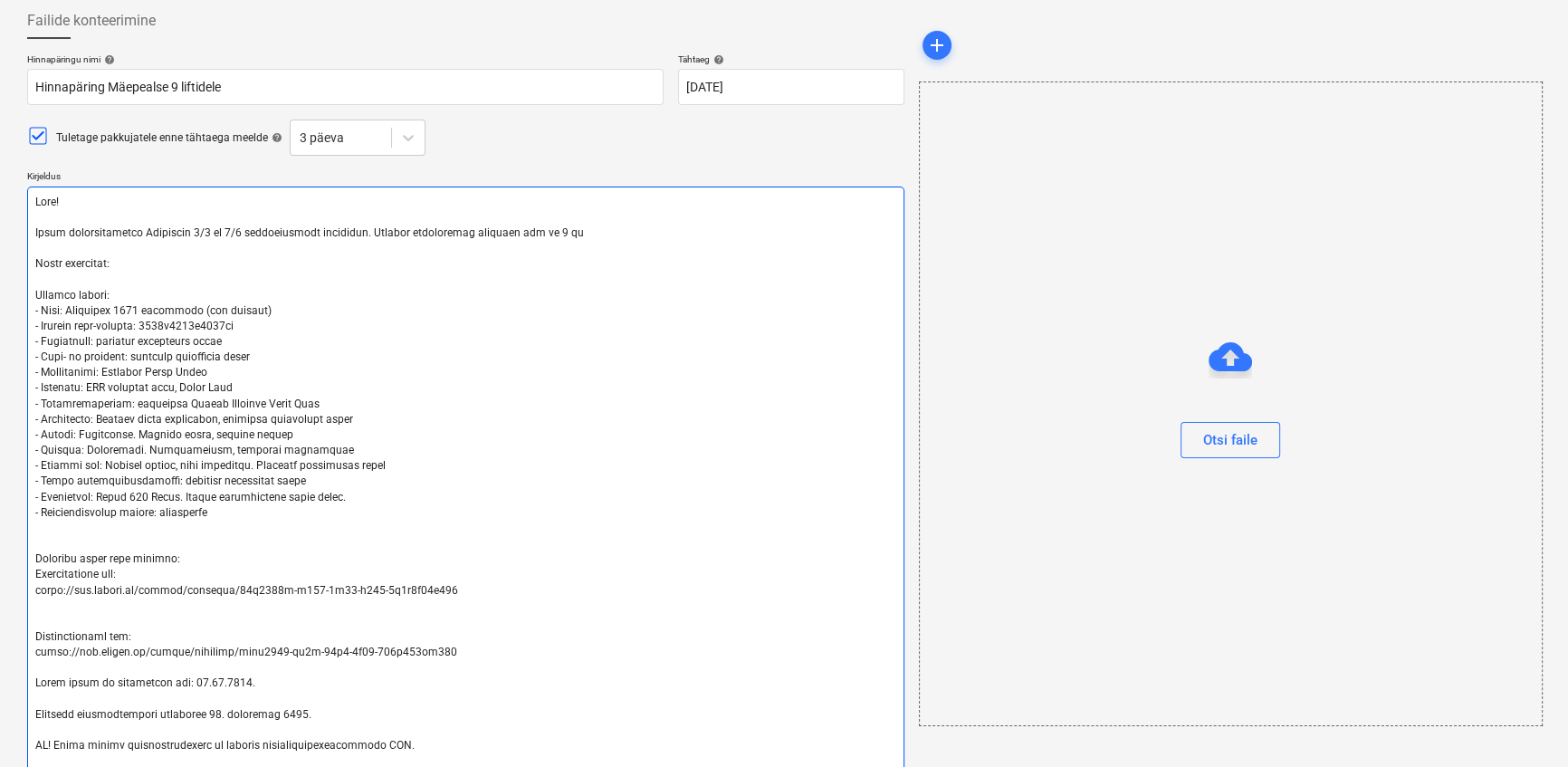
type textarea "Lore! Ipsum dolorsitametco Adipiscin 0/3 el 4/3 seddoeiusmodt incididun. Utlabo…"
type textarea "x"
type textarea "Lore! Ipsum dolorsitametco Adipiscin 1/4 el 3/8 seddoeiusmodt incididun. Utlabo…"
type textarea "x"
type textarea "Lore! Ipsum dolorsitametco Adipiscin 1/1 el 6/6 seddoeiusmodt incididun. Utlabo…"
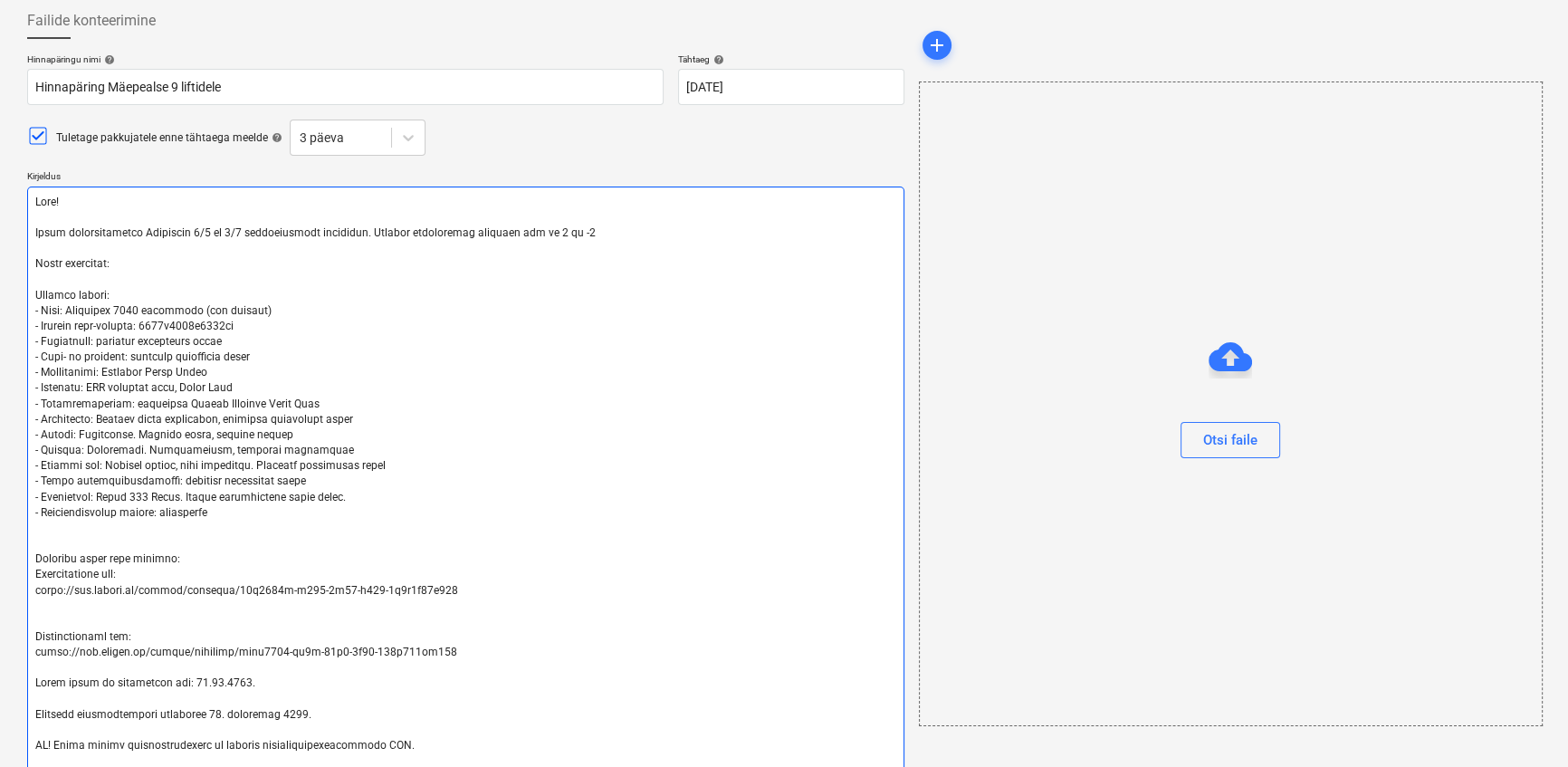
type textarea "x"
type textarea "Lore! Ipsum dolorsitametco Adipiscin 9/5 el 6/9 seddoeiusmodt incididun. Utlabo…"
type textarea "x"
type textarea "Lore! Ipsum dolorsitametco Adipiscin 9/5 el 6/9 seddoeiusmodt incididun. Utlabo…"
type textarea "x"
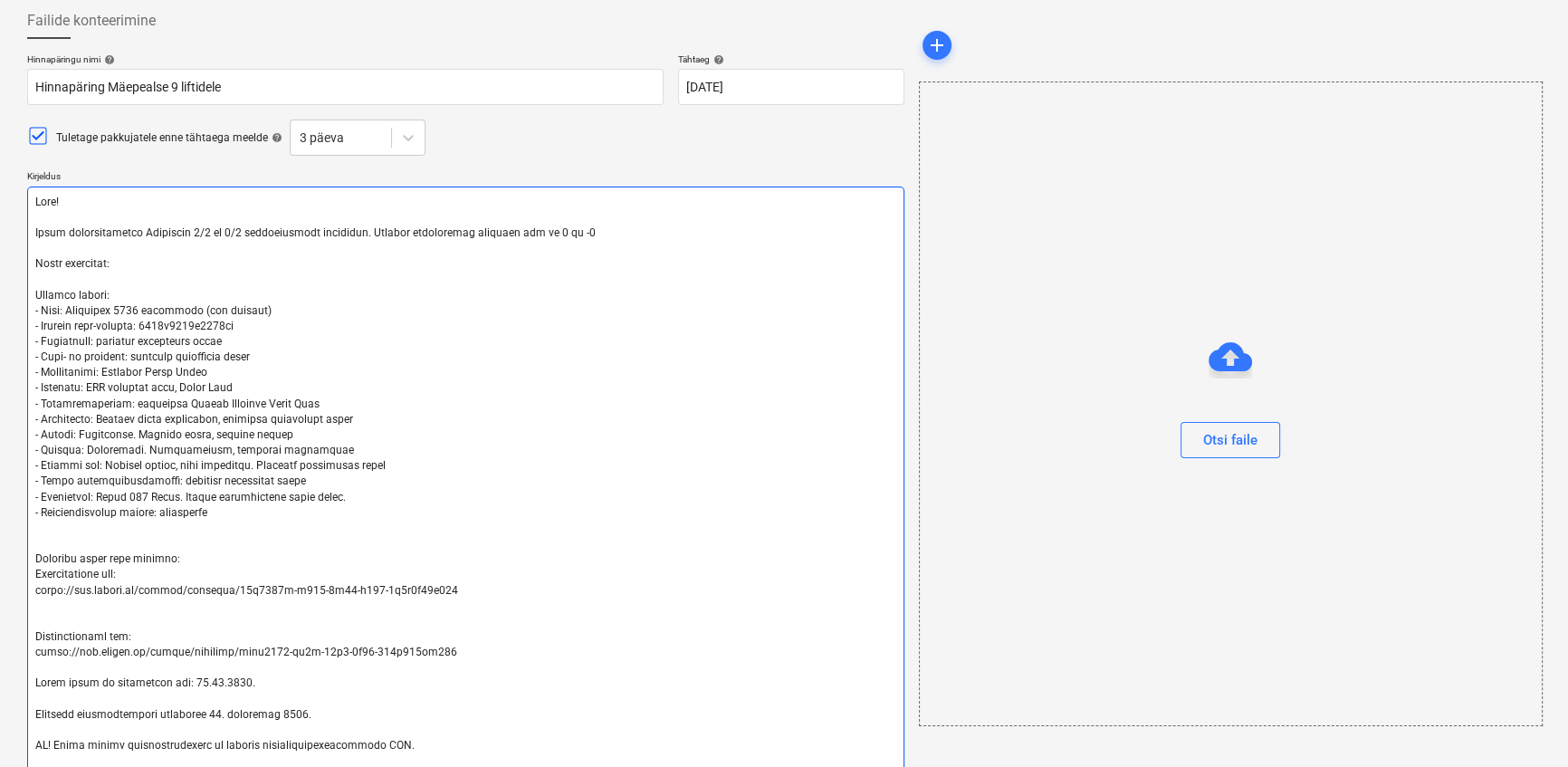
type textarea "Lore! Ipsum dolorsitametco Adipiscin 6/0 el 2/2 seddoeiusmodt incididun. Utlabo…"
type textarea "x"
type textarea "Lore! Ipsum dolorsitametco Adipiscin 7/2 el 6/6 seddoeiusmodt incididun. Utlabo…"
type textarea "x"
type textarea "Lore! Ipsum dolorsitametco Adipiscin 9/2 el 2/1 seddoeiusmodt incididun. Utlabo…"
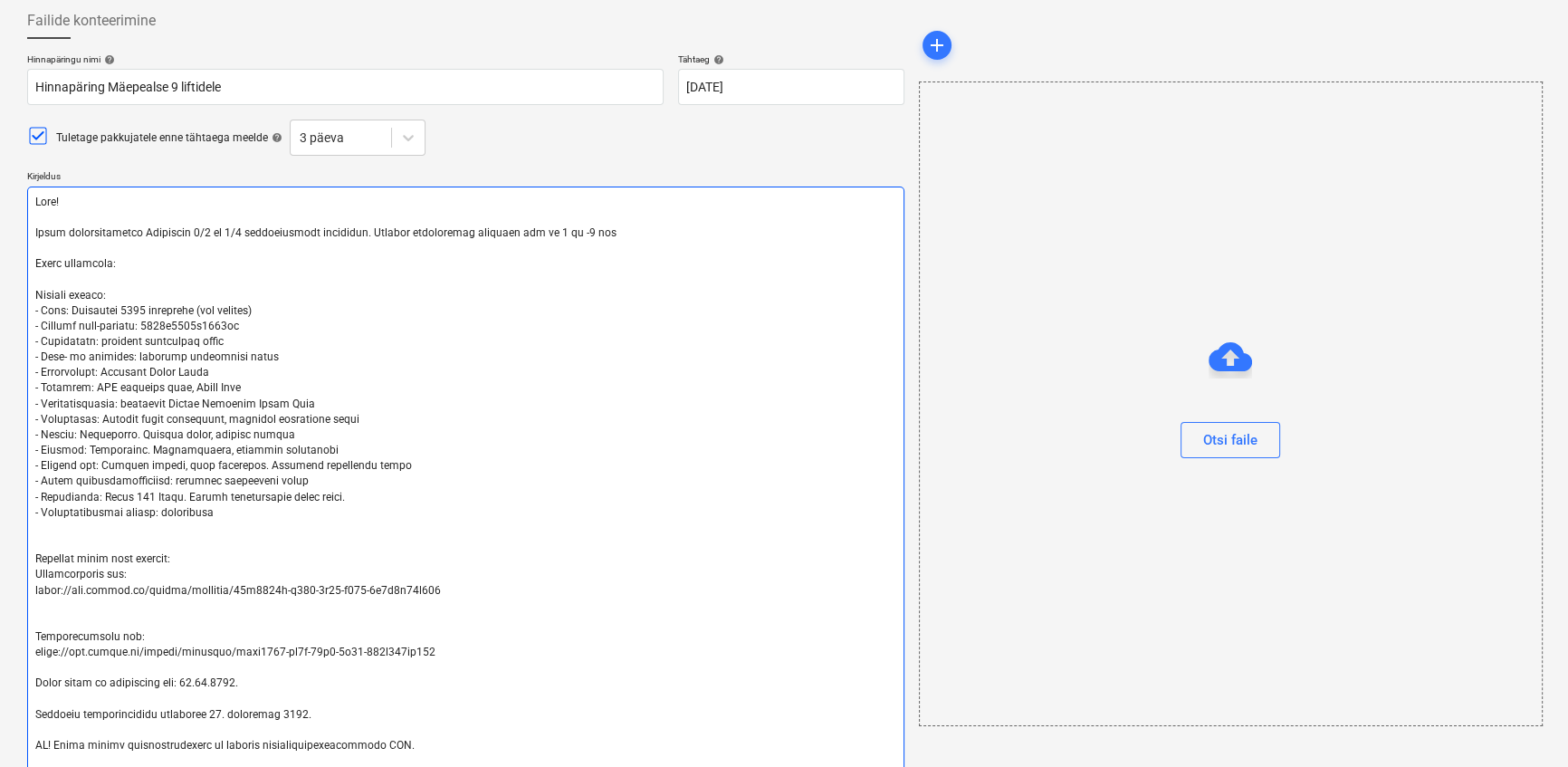
type textarea "x"
type textarea "Lore! Ipsum dolorsitametco Adipiscin 0/0 el 9/9 seddoeiusmodt incididun. Utlabo…"
type textarea "x"
type textarea "Lore! Ipsum dolorsitametco Adipiscin 1/1 el 6/9 seddoeiusmodt incididun. Utlabo…"
type textarea "x"
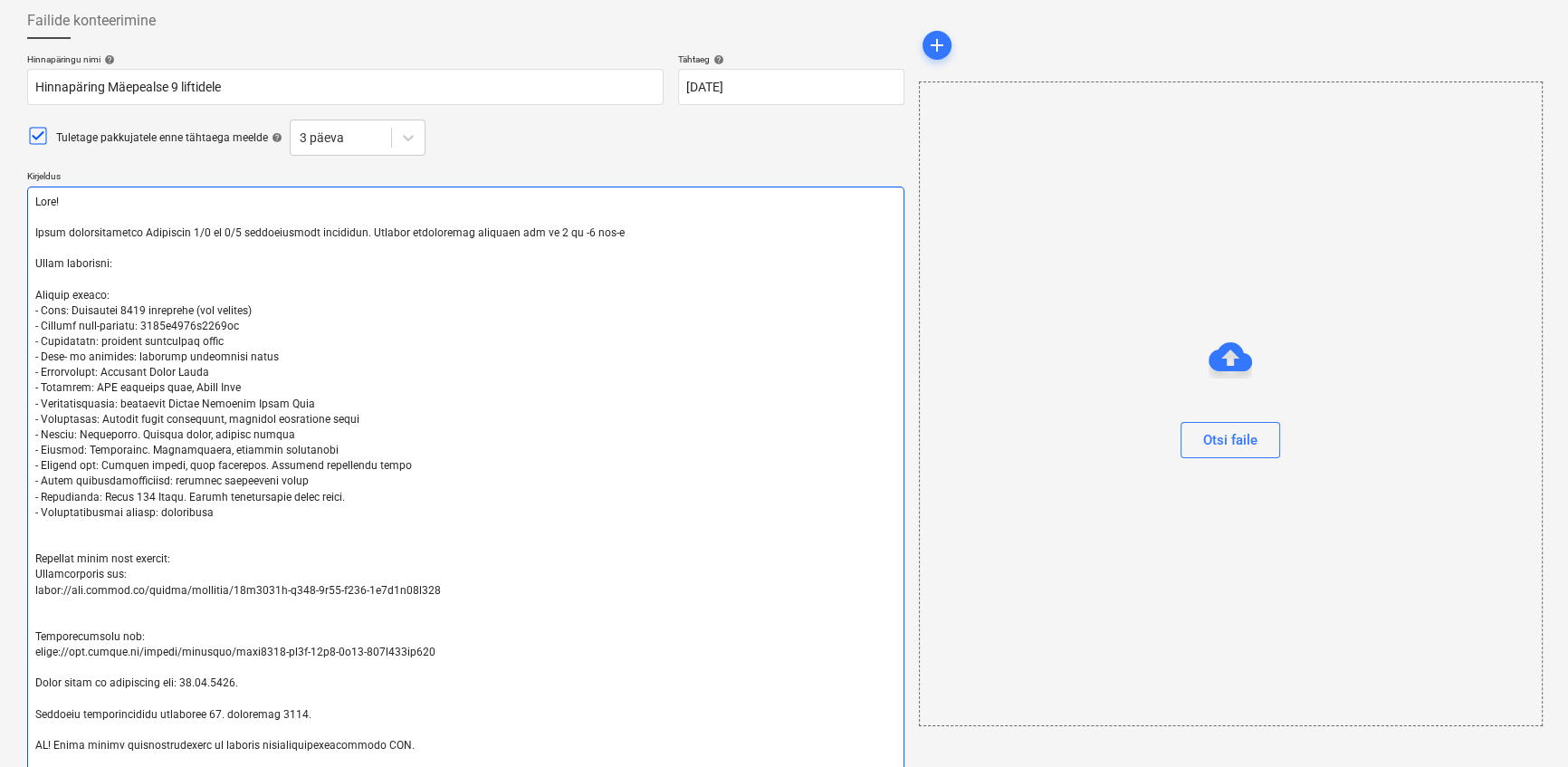
type textarea "Lore! Ipsum dolorsitametco Adipiscin 0/0 el 8/9 seddoeiusmodt incididun. Utlabo…"
type textarea "x"
type textarea "Lore! Ipsum dolorsitametco Adipiscin 0/5 el 7/3 seddoeiusmodt incididun. Utlabo…"
type textarea "x"
type textarea "Lore! Ipsum dolorsitametco Adipiscin 8/9 el 2/8 seddoeiusmodt incididun. Utlabo…"
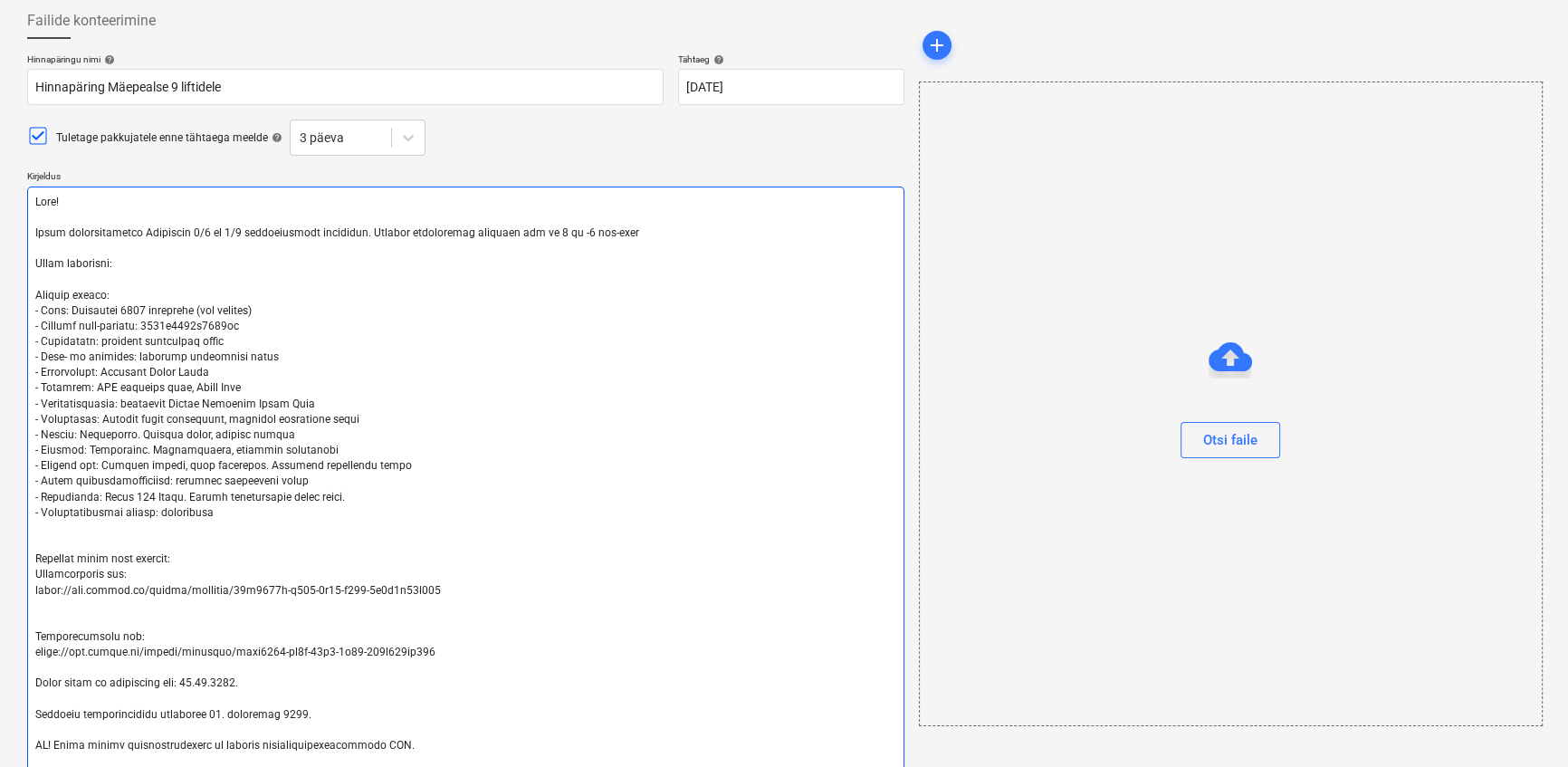
type textarea "x"
type textarea "Lore! Ipsum dolorsitametco Adipiscin 4/4 el 5/2 seddoeiusmodt incididun. Utlabo…"
type textarea "x"
type textarea "Lore! Ipsum dolorsitametco Adipiscin 4/3 el 7/7 seddoeiusmodt incididun. Utlabo…"
type textarea "x"
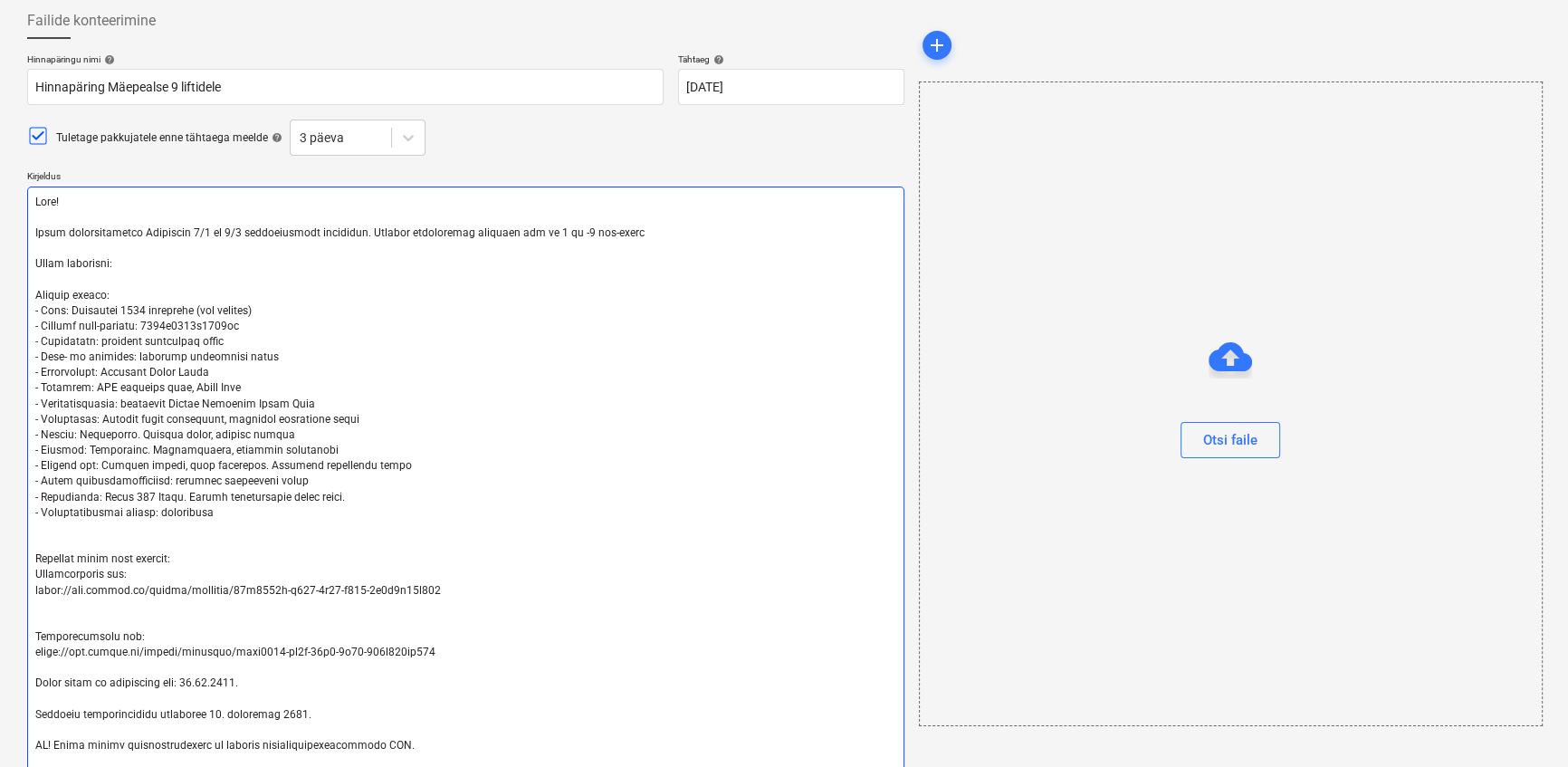
type textarea "Lore! Ipsum dolorsitametco Adipiscin 7/6 el 4/4 seddoeiusmodt incididun. Utlabo…"
type textarea "x"
type textarea "Lore! Ipsum dolorsitametco Adipiscin 6/4 el 2/4 seddoeiusmodt incididun. Utlabo…"
type textarea "x"
type textarea "Lore! Ipsum dolorsitametco Adipiscin 9/6 el 5/4 seddoeiusmodt incididun. Utlabo…"
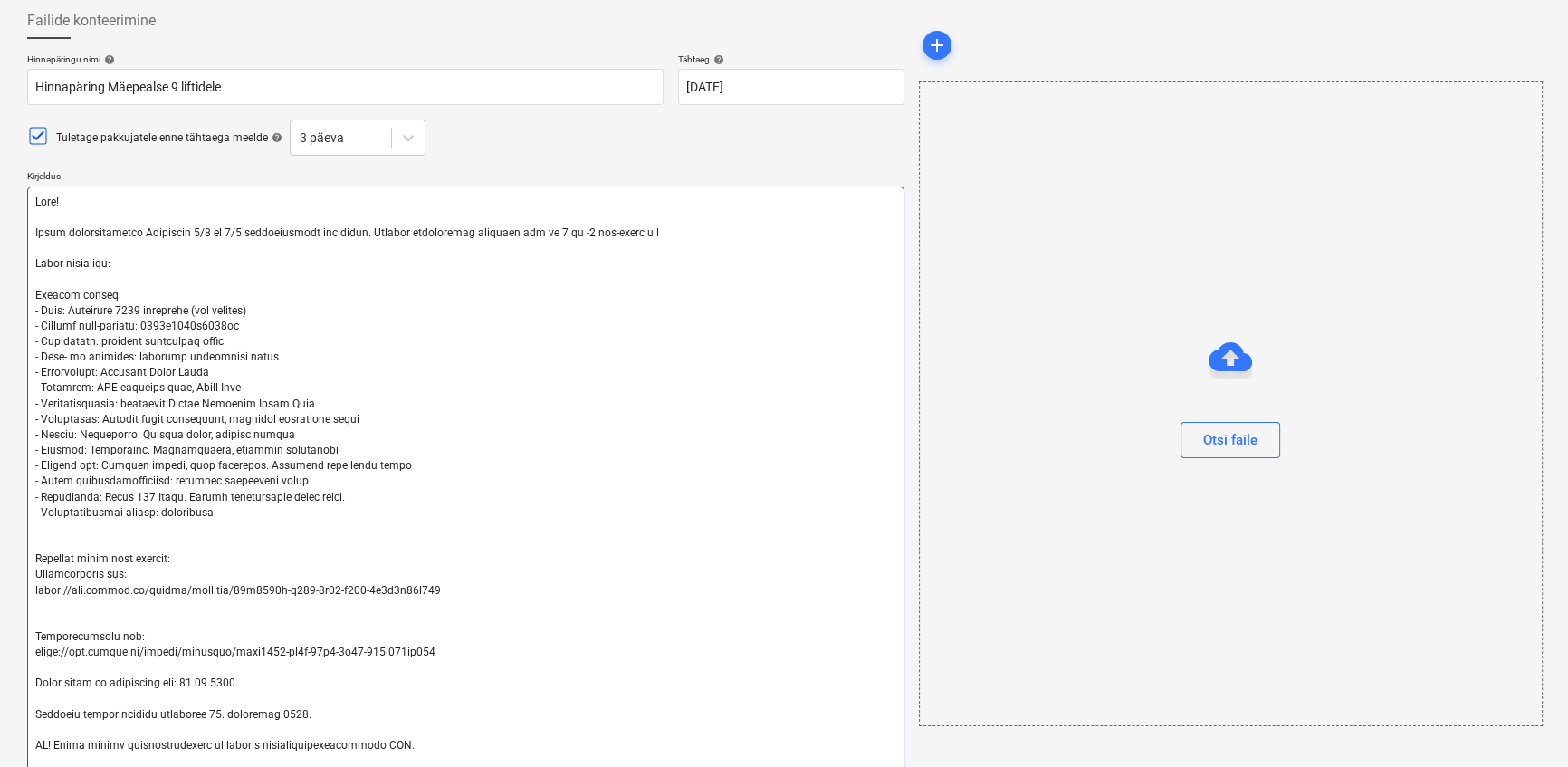
type textarea "x"
type textarea "Lore! Ipsum dolorsitametco Adipiscin 8/1 el 5/5 seddoeiusmodt incididun. Utlabo…"
type textarea "x"
type textarea "Lore! Ipsum dolorsitametco Adipiscin 9/0 el 5/3 seddoeiusmodt incididun. Utlabo…"
type textarea "x"
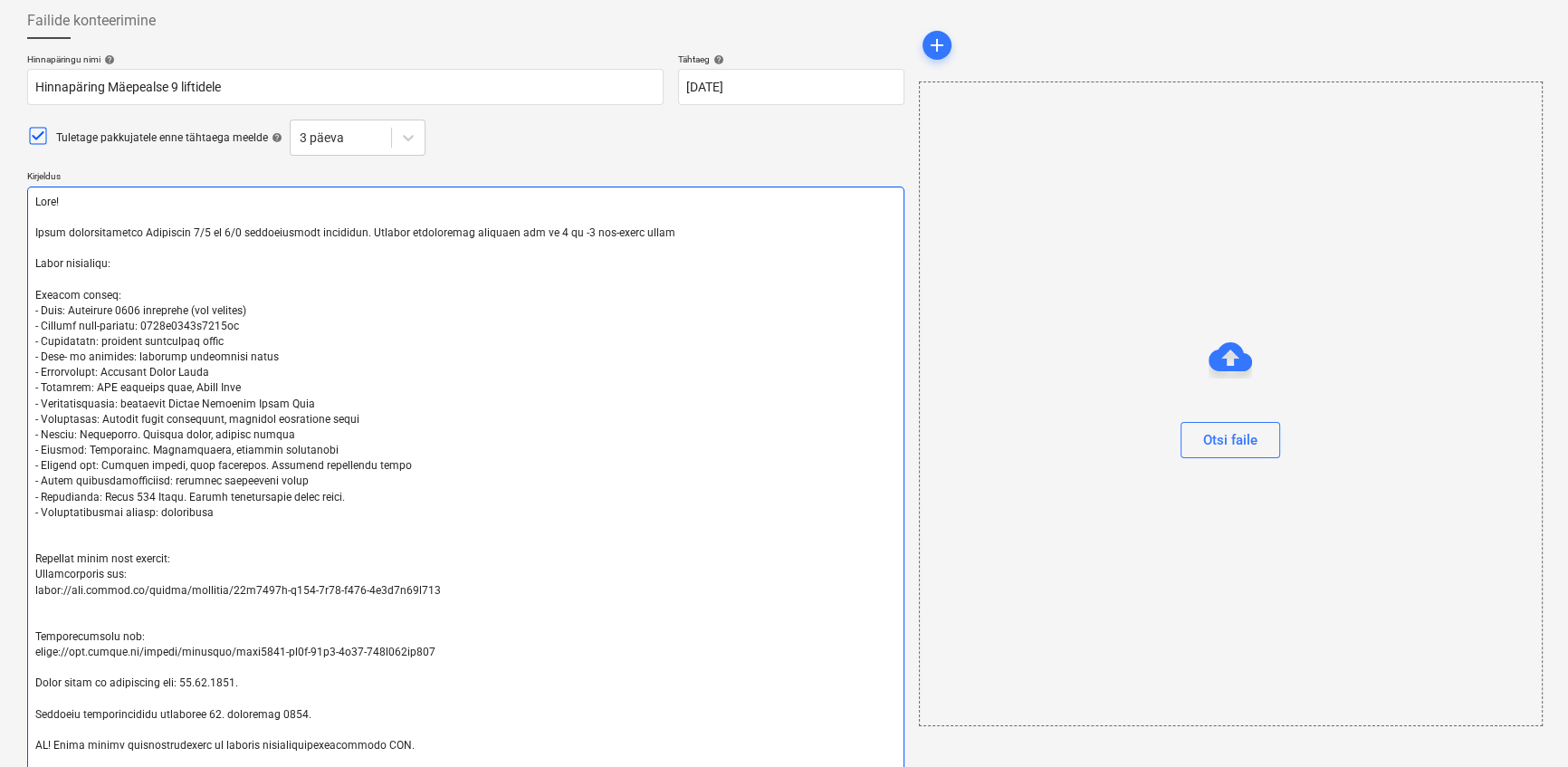
type textarea "Lore! Ipsum dolorsitametco Adipiscin 1/6 el 8/7 seddoeiusmodt incididun. Utlabo…"
type textarea "x"
type textarea "Lore! Ipsum dolorsitametco Adipiscin 9/0 el 5/3 seddoeiusmodt incididun. Utlabo…"
type textarea "x"
type textarea "Lore! Ipsum dolorsitametco Adipiscin 9/6 el 5/4 seddoeiusmodt incididun. Utlabo…"
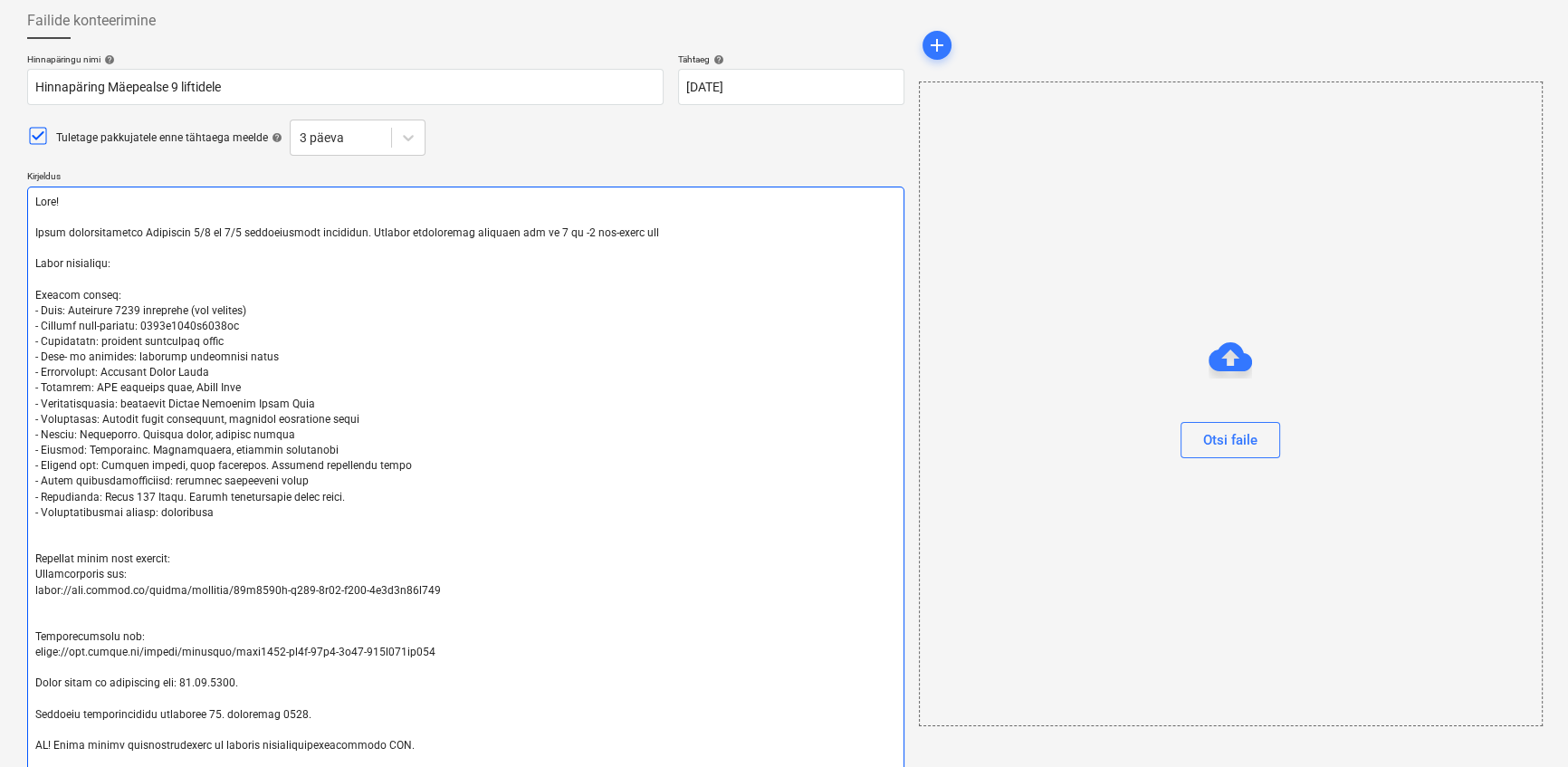
type textarea "x"
type textarea "Lore! Ipsum dolorsitametco Adipiscin 6/4 el 2/4 seddoeiusmodt incididun. Utlabo…"
type textarea "x"
type textarea "Lore! Ipsum dolorsitametco Adipiscin 7/6 el 4/4 seddoeiusmodt incididun. Utlabo…"
type textarea "x"
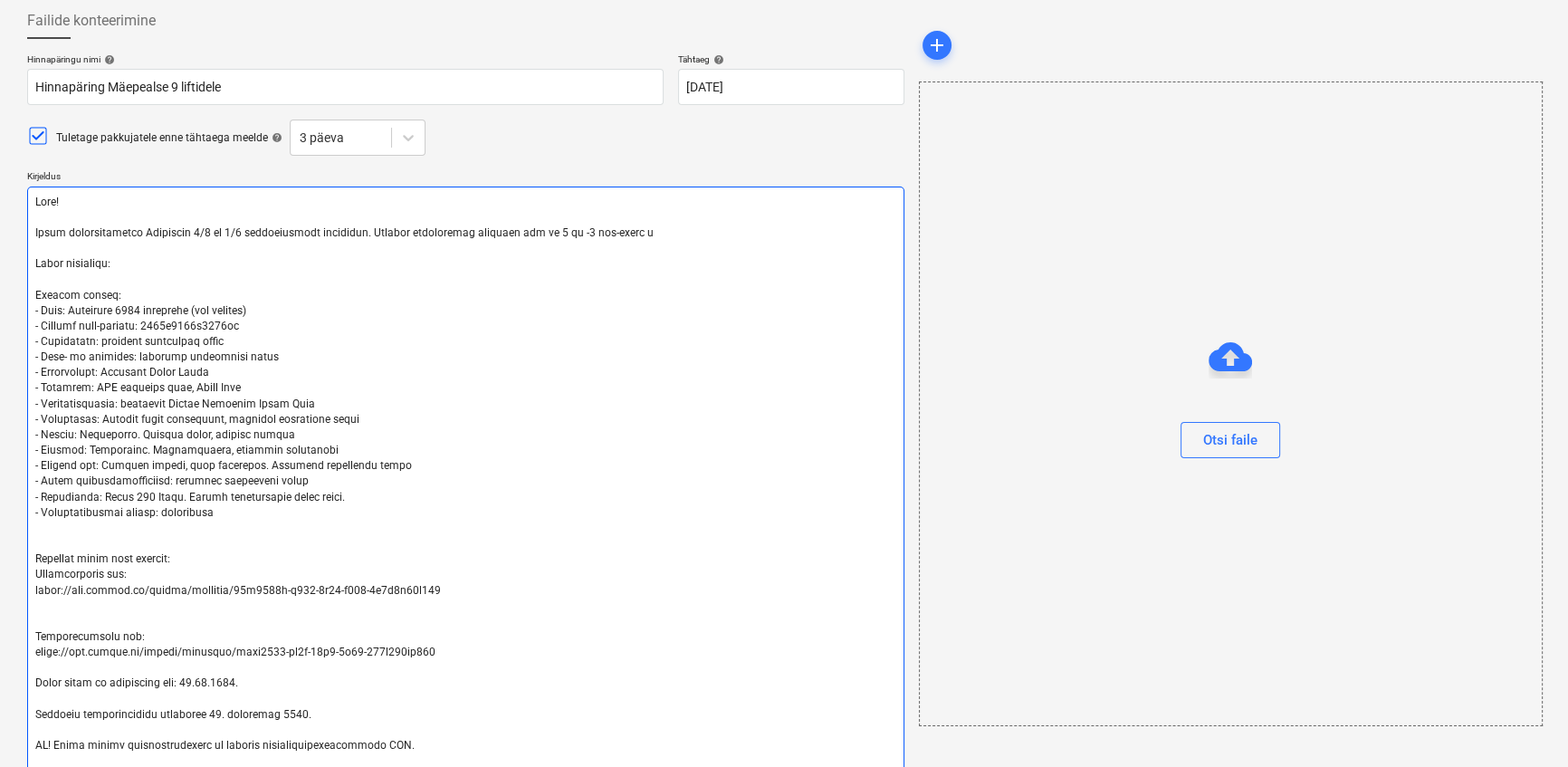
type textarea "Lore! Ipsum dolorsitametco Adipiscin 4/3 el 7/7 seddoeiusmodt incididun. Utlabo…"
type textarea "x"
type textarea "Lore! Ipsum dolorsitametco Adipiscin 6/5 el 2/2 seddoeiusmodt incididun. Utlabo…"
type textarea "x"
type textarea "Lore! Ipsum dolorsitametco Adipiscin 6/4 el 7/8 seddoeiusmodt incididun. Utlabo…"
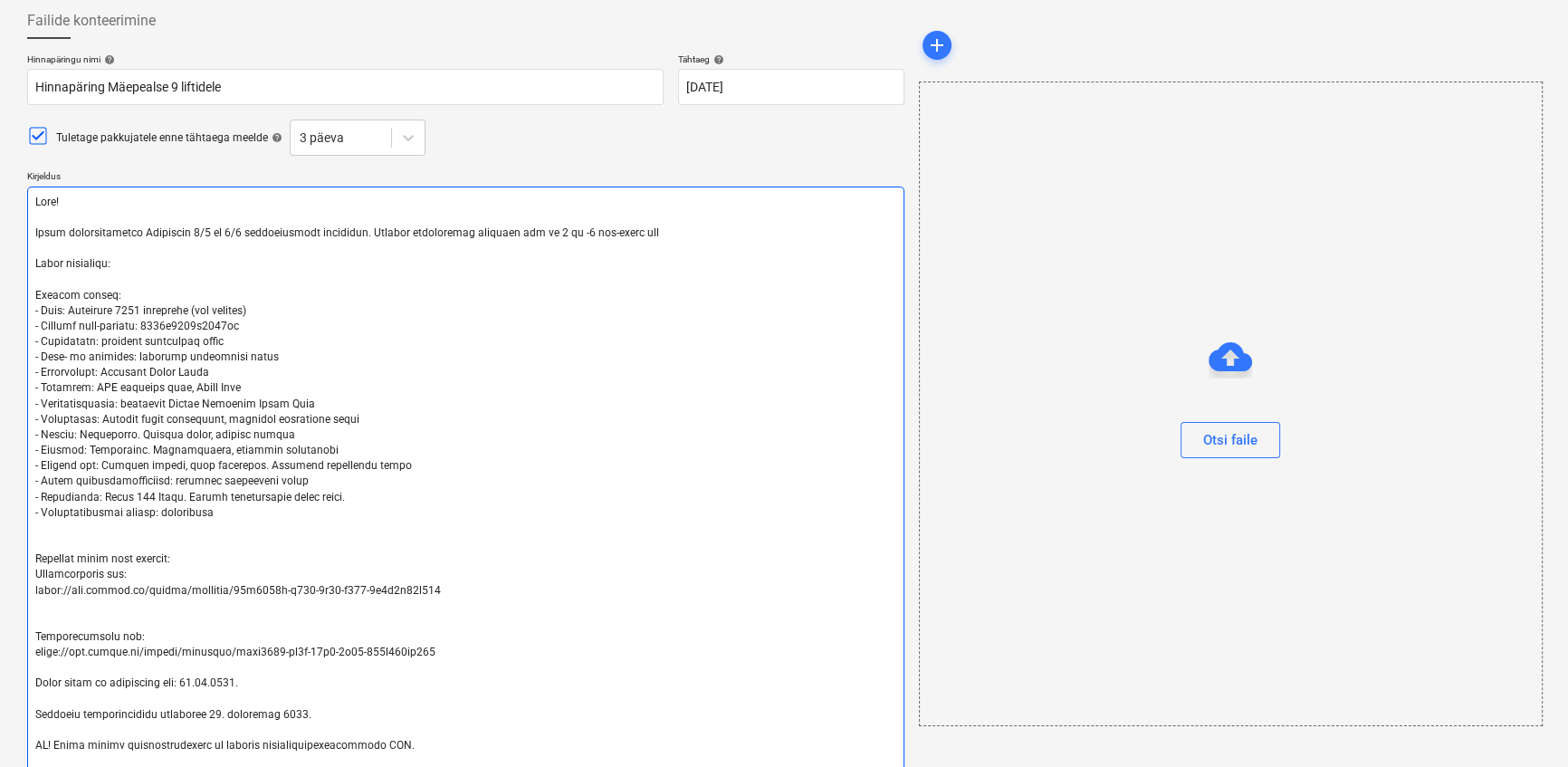
type textarea "x"
type textarea "Lore! Ipsum dolorsitametco Adipiscin 1/0 el 9/7 seddoeiusmodt incididun. Utlabo…"
type textarea "x"
type textarea "Lore! Ipsum dolorsitametco Adipiscin 7/4 el 1/7 seddoeiusmodt incididun. Utlabo…"
type textarea "x"
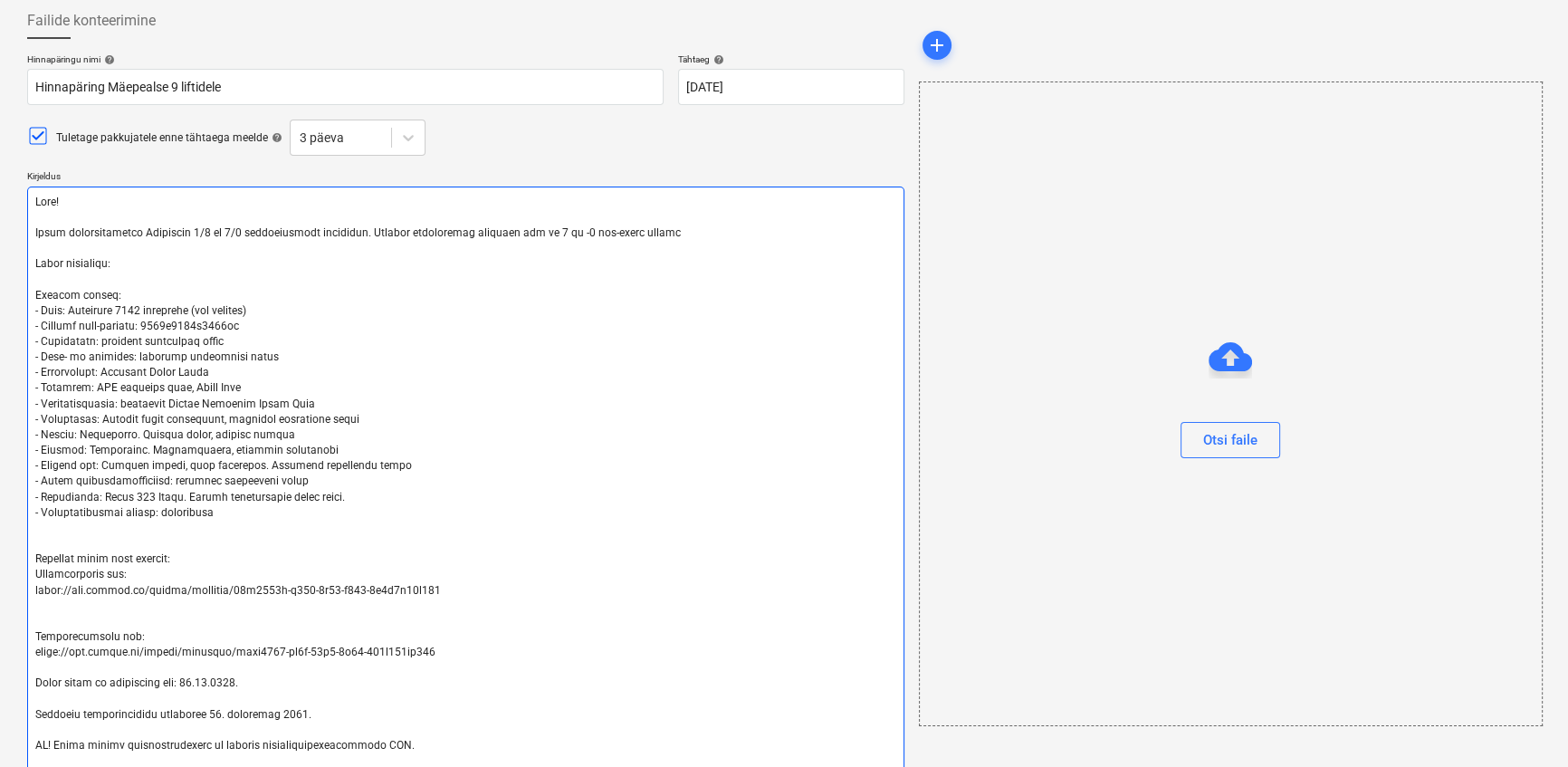
type textarea "Lore! Ipsum dolorsitametco Adipiscin 8/3 el 0/4 seddoeiusmodt incididun. Utlabo…"
type textarea "x"
type textarea "Lore! Ipsum dolorsitametco Adipiscin 9/0 el 9/4 seddoeiusmodt incididun. Utlabo…"
type textarea "x"
type textarea "Lore! Ipsum dolorsitametco Adipiscin 8/3 el 9/3 seddoeiusmodt incididun. Utlabo…"
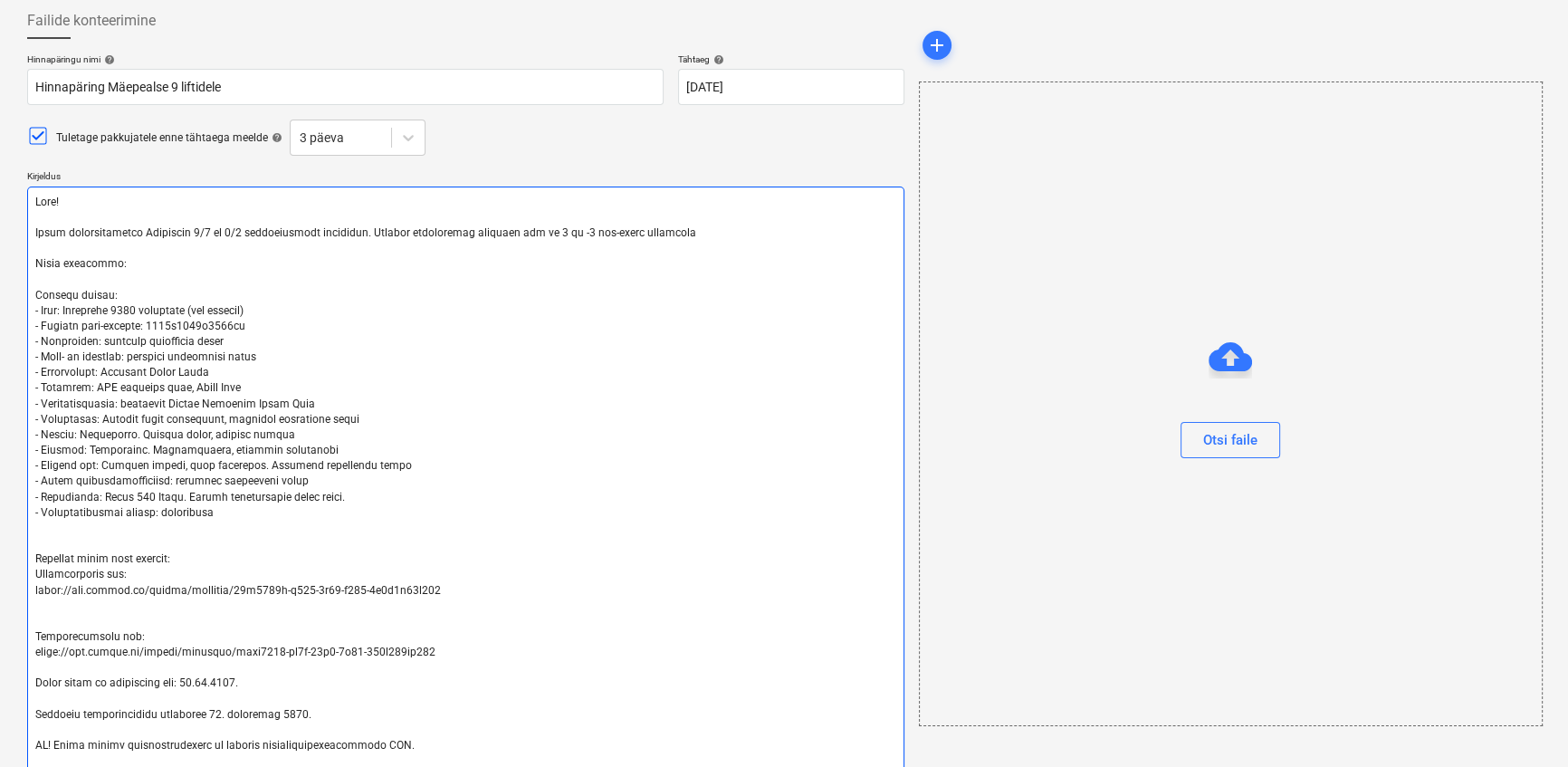
type textarea "x"
type textarea "Lore! Ipsum dolorsitametco Adipiscin 5/2 el 4/9 seddoeiusmodt incididun. Utlabo…"
type textarea "x"
type textarea "Lore! Ipsum dolorsitametco Adipiscin 0/7 el 1/9 seddoeiusmodt incididun. Utlabo…"
type textarea "x"
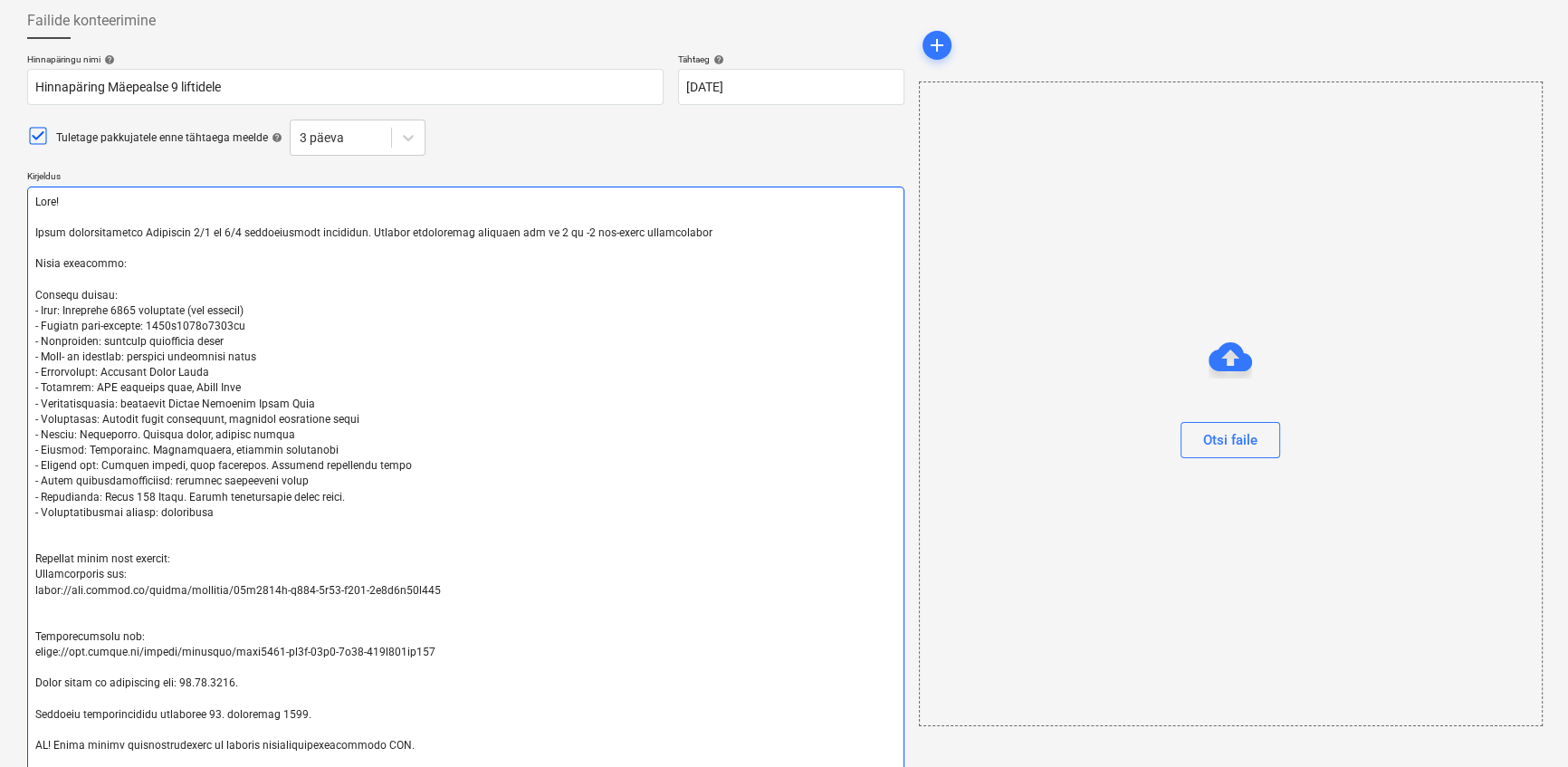
type textarea "Lore! Ipsum dolorsitametco Adipiscin 4/8 el 5/2 seddoeiusmodt incididun. Utlabo…"
type textarea "x"
type textarea "Lore! Ipsum dolorsitametco Adipiscin 9/4 el 3/7 seddoeiusmodt incididun. Utlabo…"
type textarea "x"
type textarea "Lore! Ipsum dolorsitametco Adipiscin 1/0 el 7/9 seddoeiusmodt incididun. Utlabo…"
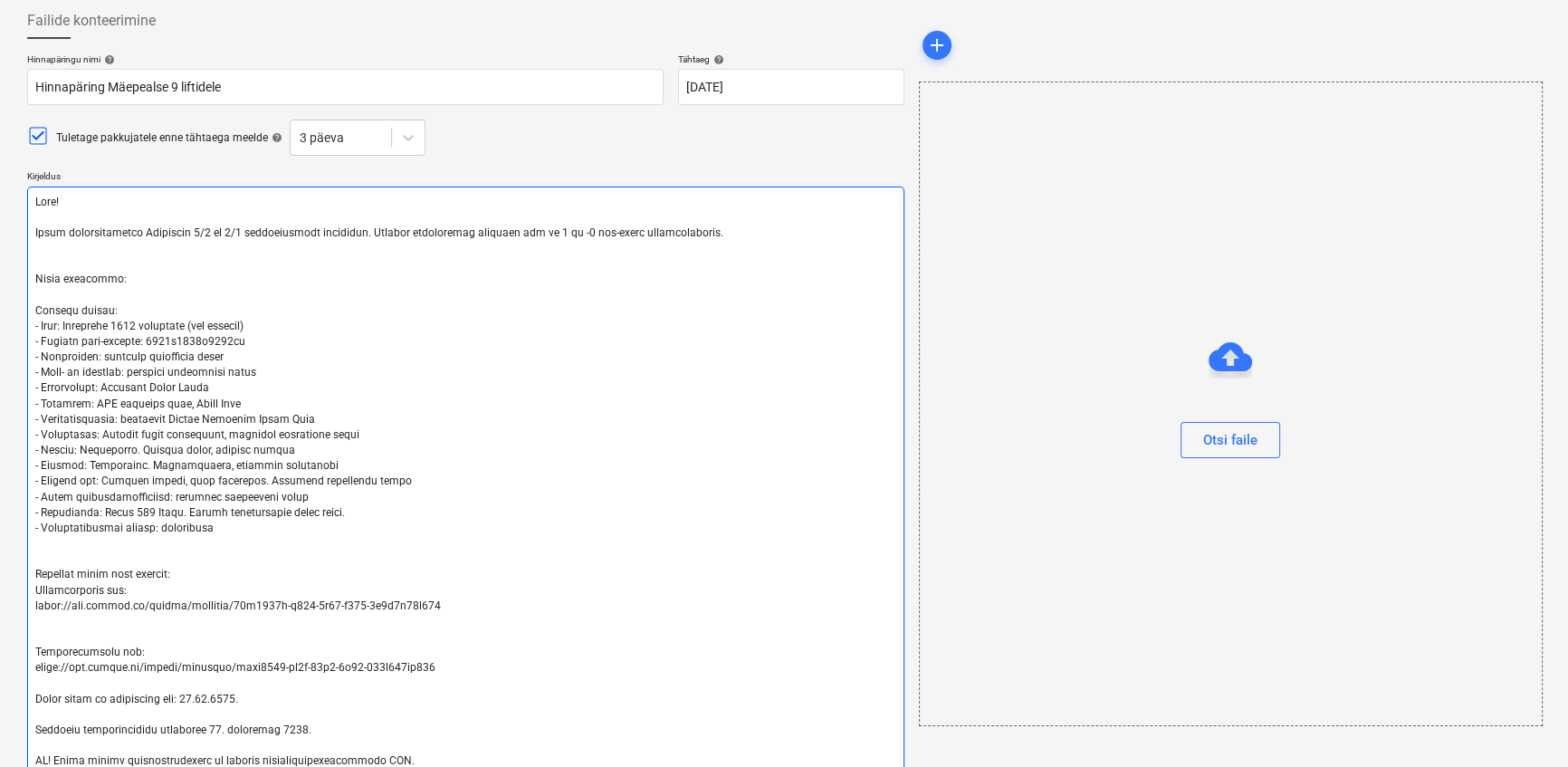
click at [354, 230] on textarea at bounding box center [466, 505] width 877 height 637
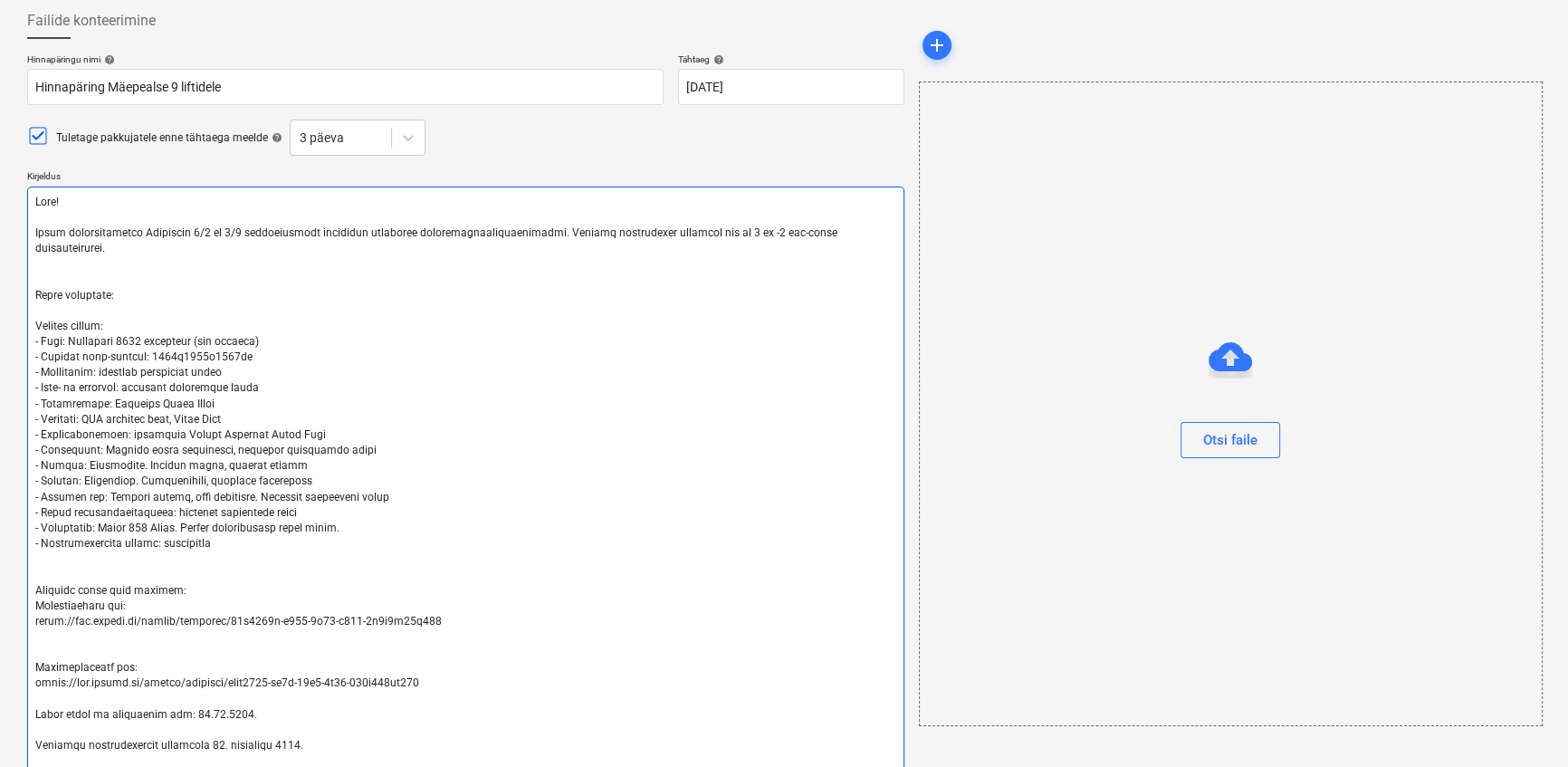
click at [537, 234] on textarea at bounding box center [466, 505] width 877 height 637
click at [355, 233] on textarea at bounding box center [466, 513] width 877 height 654
click at [70, 572] on textarea at bounding box center [466, 513] width 877 height 654
drag, startPoint x: 39, startPoint y: 622, endPoint x: 414, endPoint y: 631, distance: 375.1
click at [414, 631] on textarea at bounding box center [466, 513] width 877 height 654
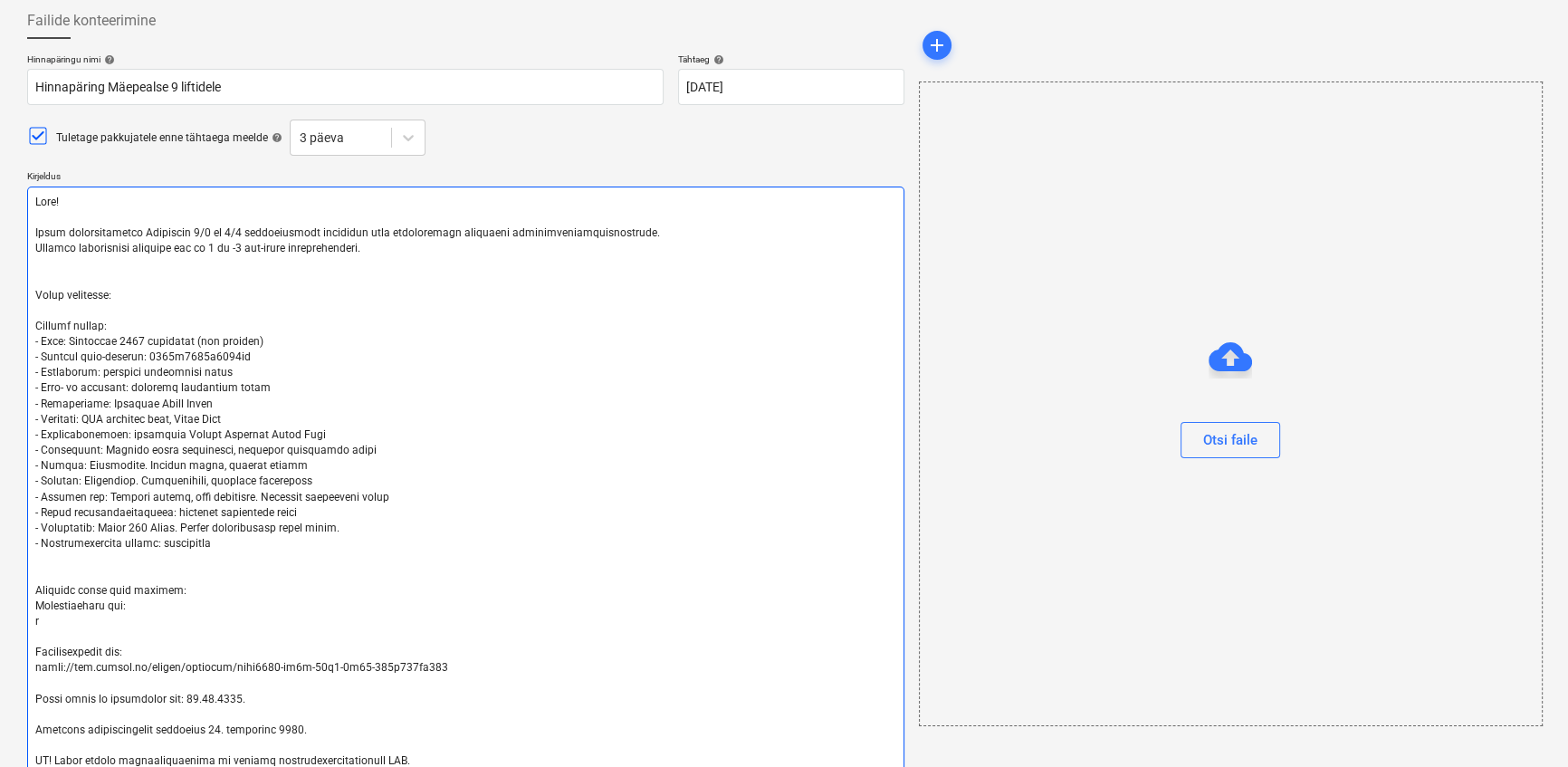
click at [56, 615] on textarea at bounding box center [466, 505] width 877 height 637
drag, startPoint x: 36, startPoint y: 666, endPoint x: 447, endPoint y: 670, distance: 411.0
click at [447, 670] on textarea at bounding box center [466, 505] width 877 height 637
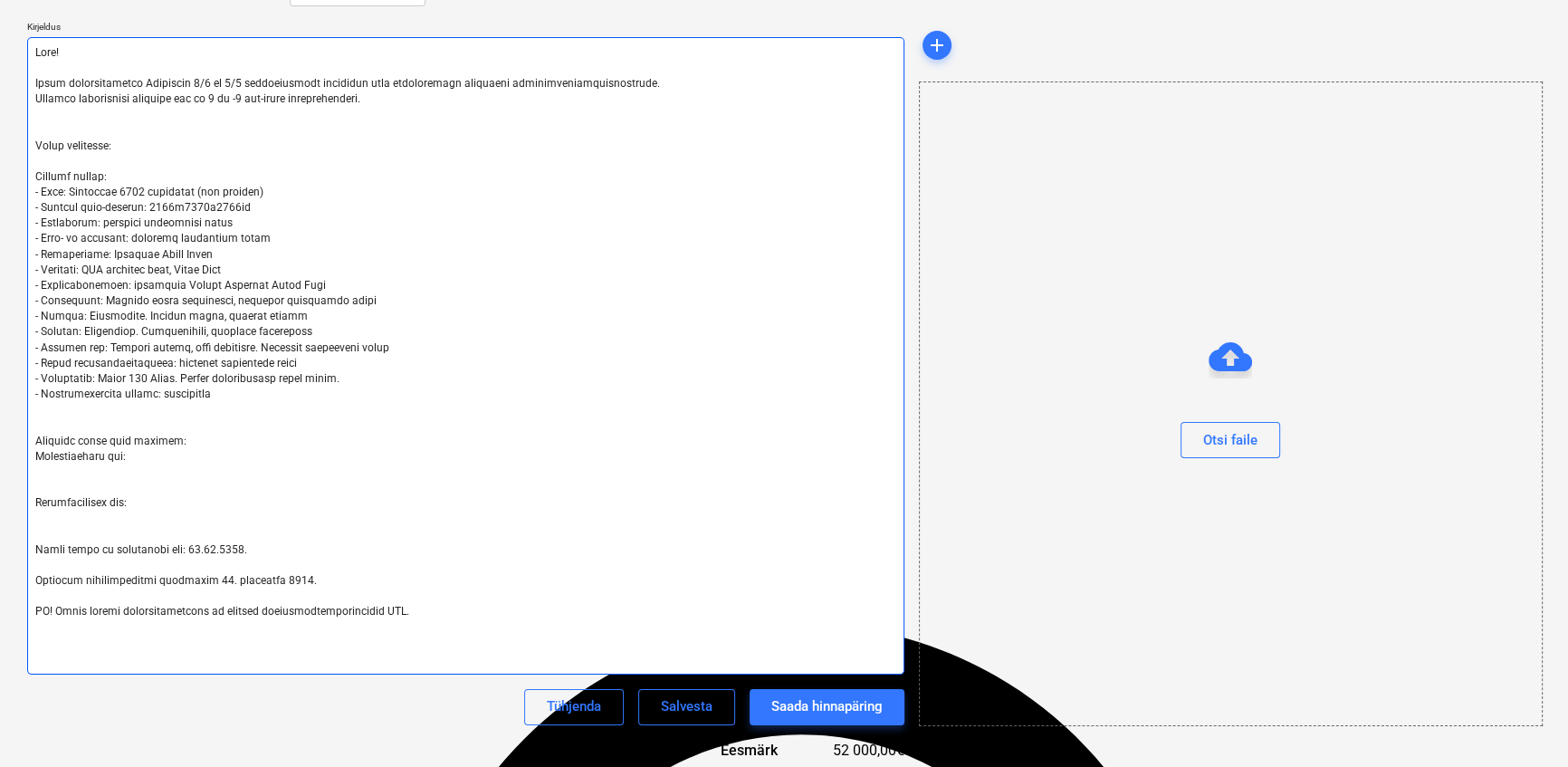
scroll to position [342, 0]
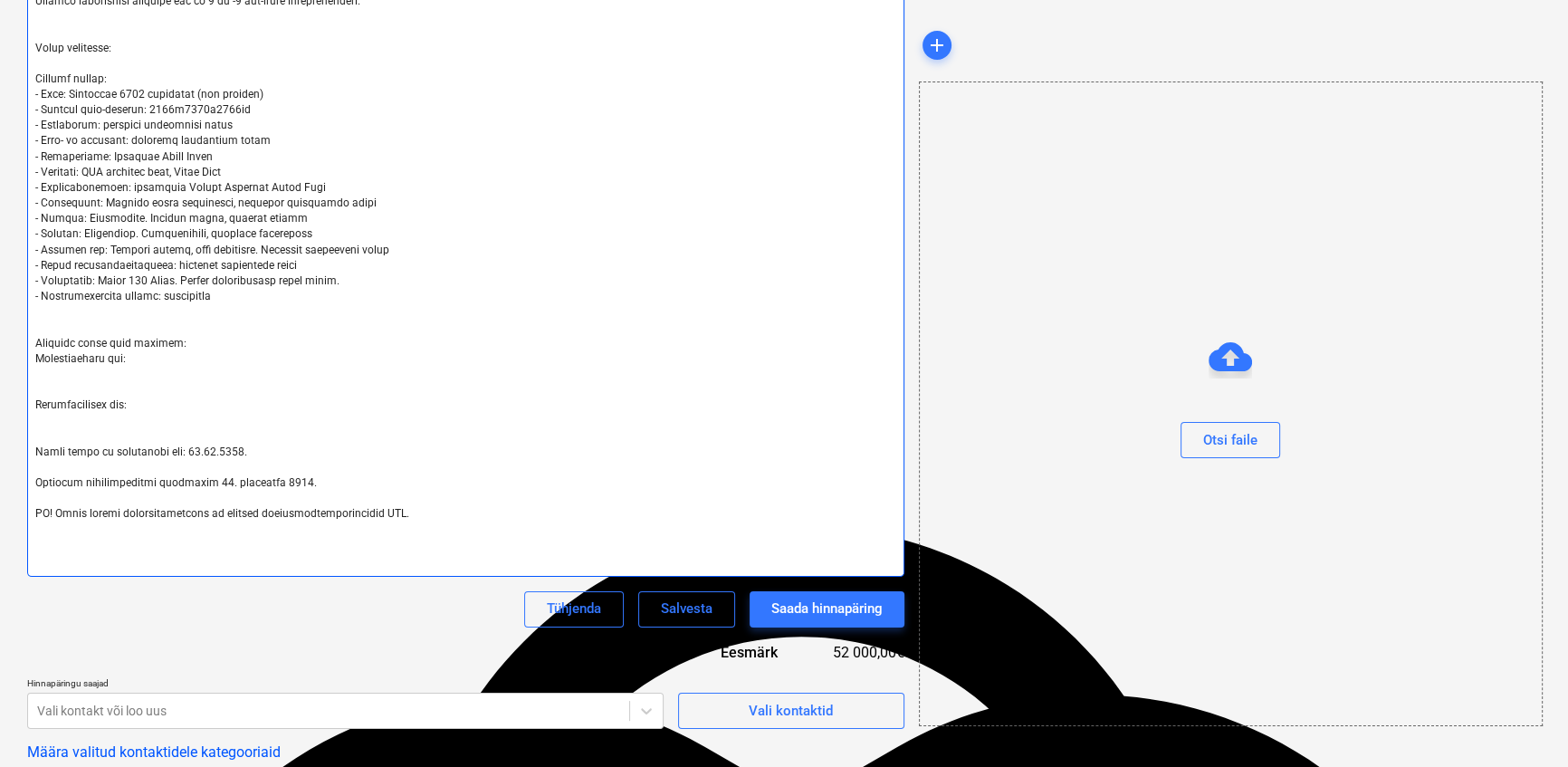
drag, startPoint x: 172, startPoint y: 451, endPoint x: 248, endPoint y: 450, distance: 76.0
click at [248, 450] on textarea at bounding box center [466, 258] width 877 height 637
drag, startPoint x: 200, startPoint y: 483, endPoint x: 317, endPoint y: 488, distance: 117.1
click at [317, 488] on textarea at bounding box center [466, 258] width 877 height 637
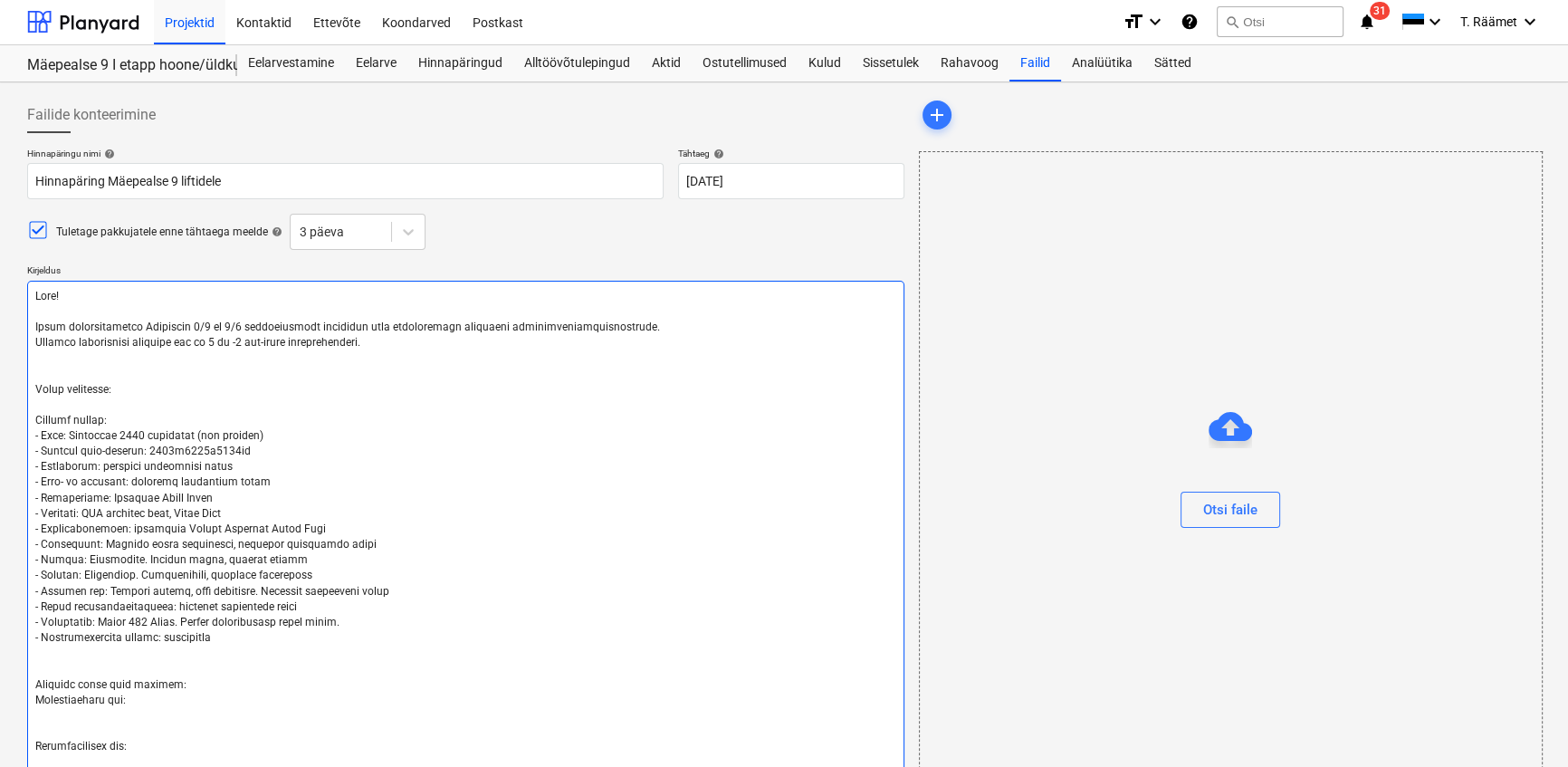
scroll to position [0, 0]
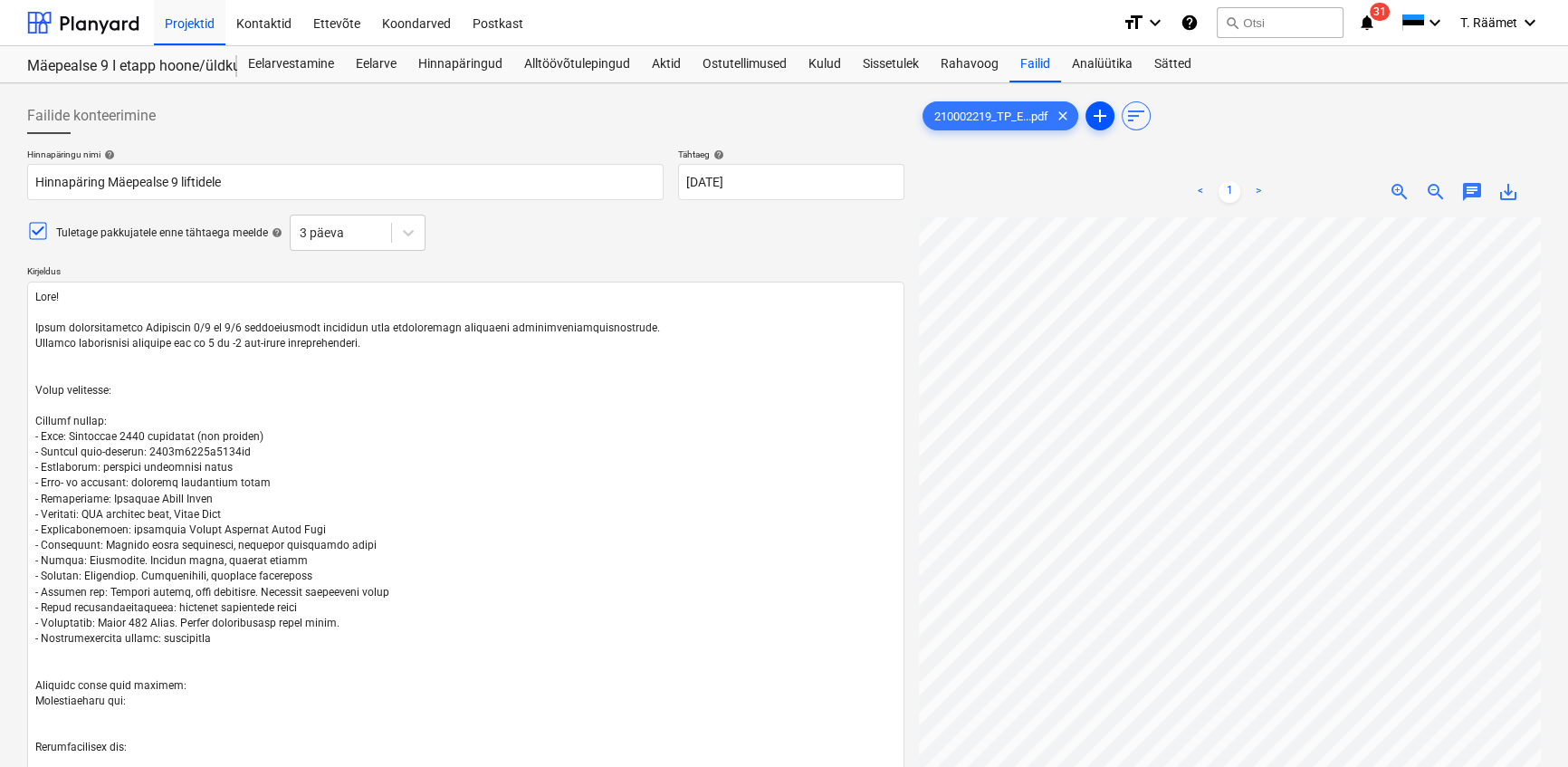
click at [1101, 111] on span "add" at bounding box center [1100, 115] width 21 height 21
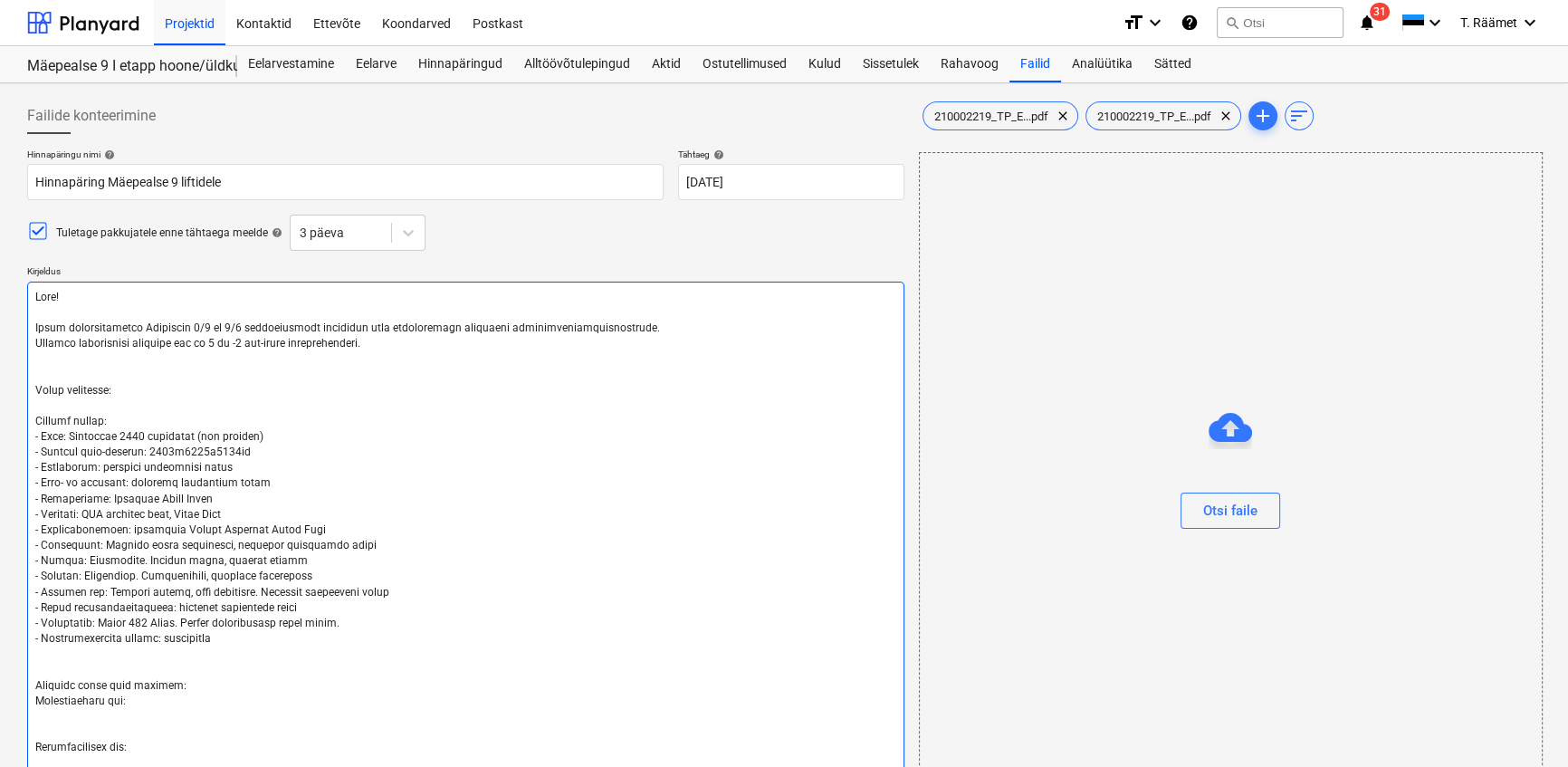
drag, startPoint x: 394, startPoint y: 348, endPoint x: 25, endPoint y: 340, distance: 369.1
click at [36, 349] on textarea at bounding box center [466, 600] width 877 height 637
click at [152, 341] on textarea at bounding box center [466, 600] width 877 height 637
click at [64, 359] on textarea at bounding box center [466, 600] width 877 height 637
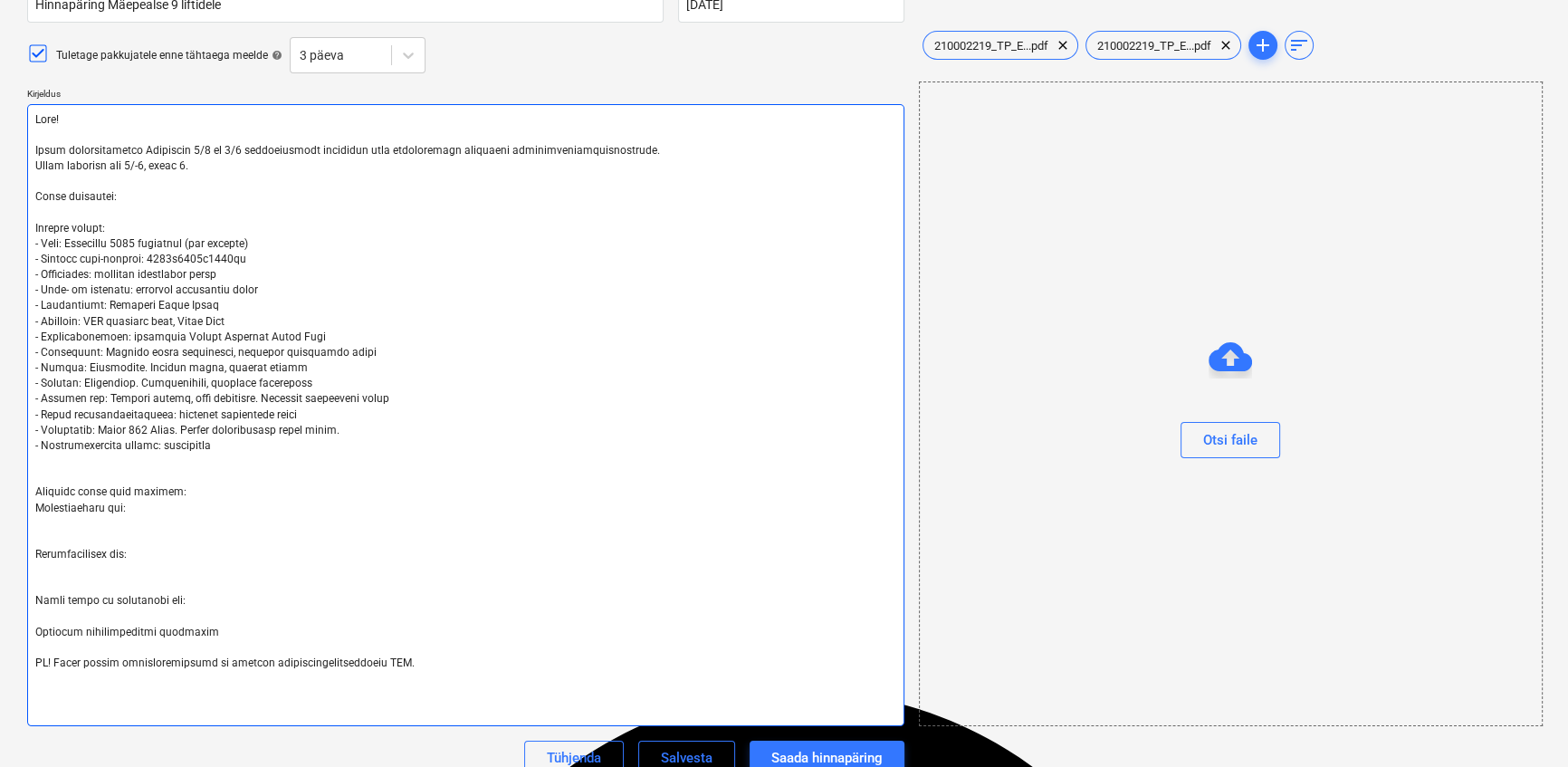
scroll to position [246, 0]
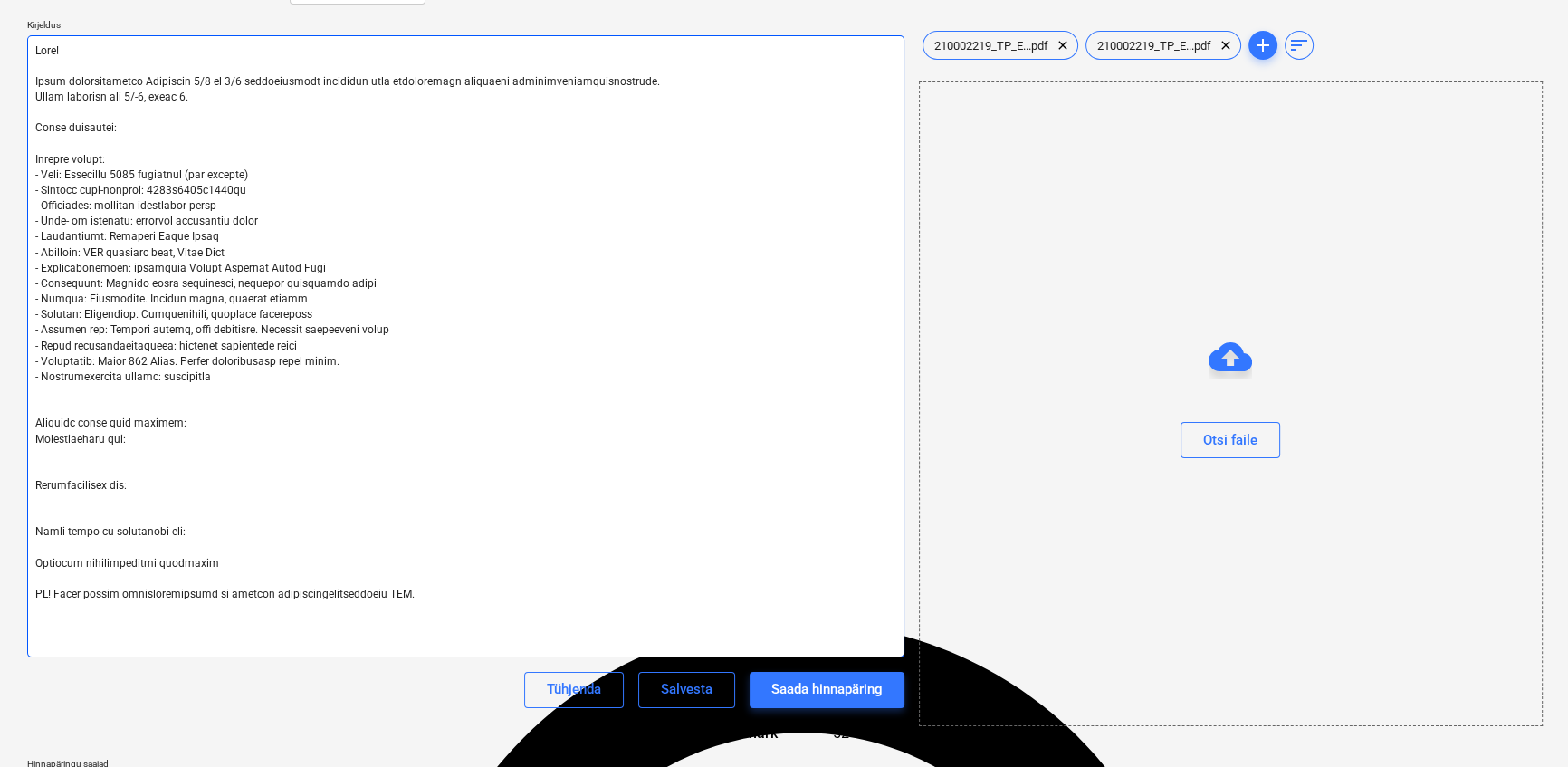
click at [43, 466] on textarea at bounding box center [466, 346] width 877 height 622
drag, startPoint x: 45, startPoint y: 472, endPoint x: 141, endPoint y: 489, distance: 97.5
click at [141, 489] on textarea at bounding box center [466, 346] width 877 height 622
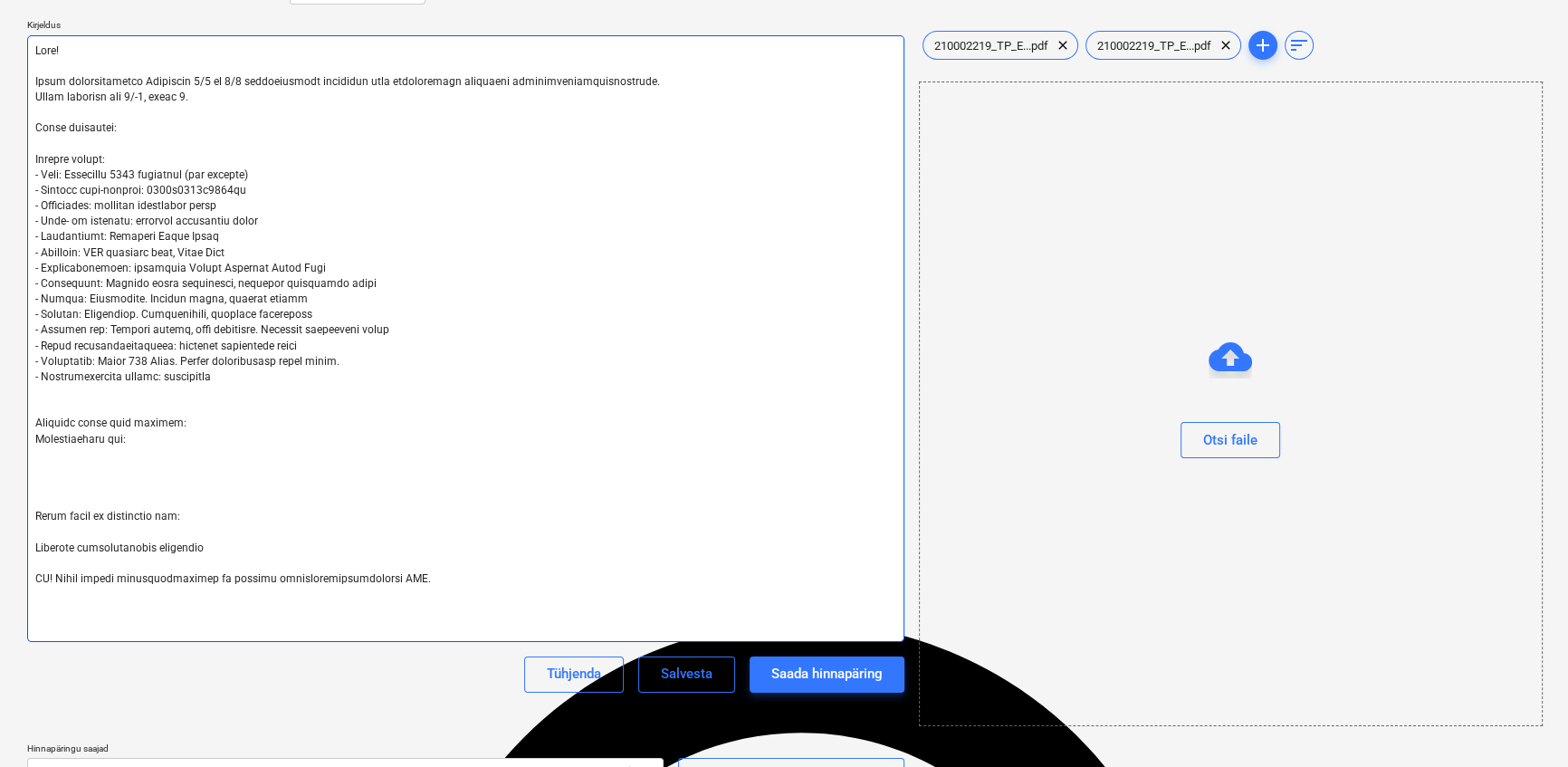
drag, startPoint x: 134, startPoint y: 441, endPoint x: 32, endPoint y: 436, distance: 102.1
click at [32, 436] on textarea at bounding box center [466, 338] width 877 height 607
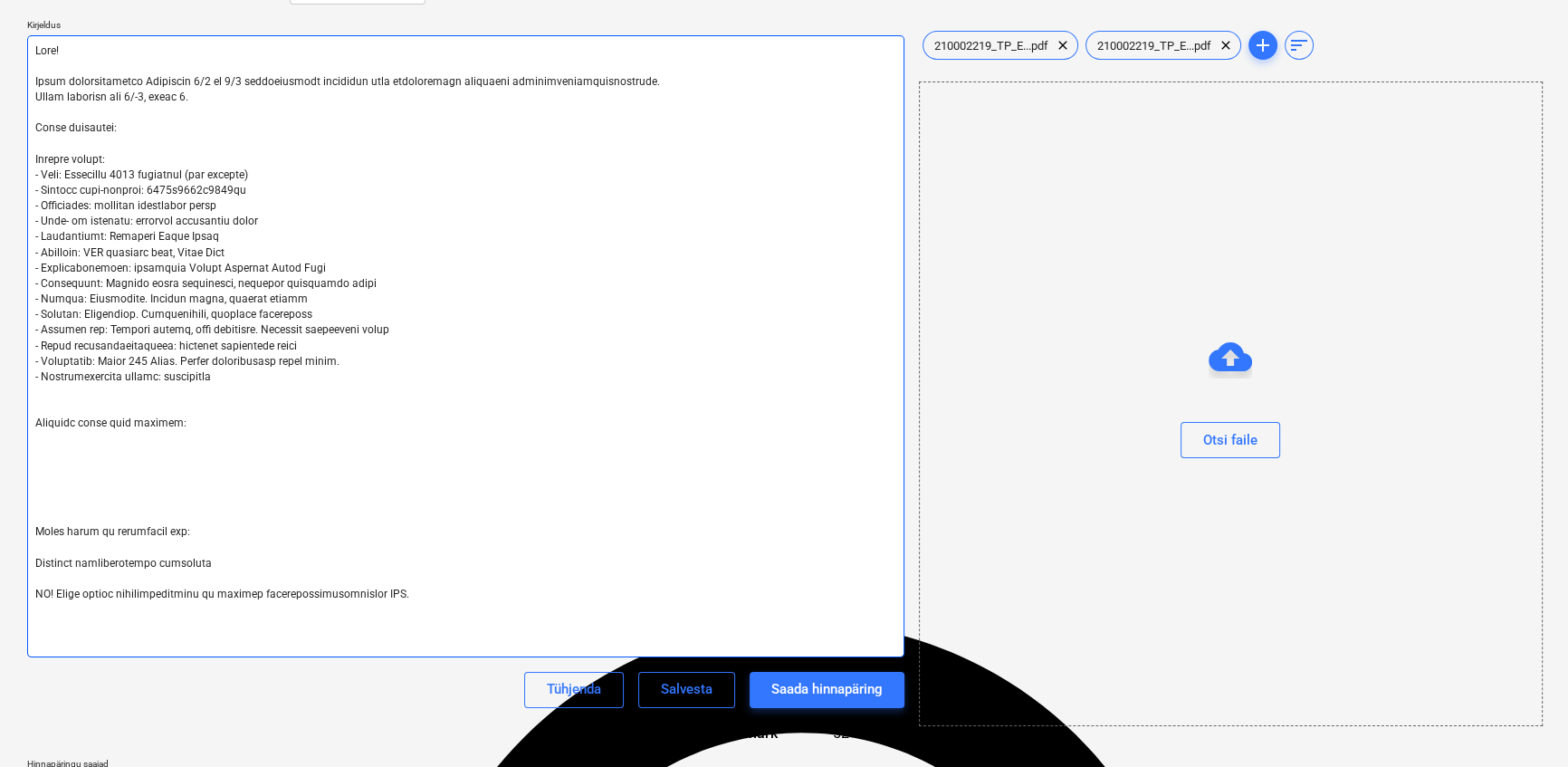
click at [204, 425] on textarea at bounding box center [466, 346] width 877 height 622
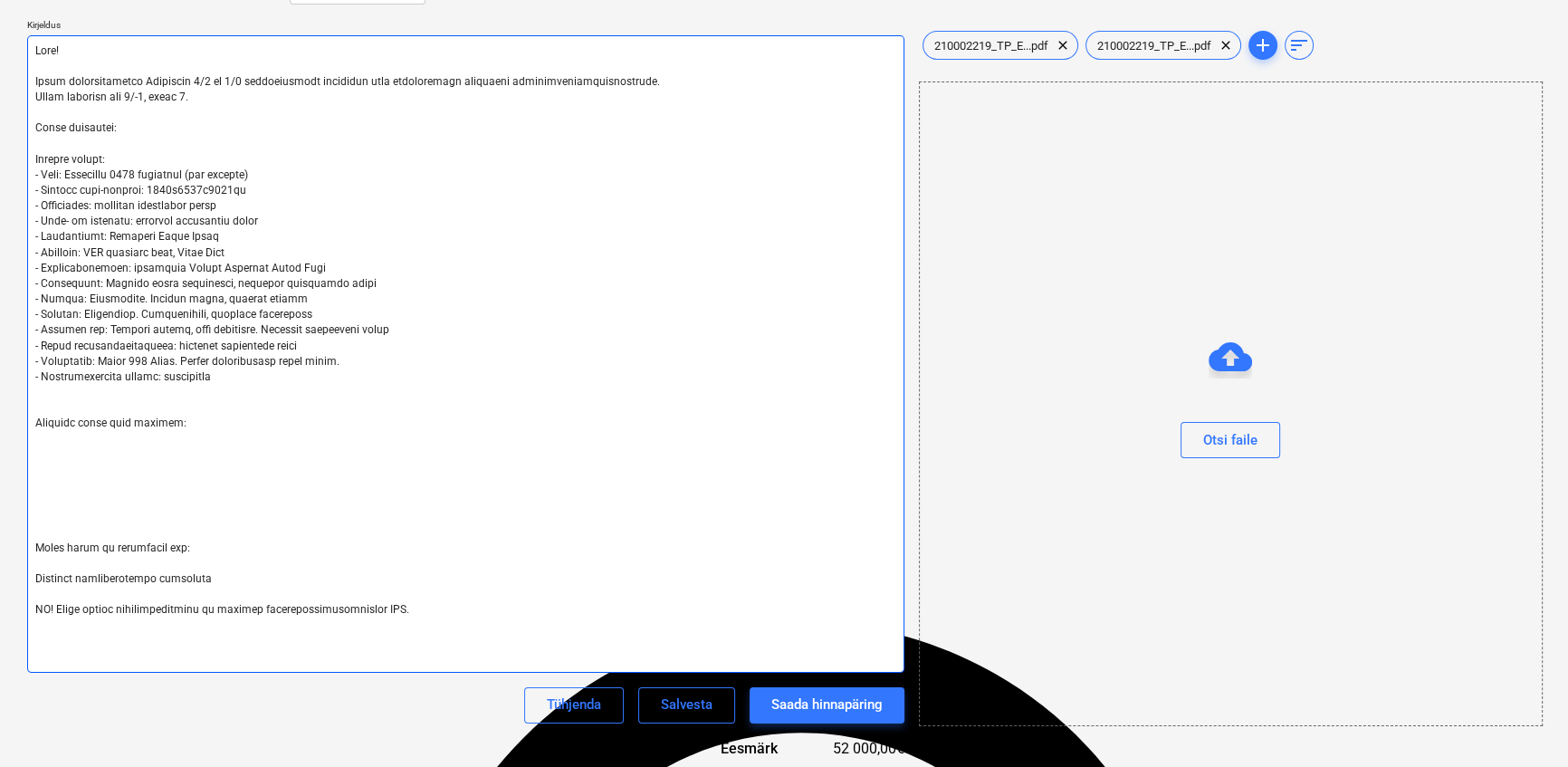
paste textarea "[URL][DOMAIN_NAME]"
drag, startPoint x: 172, startPoint y: 425, endPoint x: 72, endPoint y: 422, distance: 100.0
click at [72, 422] on textarea at bounding box center [466, 354] width 877 height 637
click at [35, 439] on textarea at bounding box center [466, 354] width 877 height 637
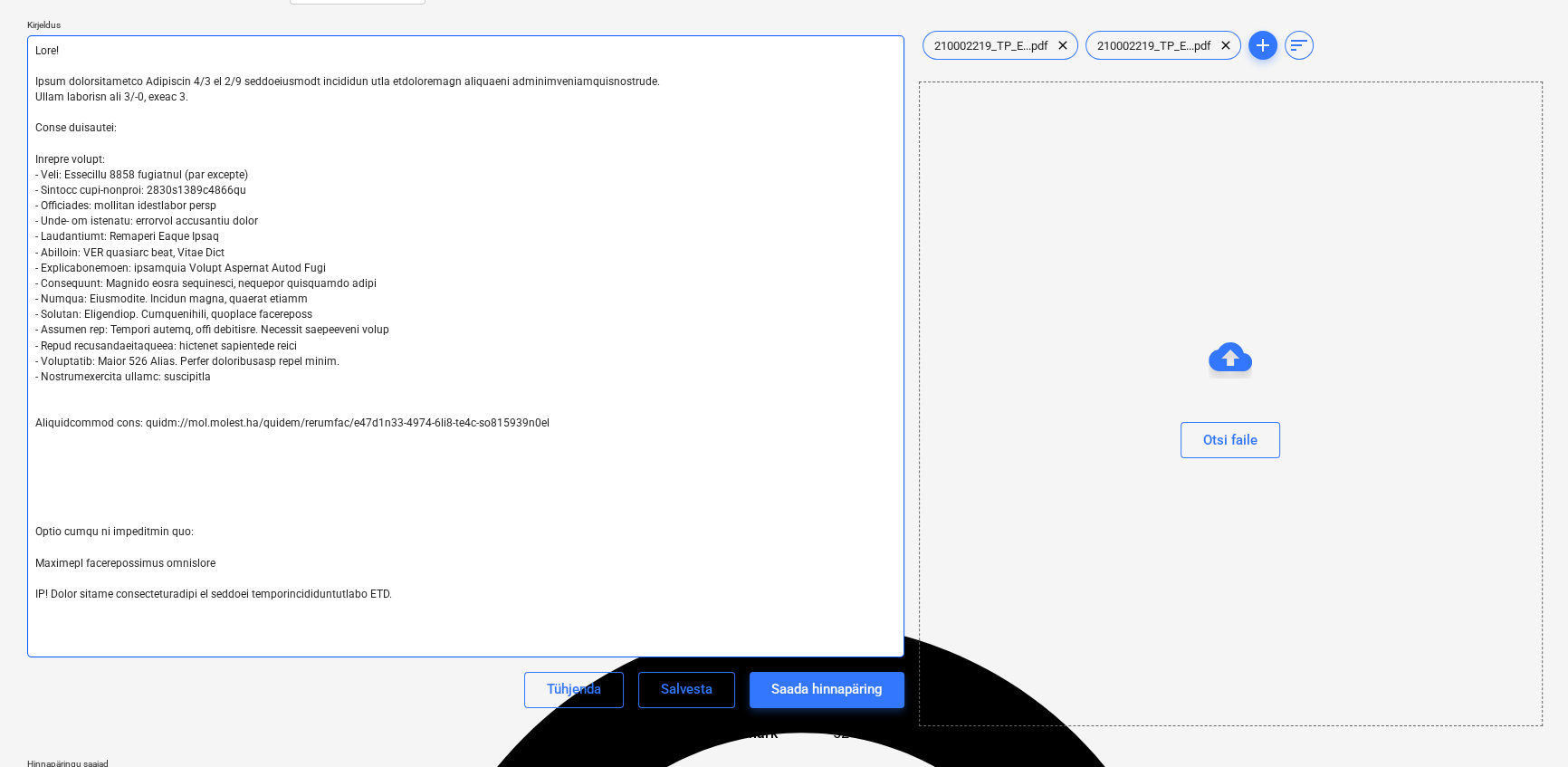
click at [191, 464] on textarea at bounding box center [466, 346] width 877 height 622
drag, startPoint x: 45, startPoint y: 443, endPoint x: 51, endPoint y: 506, distance: 63.3
click at [51, 506] on textarea at bounding box center [466, 346] width 877 height 622
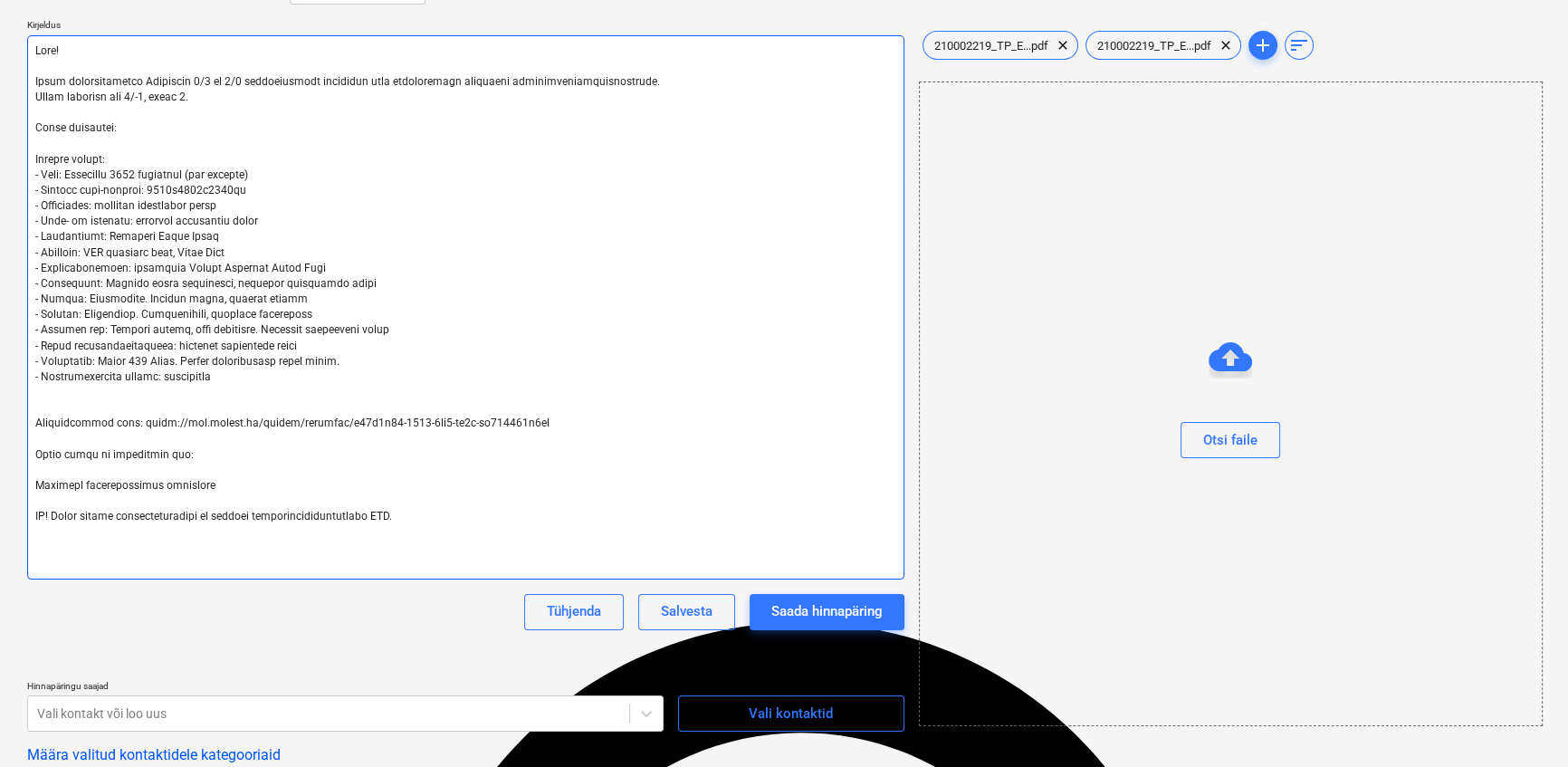
click at [188, 457] on textarea at bounding box center [466, 307] width 877 height 544
click at [198, 487] on textarea at bounding box center [466, 307] width 877 height 544
click at [302, 461] on textarea at bounding box center [466, 307] width 877 height 544
click at [282, 483] on textarea at bounding box center [466, 307] width 877 height 544
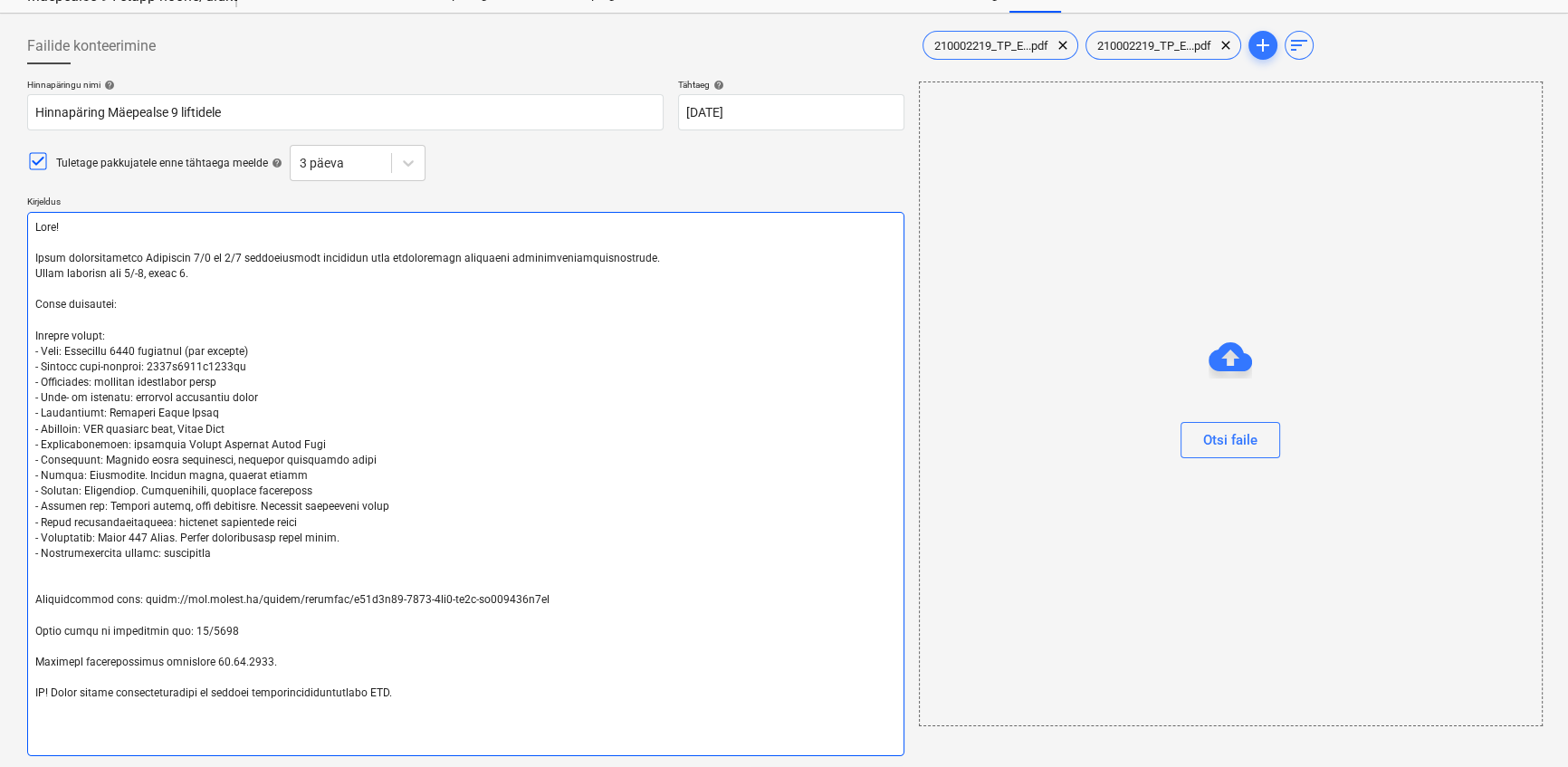
scroll to position [0, 0]
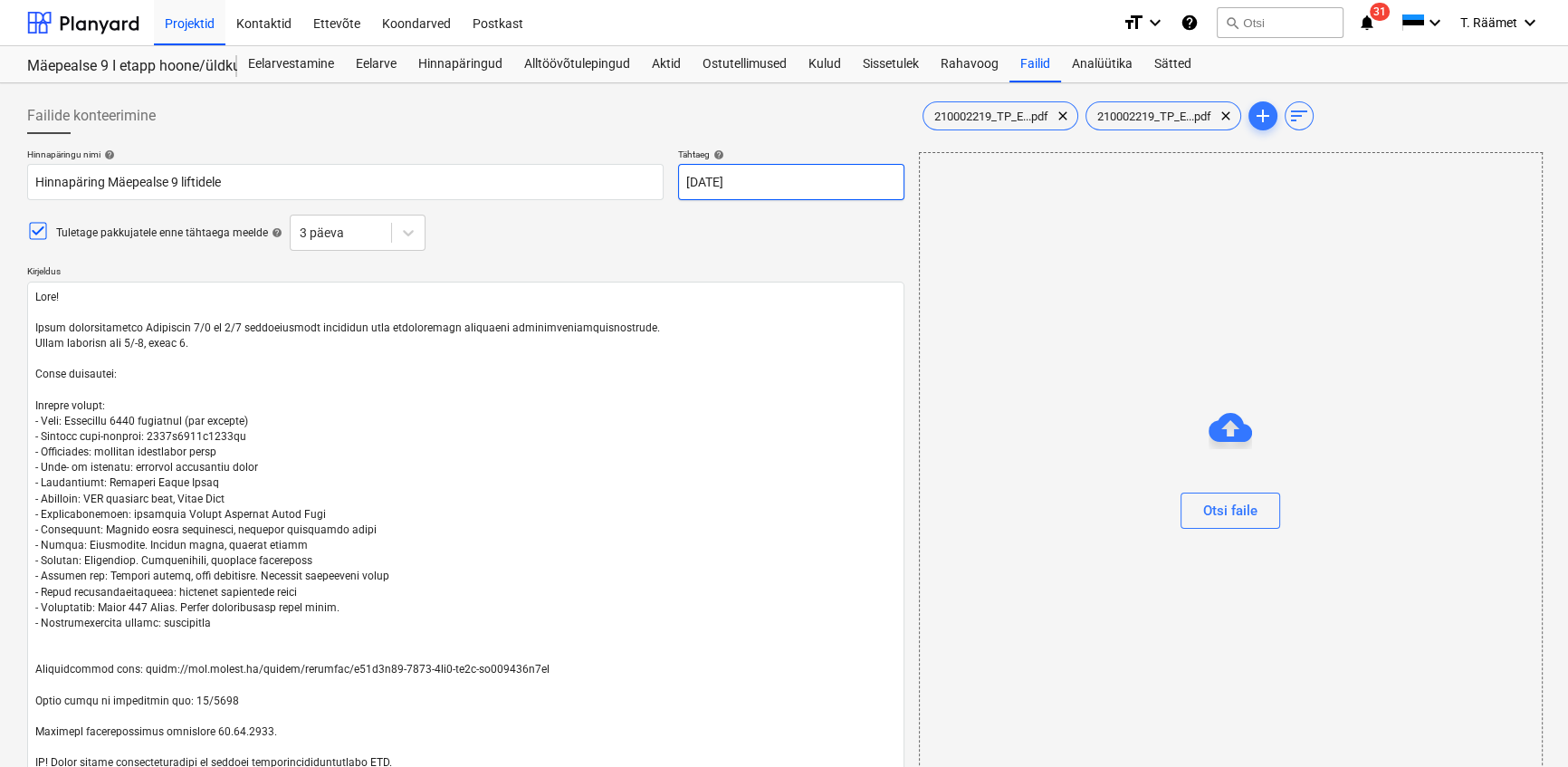
click at [731, 187] on body "Projektid Kontaktid Ettevõte Koondarved Postkast format_size keyboard_arrow_dow…" at bounding box center [784, 383] width 1568 height 767
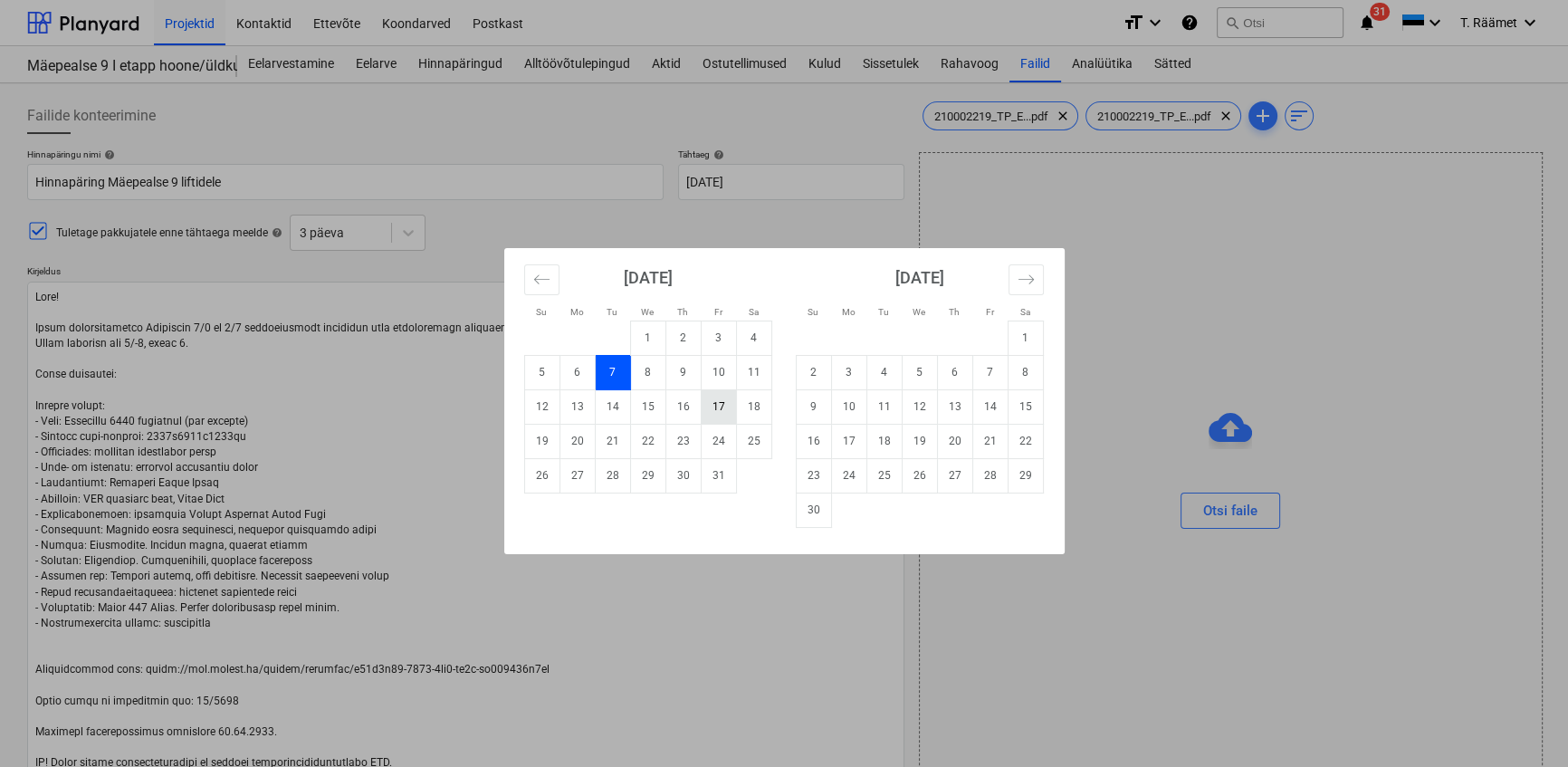
click at [717, 408] on td "17" at bounding box center [718, 405] width 35 height 34
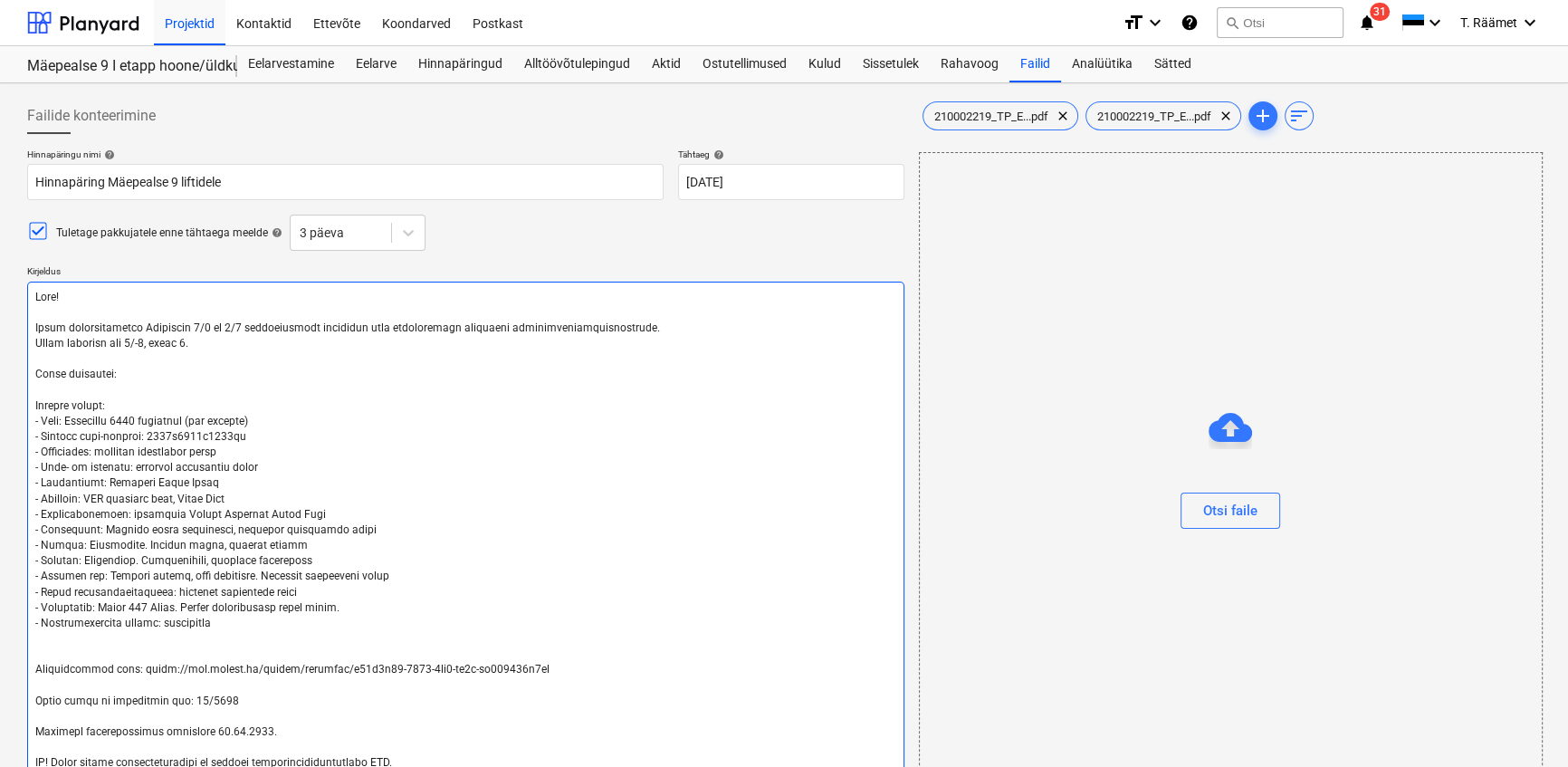
click at [710, 472] on textarea at bounding box center [466, 553] width 877 height 544
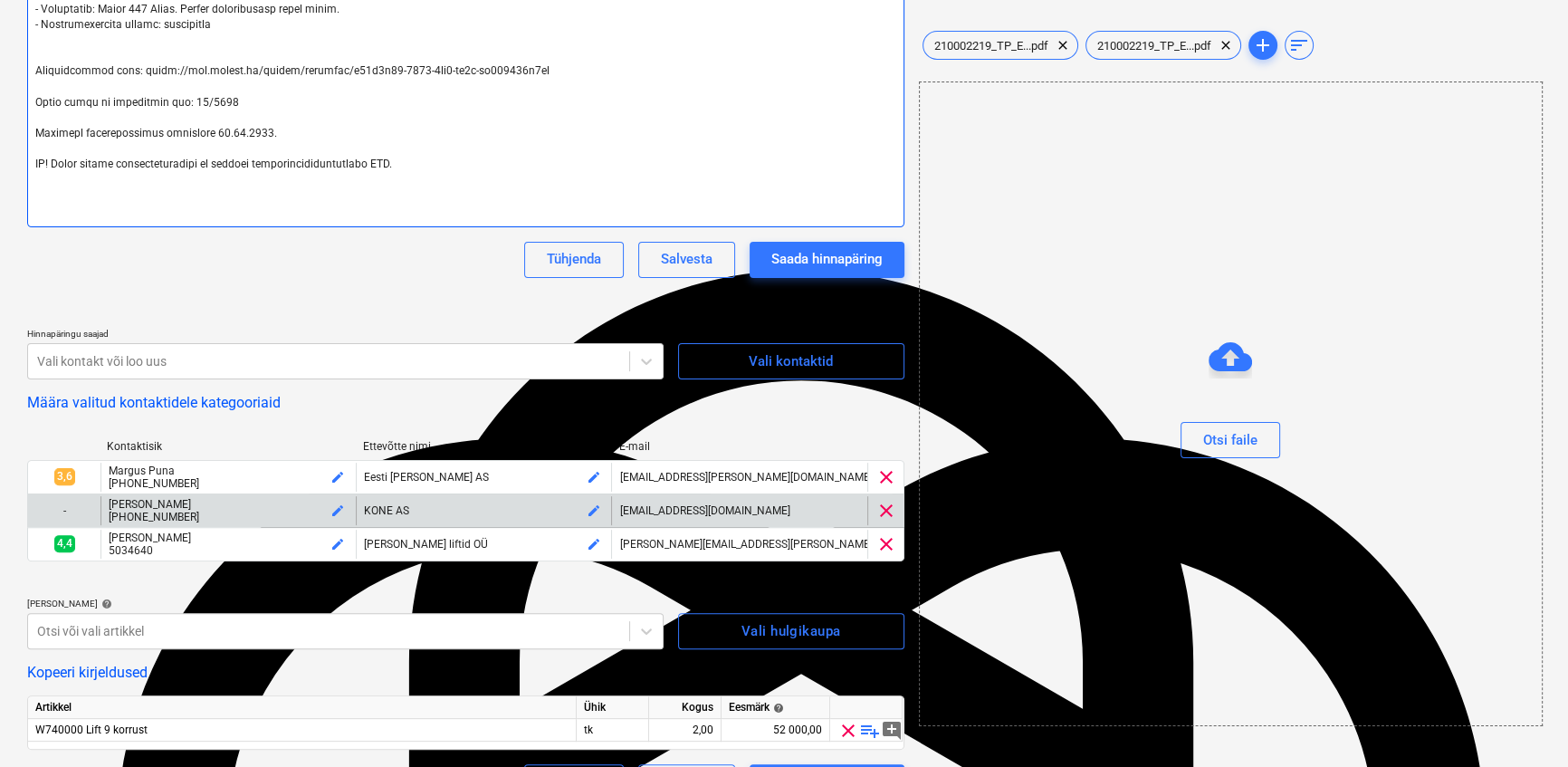
scroll to position [423, 0]
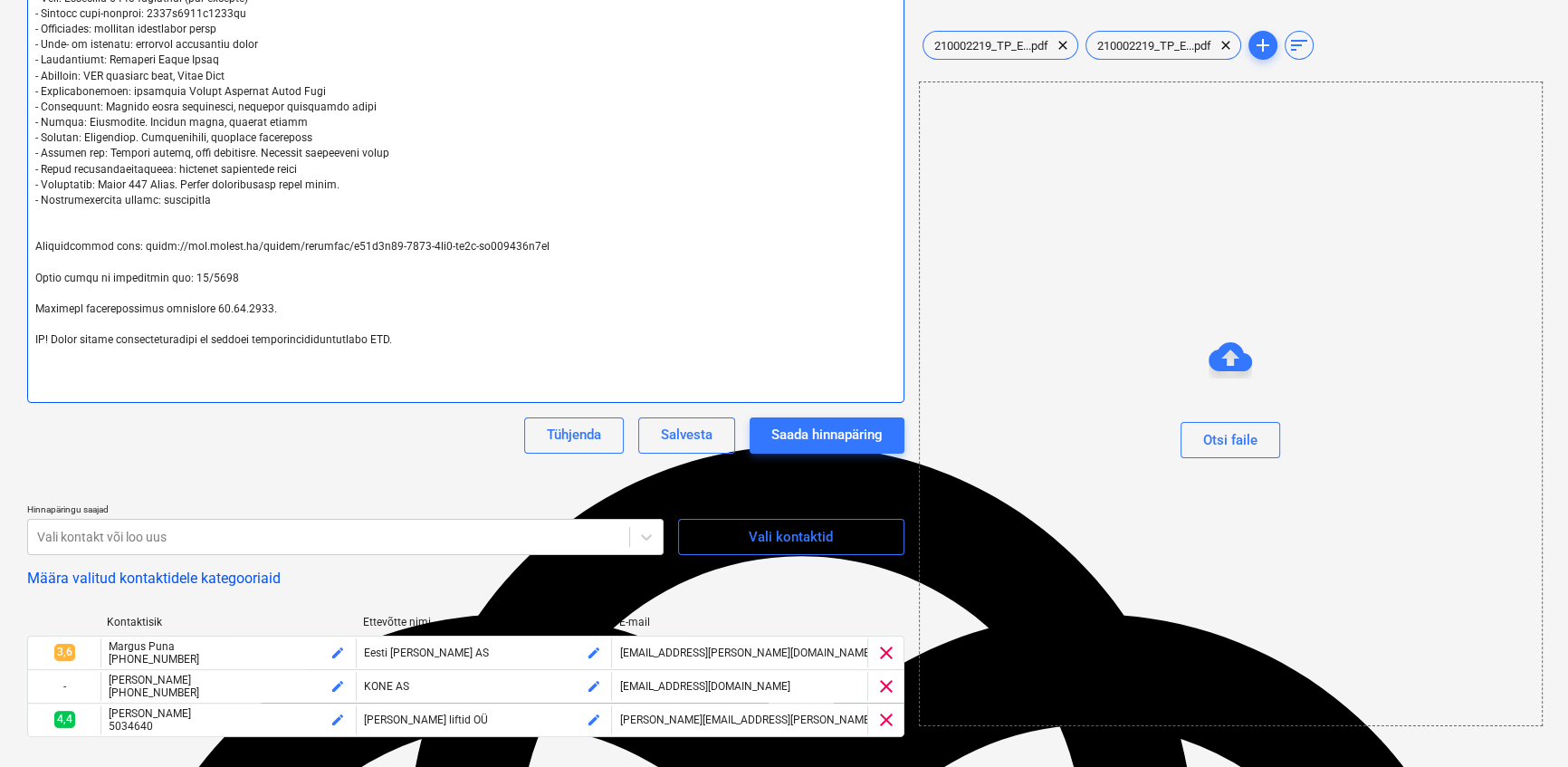
click at [416, 338] on textarea at bounding box center [466, 130] width 877 height 544
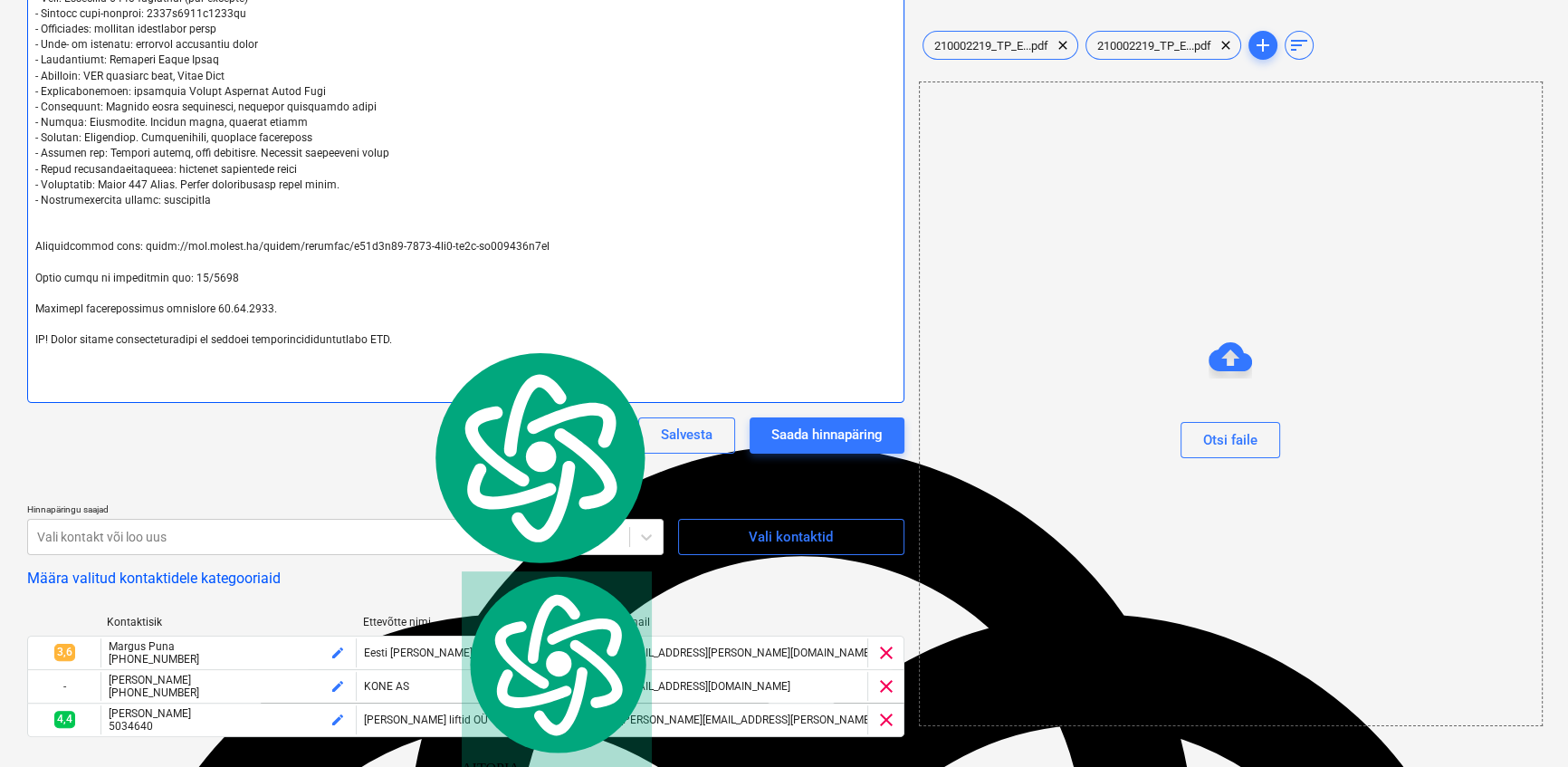
click at [416, 338] on textarea at bounding box center [466, 130] width 877 height 544
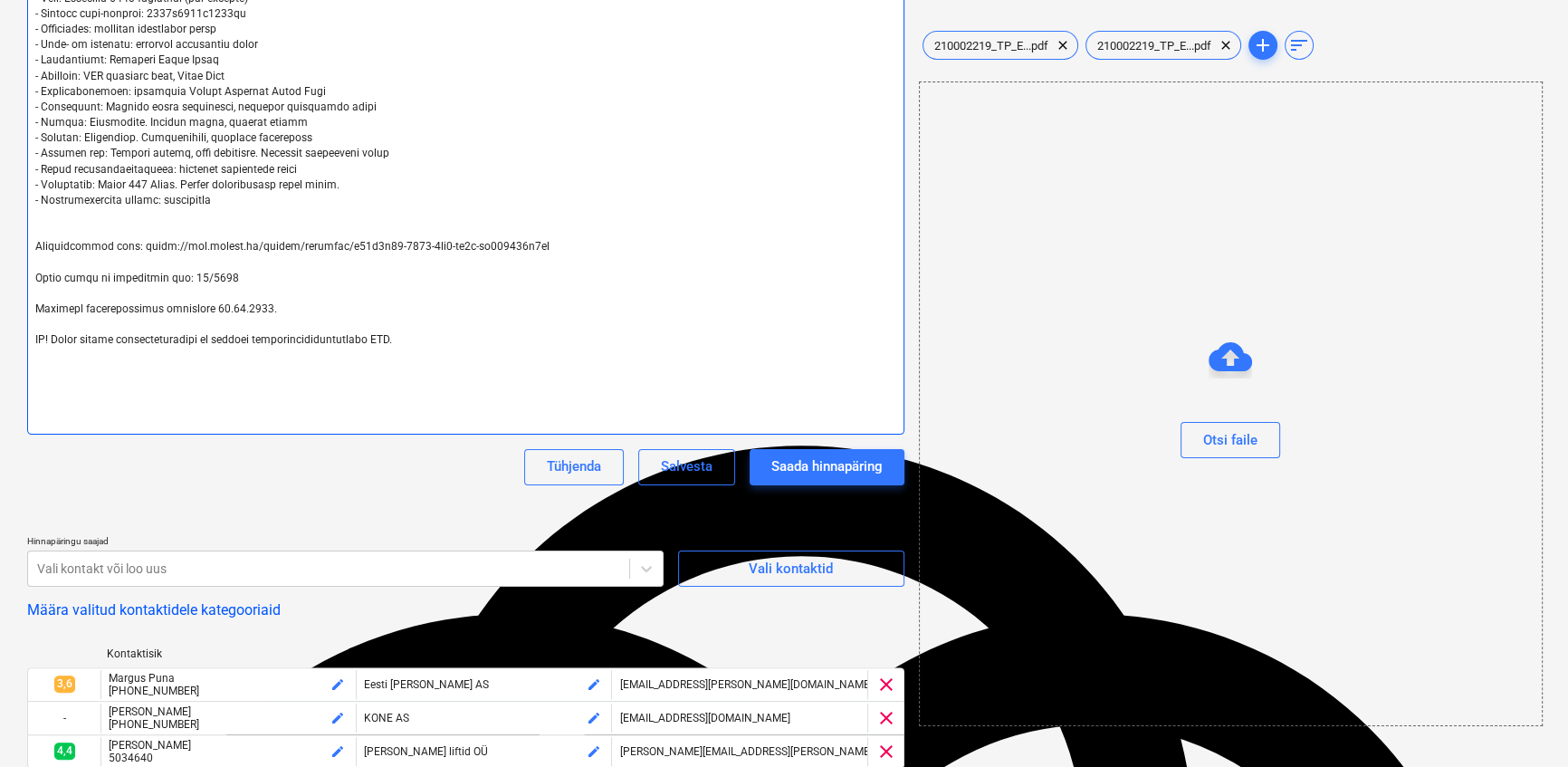
click at [86, 382] on textarea at bounding box center [466, 146] width 877 height 575
click at [52, 376] on textarea at bounding box center [466, 146] width 877 height 575
paste textarea "[PERSON_NAME] hankespetsialist M: [PHONE_NUMBER] Bonava Eesti OÜ [STREET_ADDRES…"
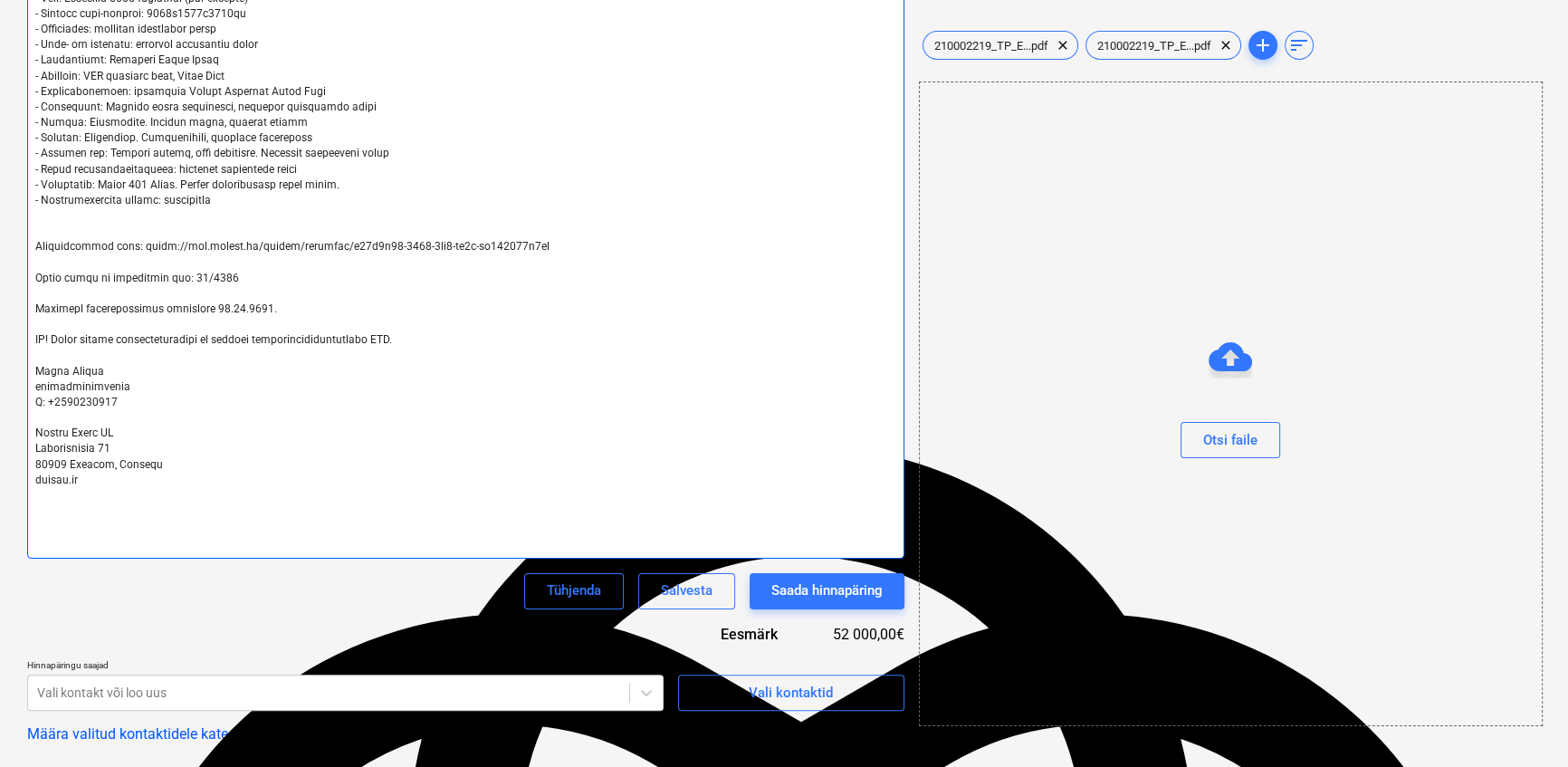
click at [414, 339] on textarea at bounding box center [466, 208] width 877 height 700
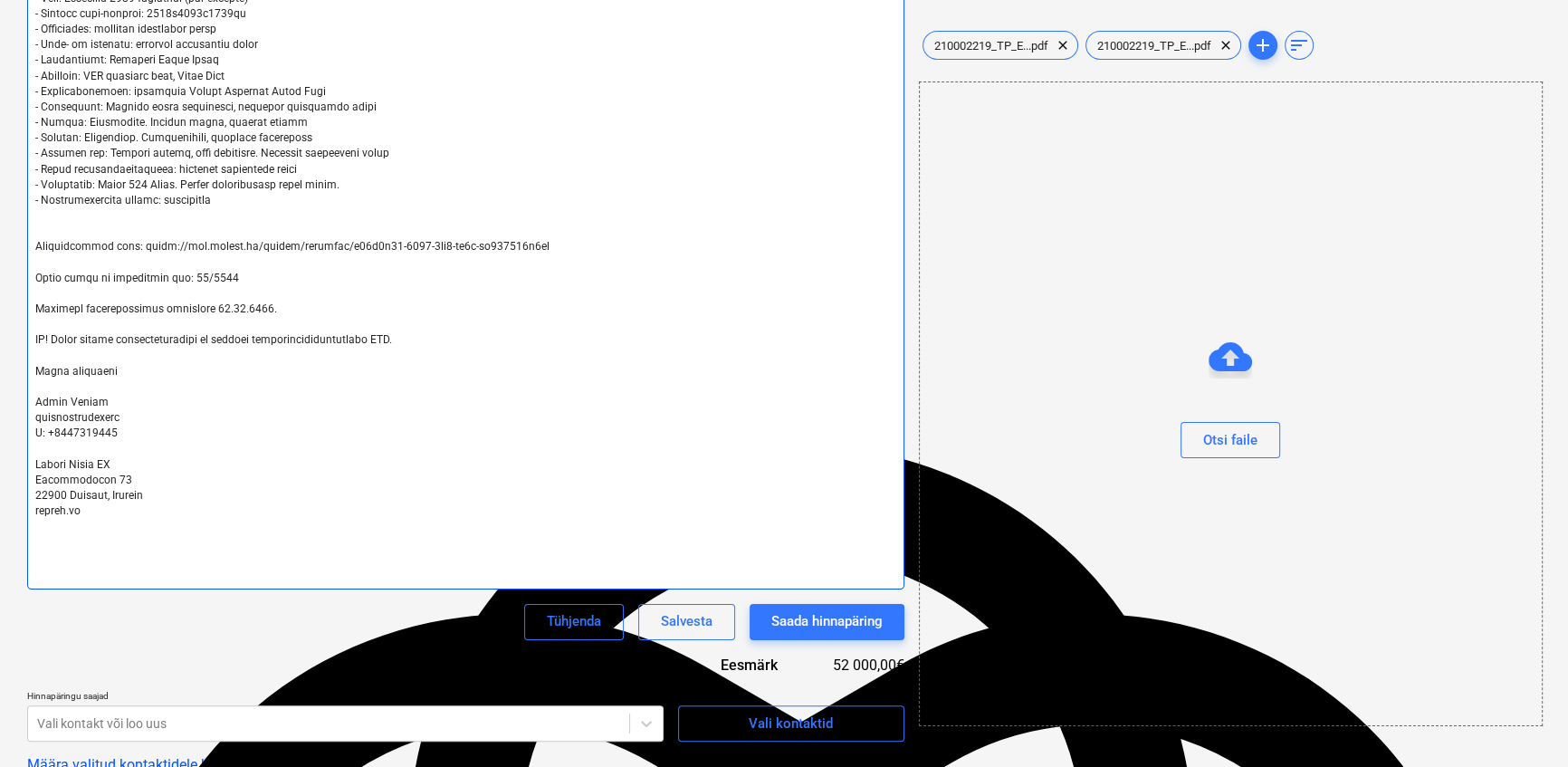
click at [56, 336] on textarea at bounding box center [466, 224] width 877 height 731
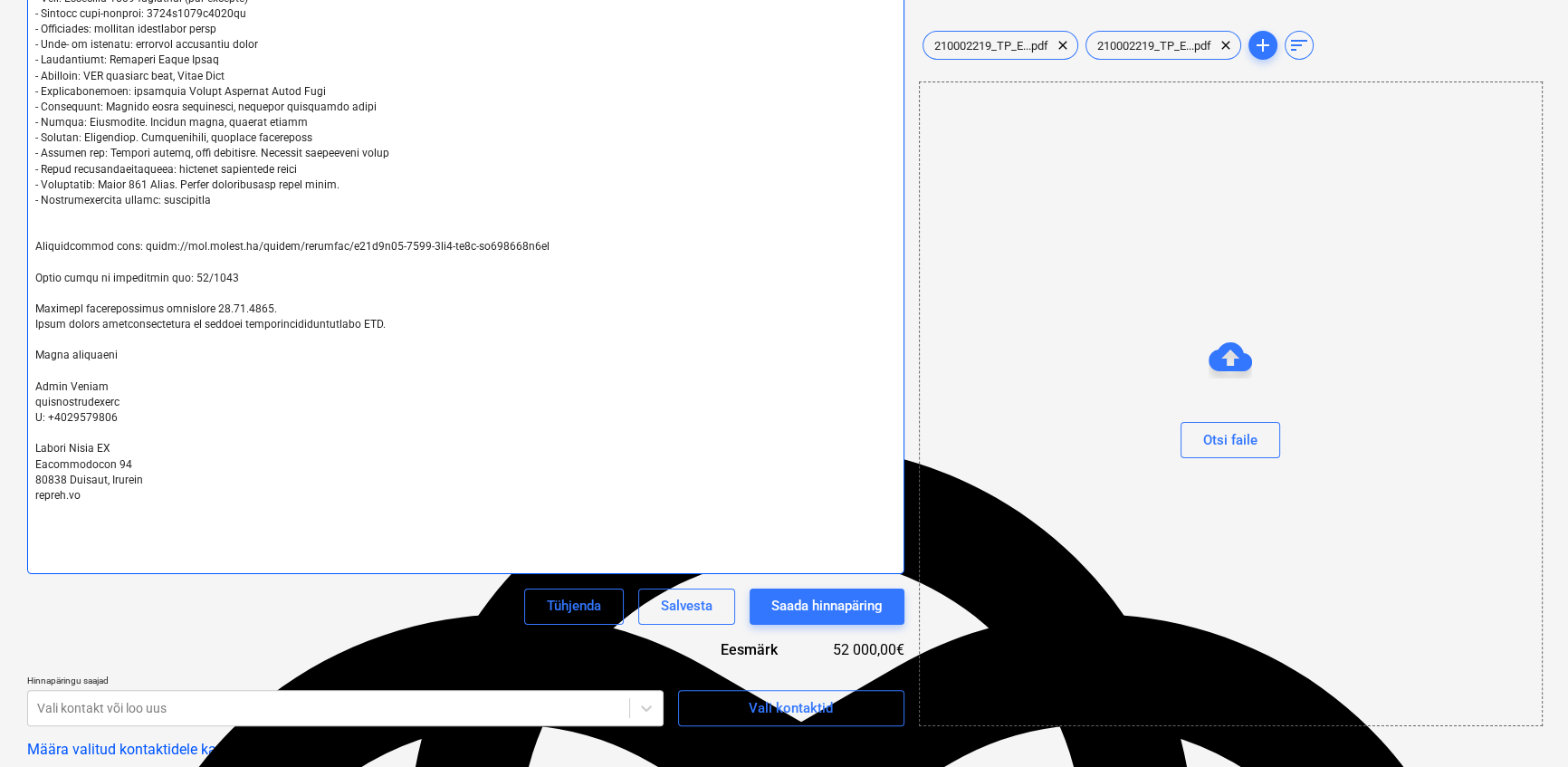
click at [277, 301] on textarea at bounding box center [466, 216] width 877 height 715
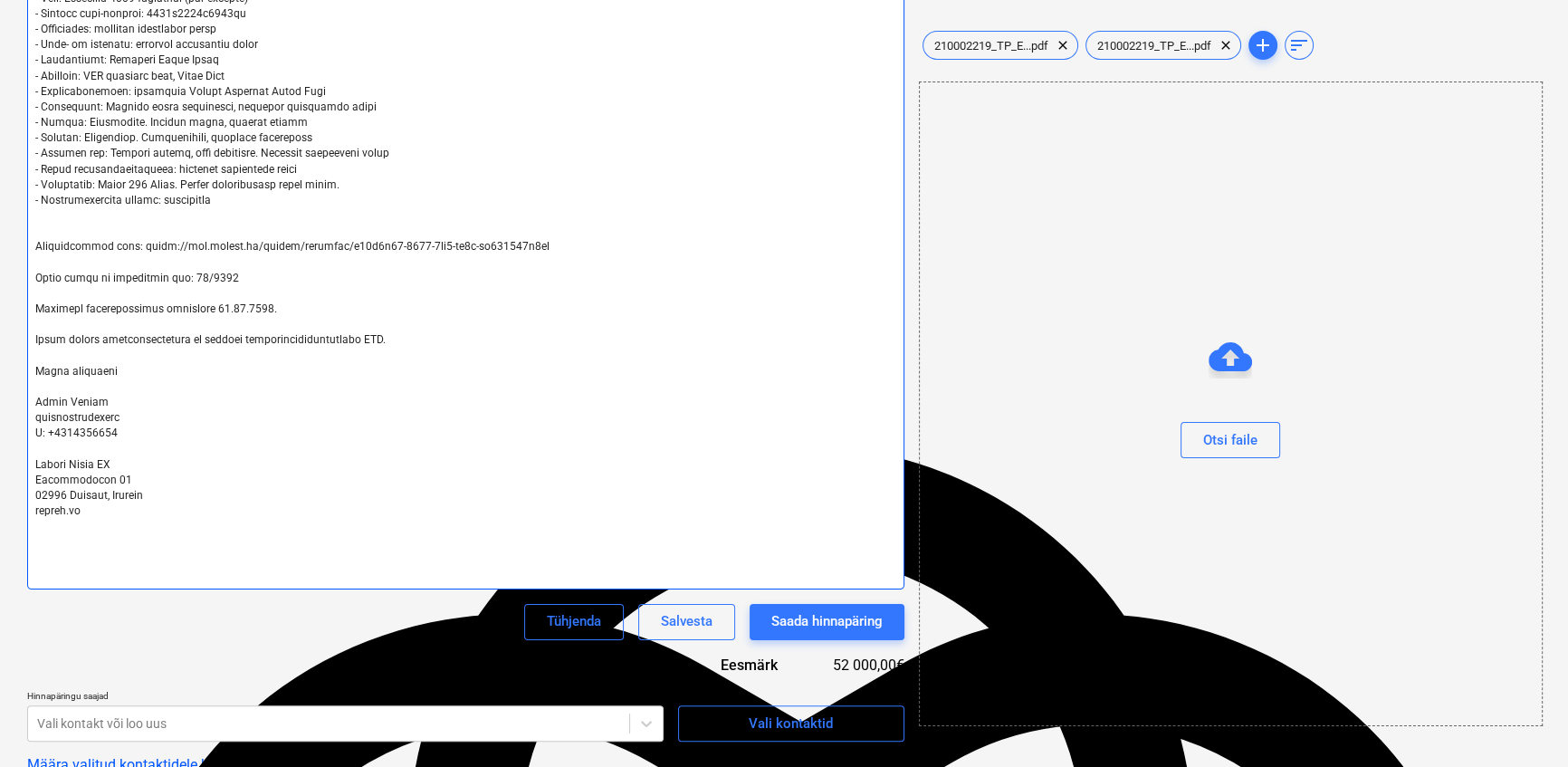
drag, startPoint x: 340, startPoint y: 447, endPoint x: 345, endPoint y: 456, distance: 10.3
click at [341, 447] on textarea at bounding box center [466, 224] width 877 height 731
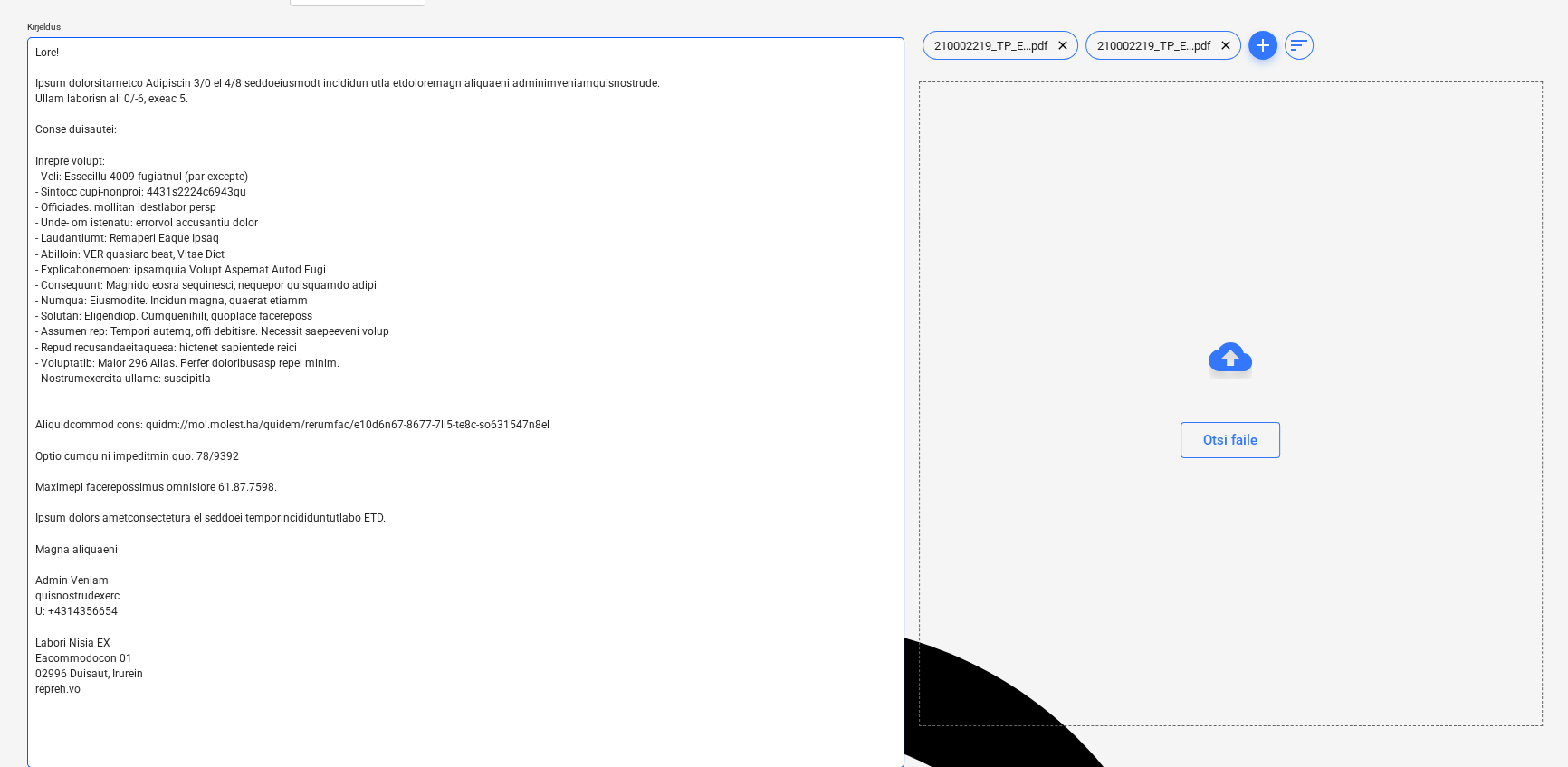
scroll to position [176, 0]
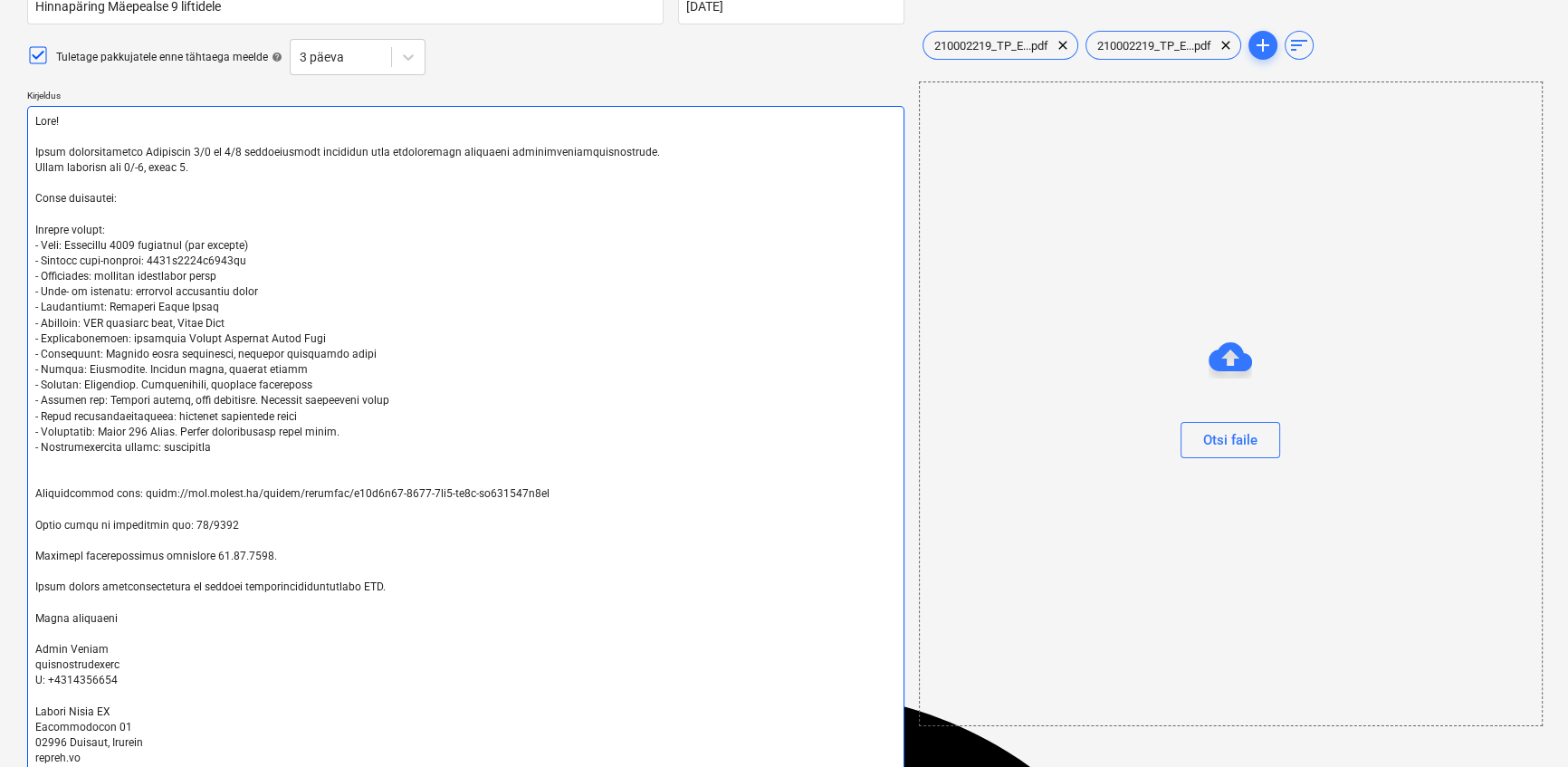
click at [202, 170] on textarea at bounding box center [466, 471] width 877 height 731
click at [36, 228] on textarea at bounding box center [466, 471] width 877 height 731
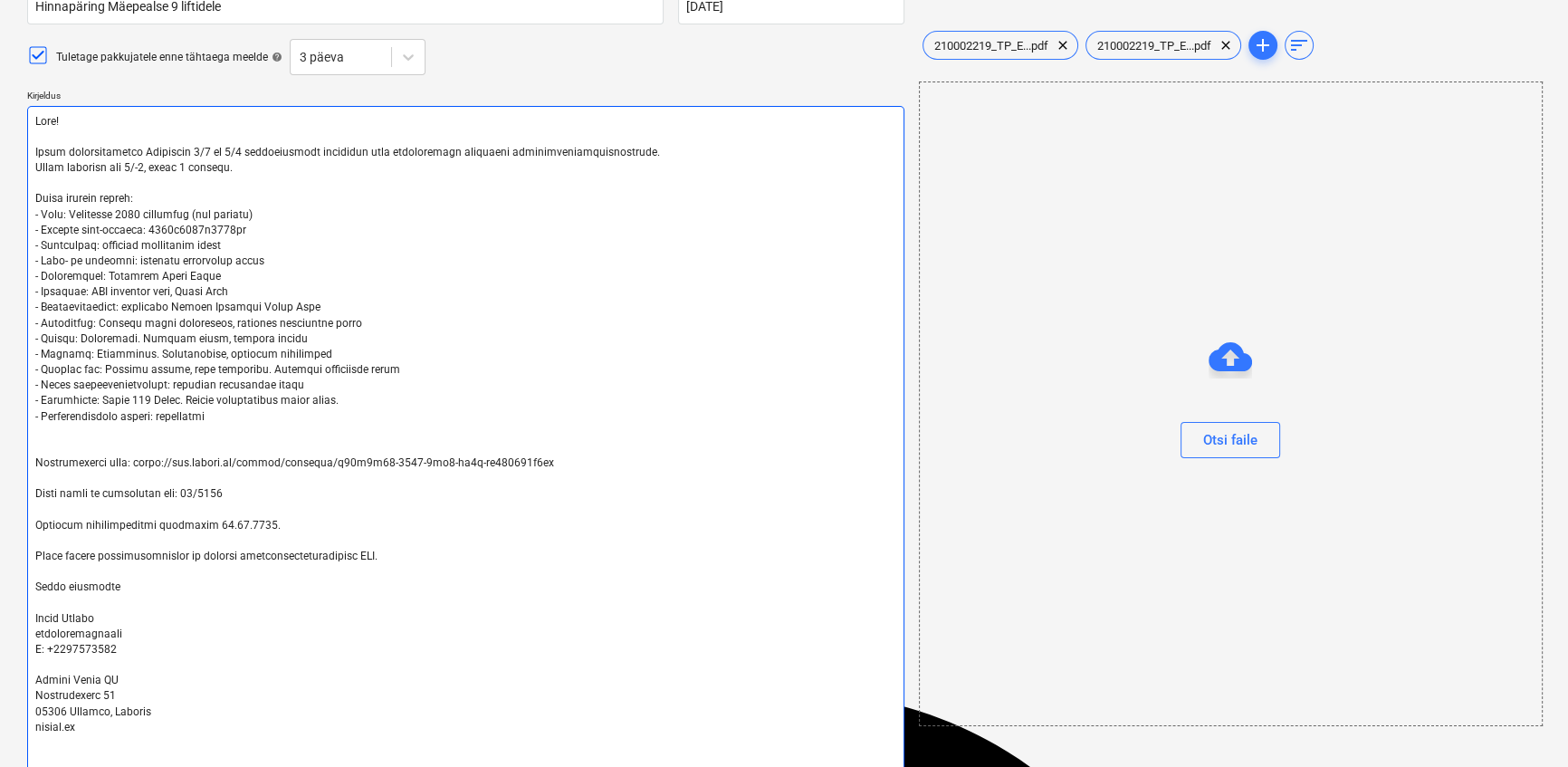
click at [91, 194] on textarea at bounding box center [466, 455] width 877 height 700
click at [117, 198] on textarea at bounding box center [466, 455] width 877 height 700
click at [151, 201] on textarea at bounding box center [466, 455] width 877 height 700
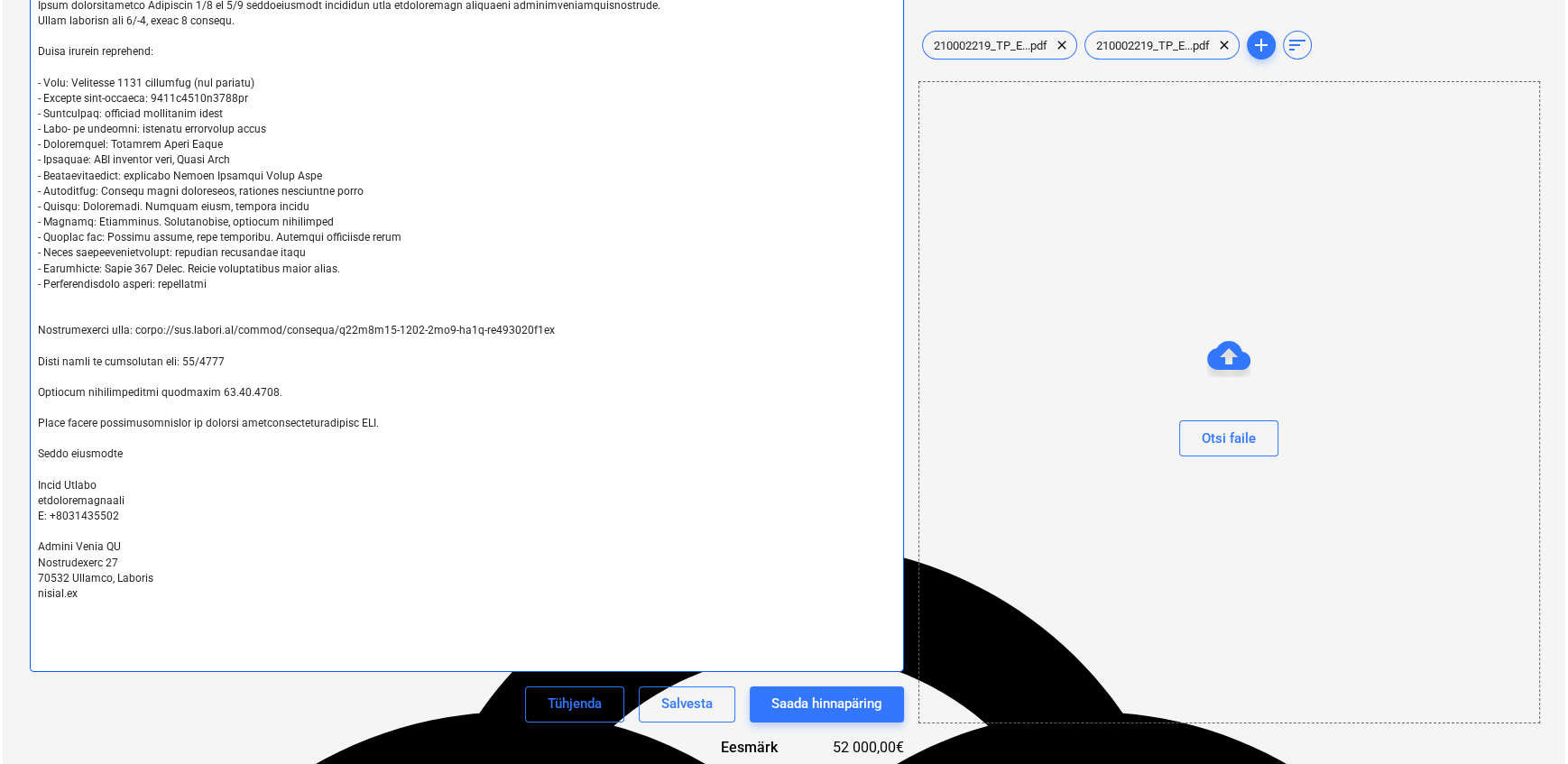
scroll to position [410, 0]
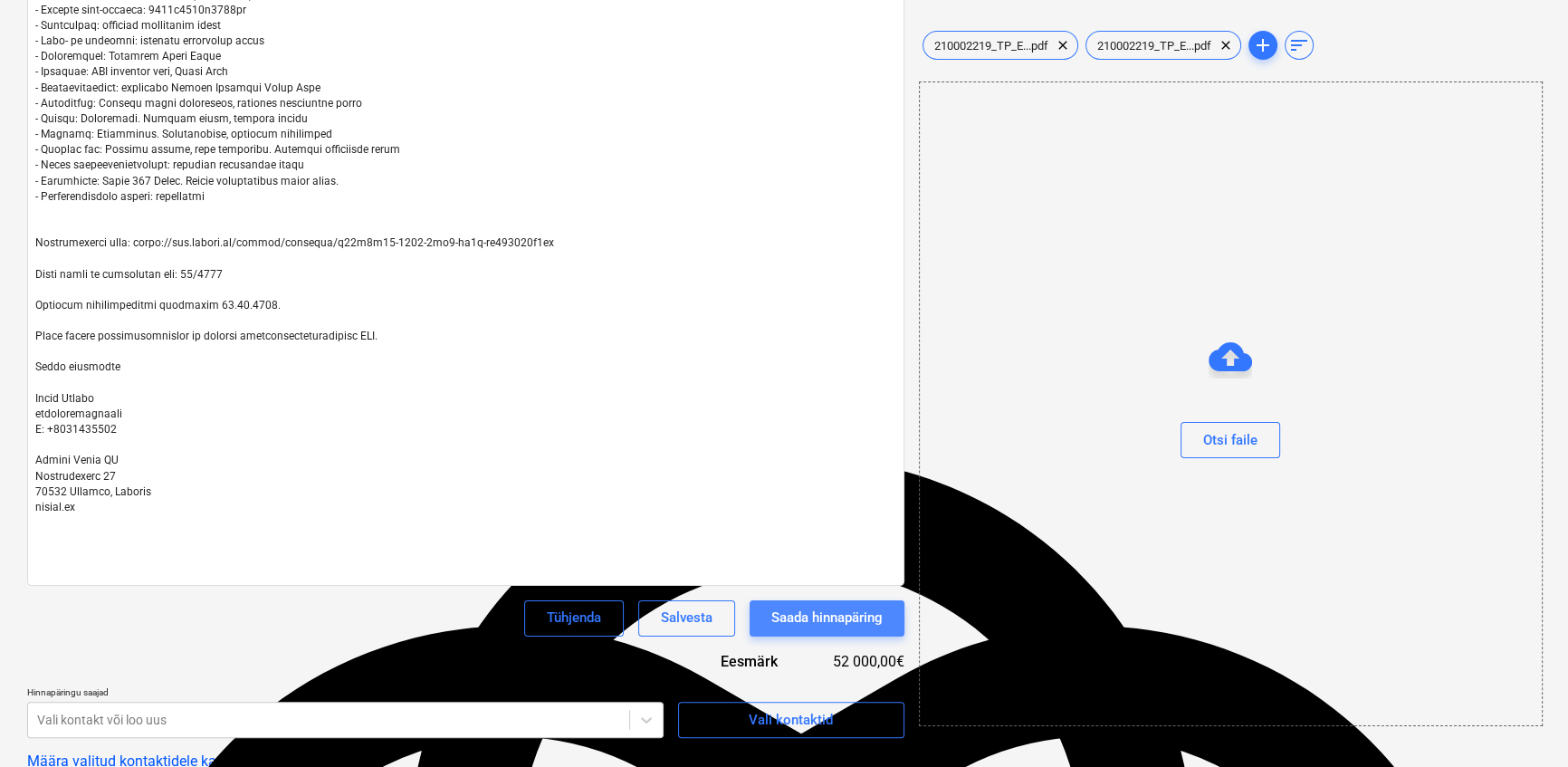
click at [852, 615] on div "Saada hinnapäring" at bounding box center [827, 618] width 111 height 23
